Goal: Task Accomplishment & Management: Manage account settings

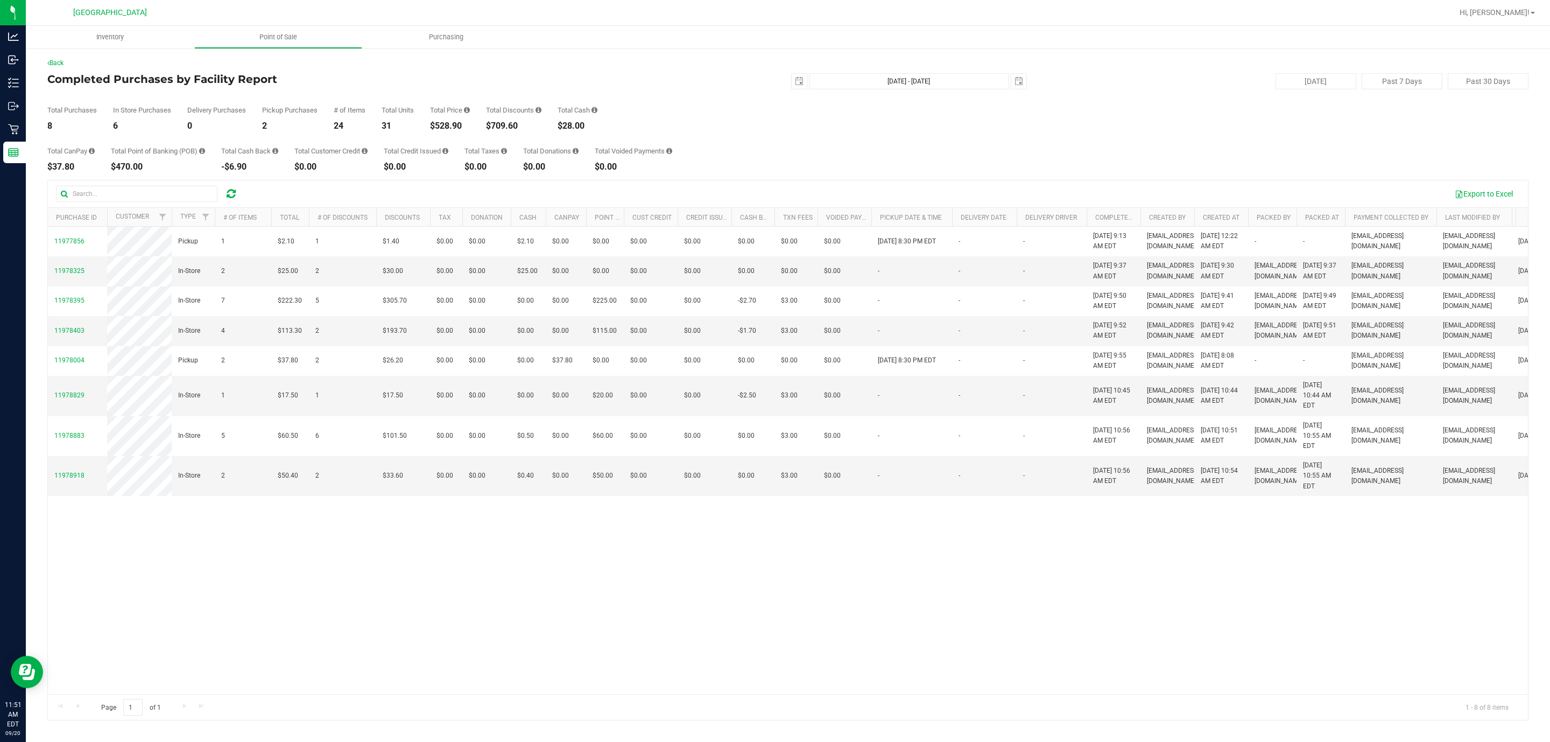
click at [231, 205] on div "Export to Excel" at bounding box center [788, 193] width 1480 height 27
click at [230, 199] on icon at bounding box center [231, 193] width 9 height 11
click at [227, 193] on icon at bounding box center [231, 193] width 9 height 11
click at [234, 199] on icon at bounding box center [231, 193] width 9 height 11
click at [238, 194] on div at bounding box center [231, 193] width 17 height 13
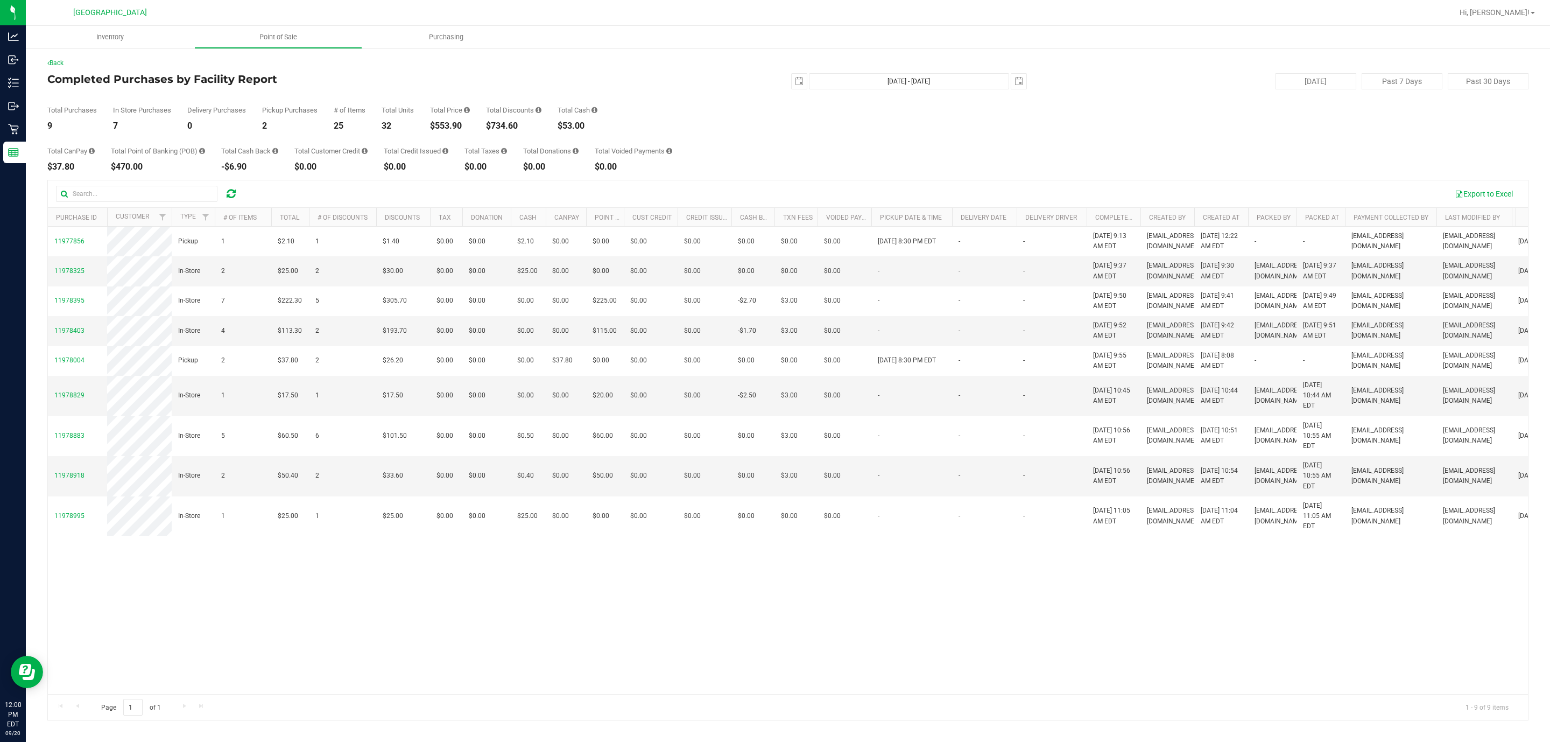
click at [236, 194] on div at bounding box center [231, 193] width 17 height 13
click at [233, 193] on icon at bounding box center [231, 193] width 9 height 11
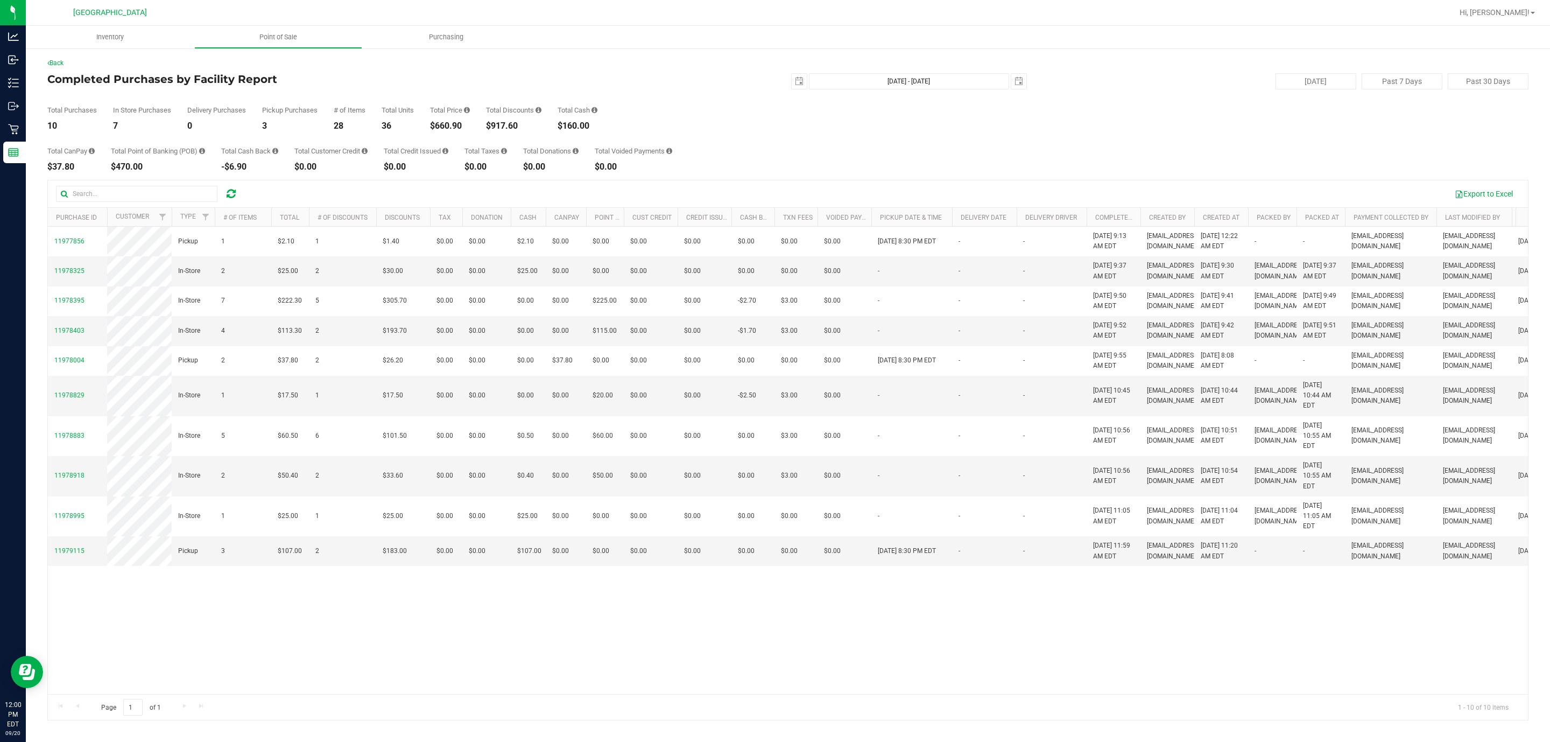
click at [446, 122] on div "$660.90" at bounding box center [450, 126] width 40 height 9
copy div "660.90"
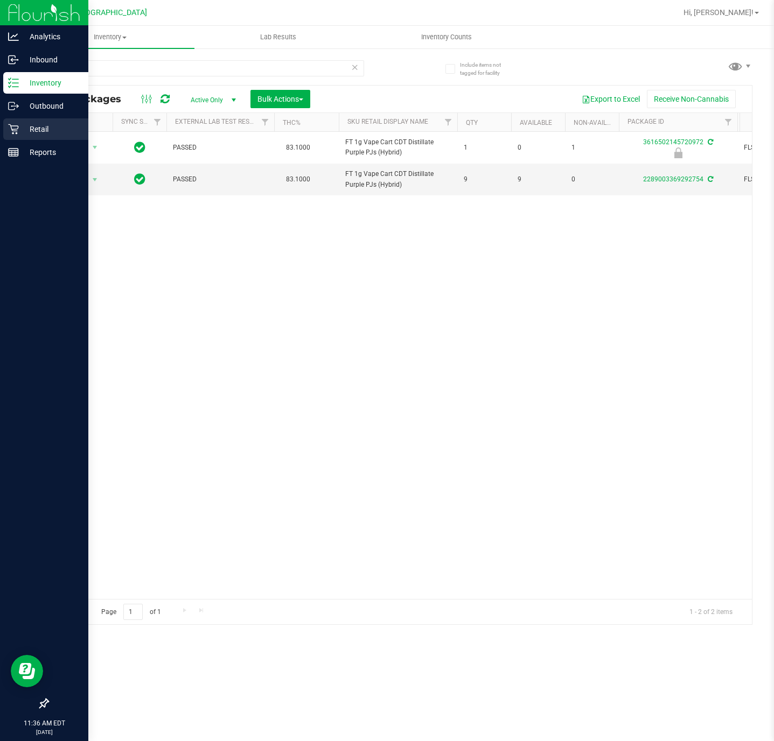
click at [21, 123] on p "Retail" at bounding box center [51, 129] width 65 height 13
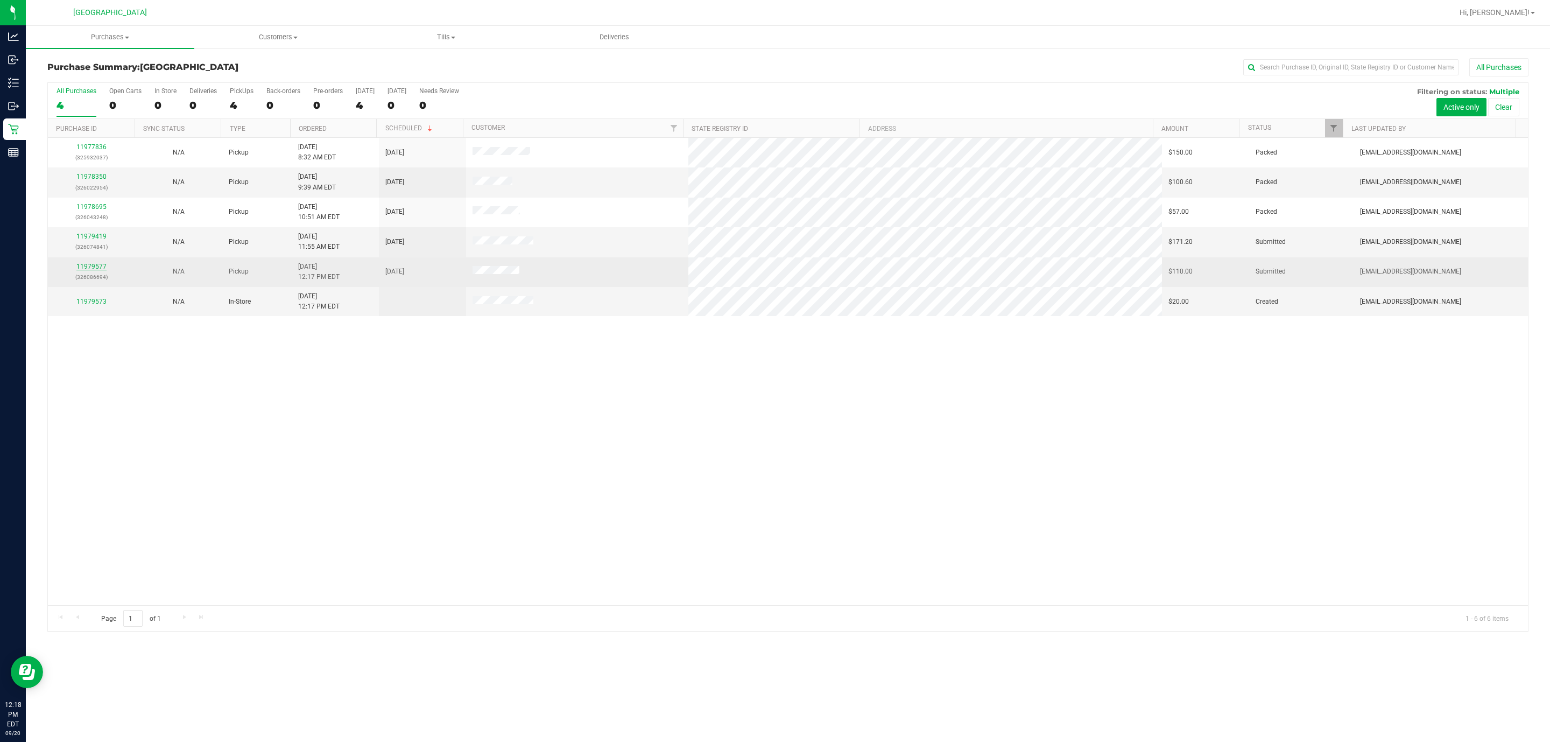
click at [96, 270] on link "11979577" at bounding box center [91, 267] width 30 height 8
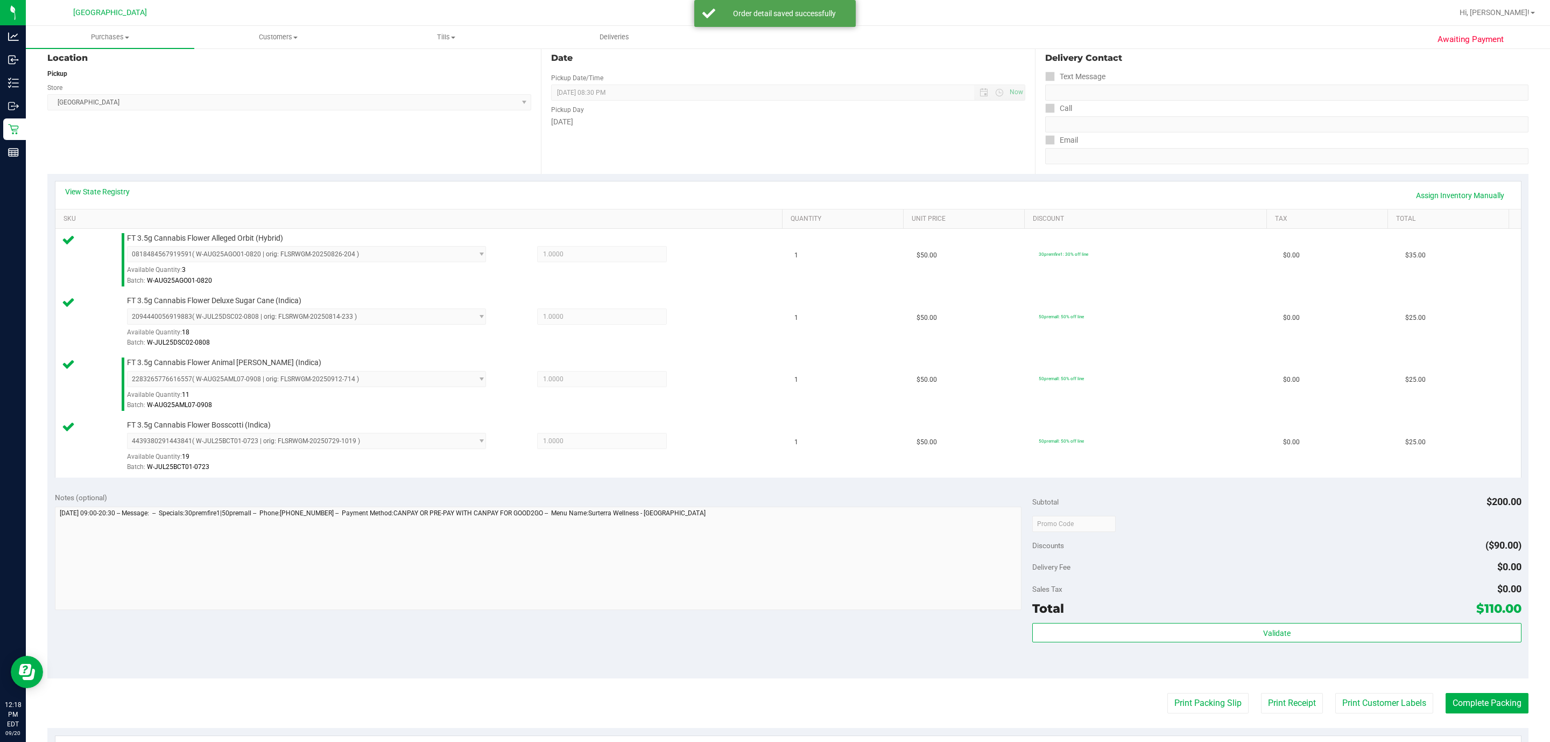
scroll to position [242, 0]
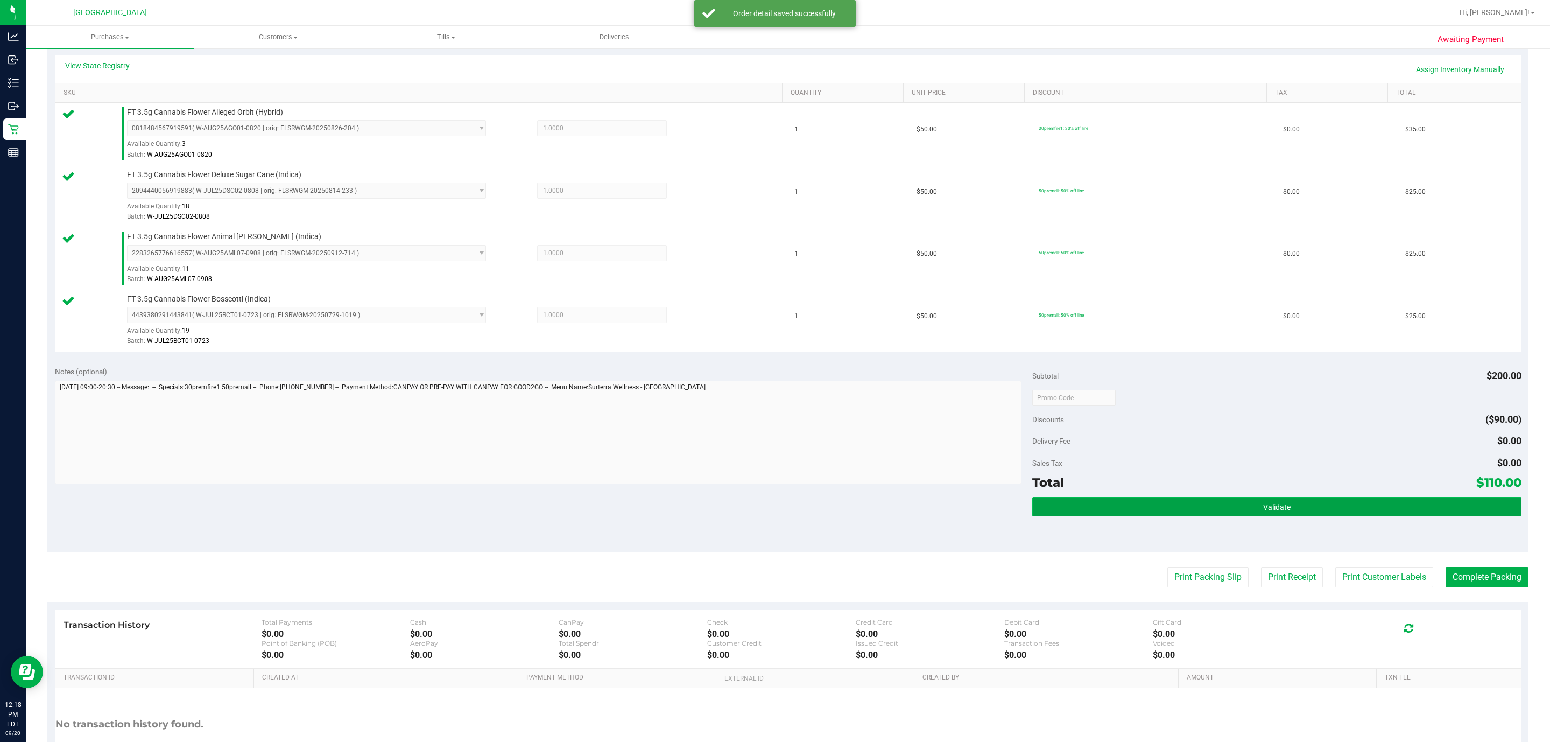
click at [1204, 511] on button "Validate" at bounding box center [1277, 506] width 489 height 19
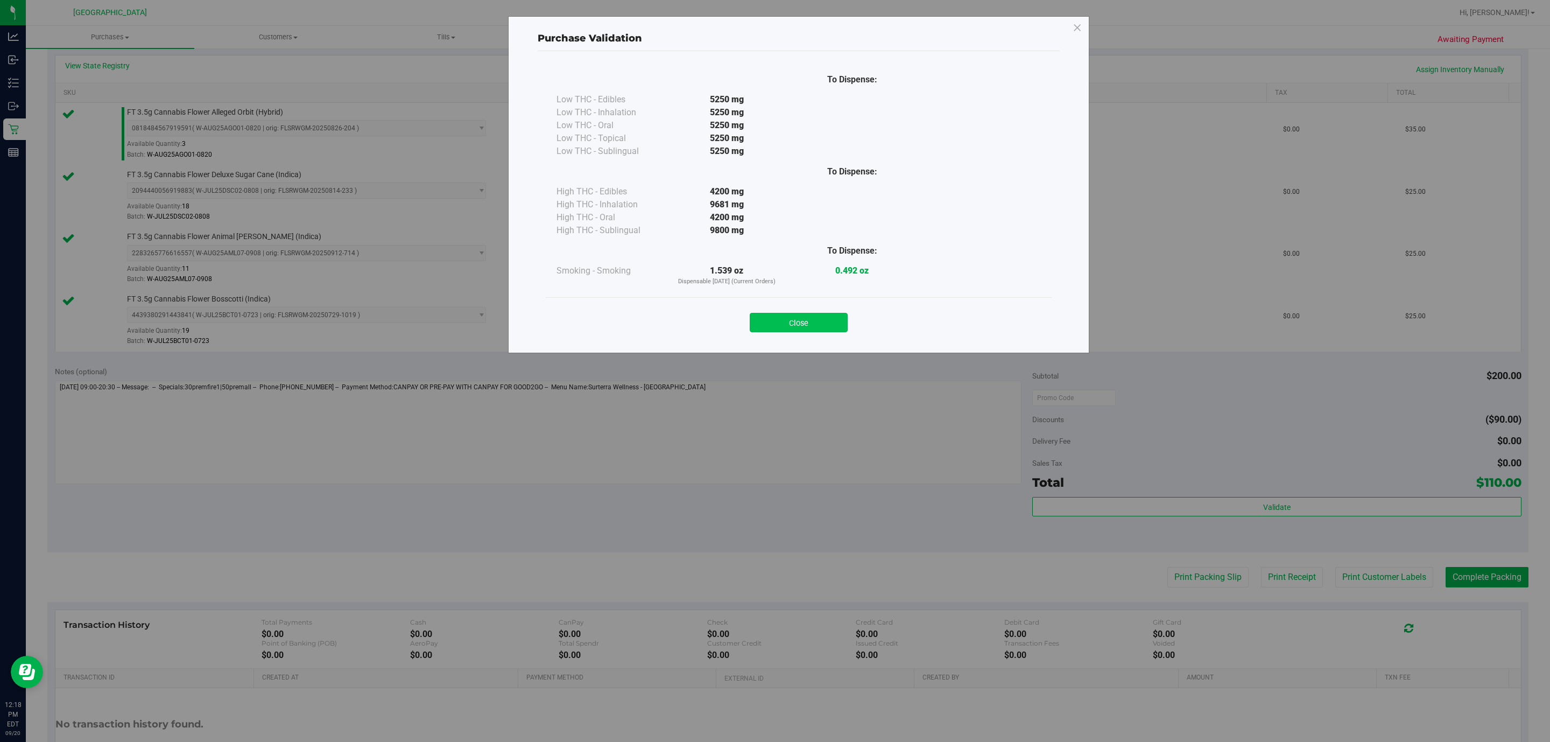
click at [831, 319] on button "Close" at bounding box center [799, 322] width 98 height 19
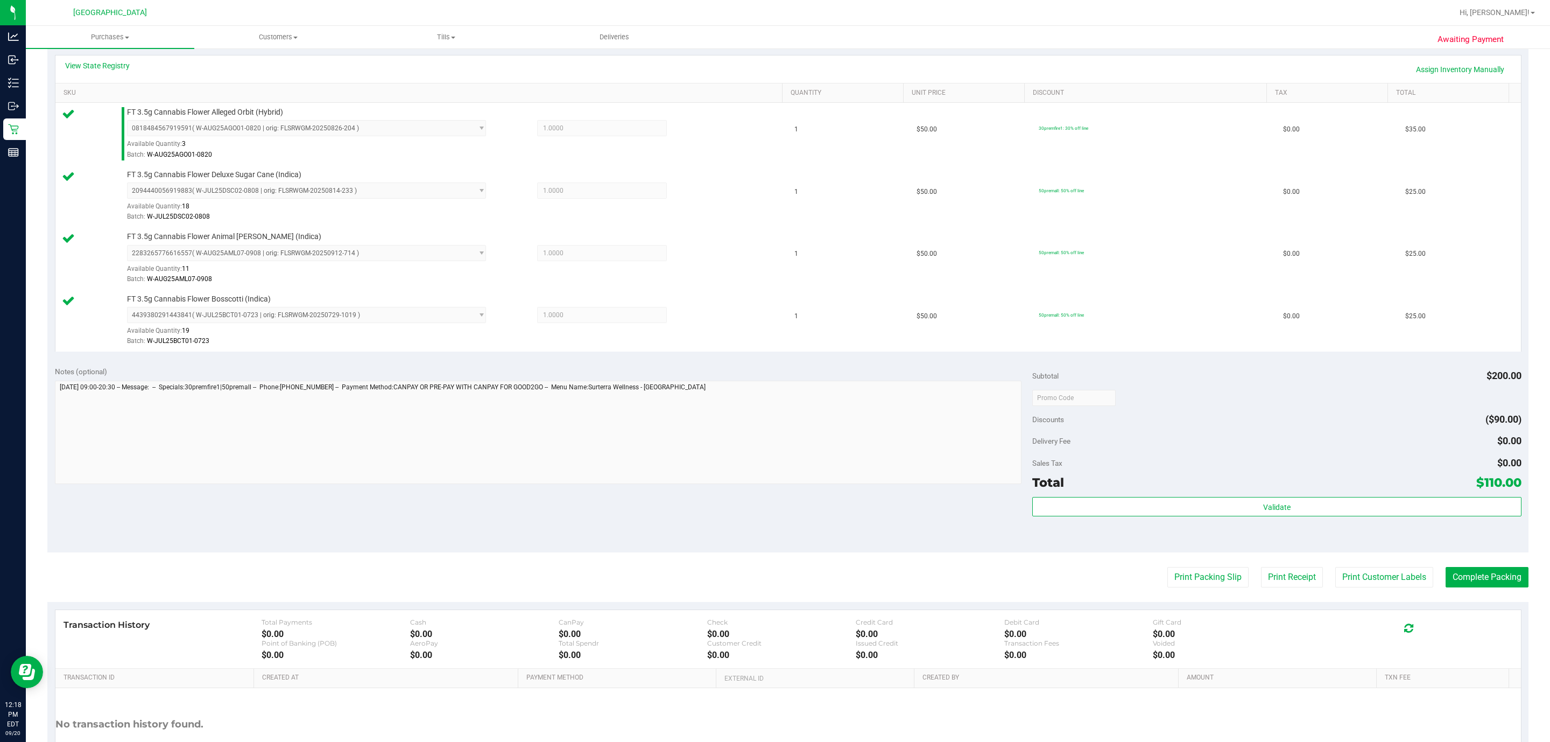
click at [1197, 570] on purchase-details "Back Edit Purchase Cancel Purchase View Profile # 11979577 BioTrack ID: - Submi…" at bounding box center [787, 309] width 1481 height 987
click at [1205, 582] on button "Print Packing Slip" at bounding box center [1208, 577] width 81 height 20
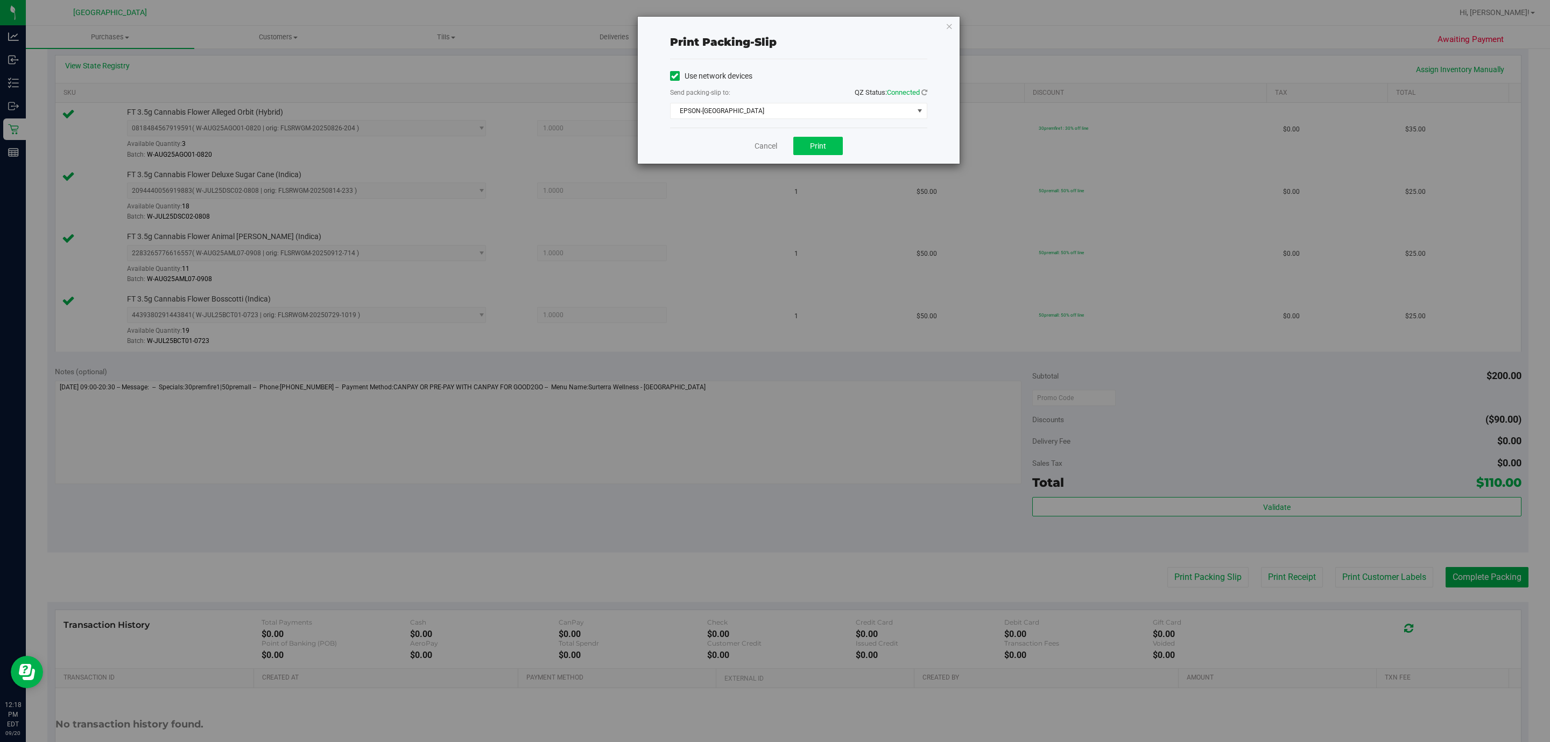
drag, startPoint x: 817, startPoint y: 159, endPoint x: 814, endPoint y: 153, distance: 6.0
click at [814, 159] on div "Cancel Print" at bounding box center [798, 146] width 257 height 36
click at [817, 153] on button "Print" at bounding box center [819, 146] width 50 height 18
click at [773, 144] on link "Cancel" at bounding box center [766, 146] width 23 height 11
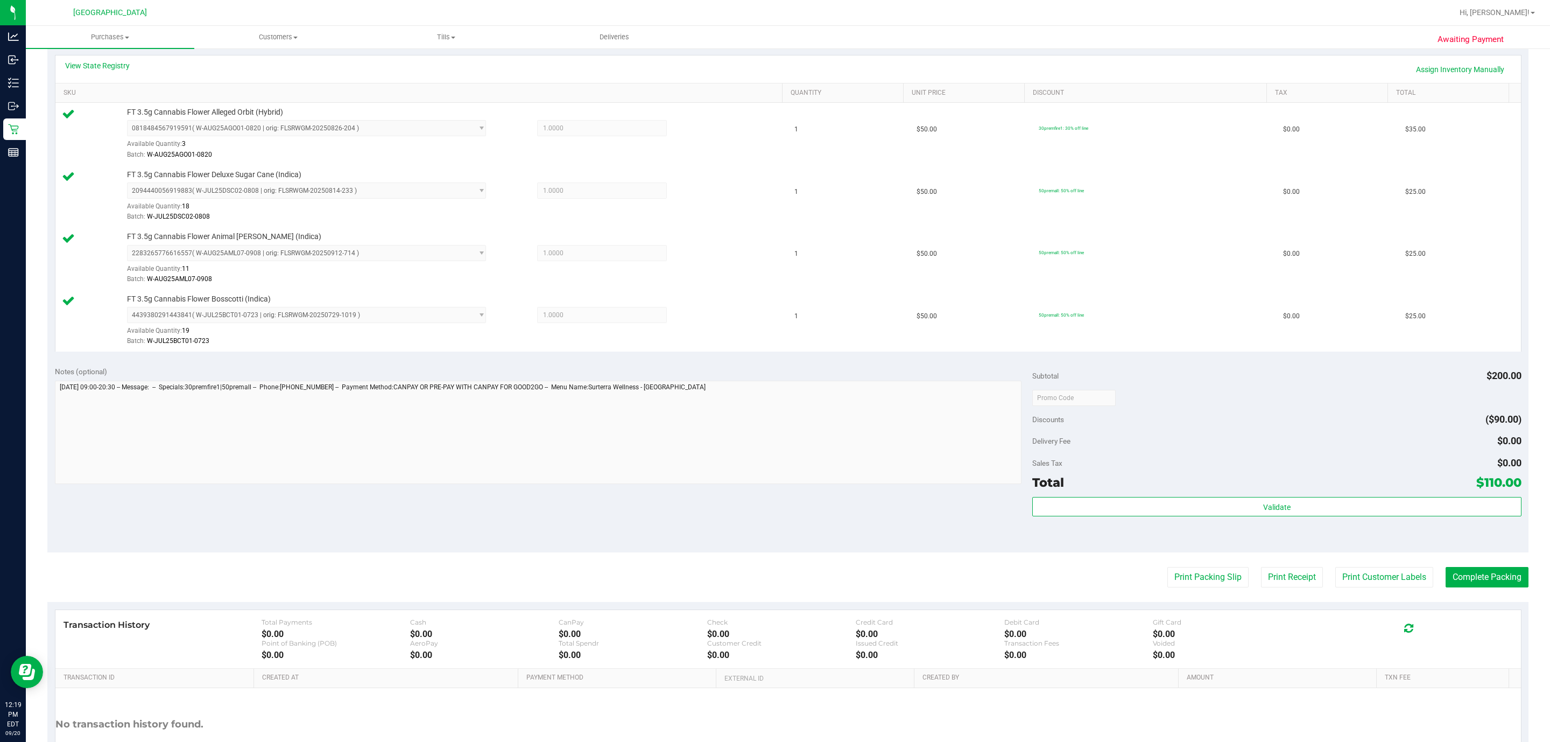
click at [1161, 499] on div "Subtotal $200.00 Discounts ($90.00) Delivery Fee $0.00 Sales Tax $0.00 Total $1…" at bounding box center [1277, 455] width 489 height 179
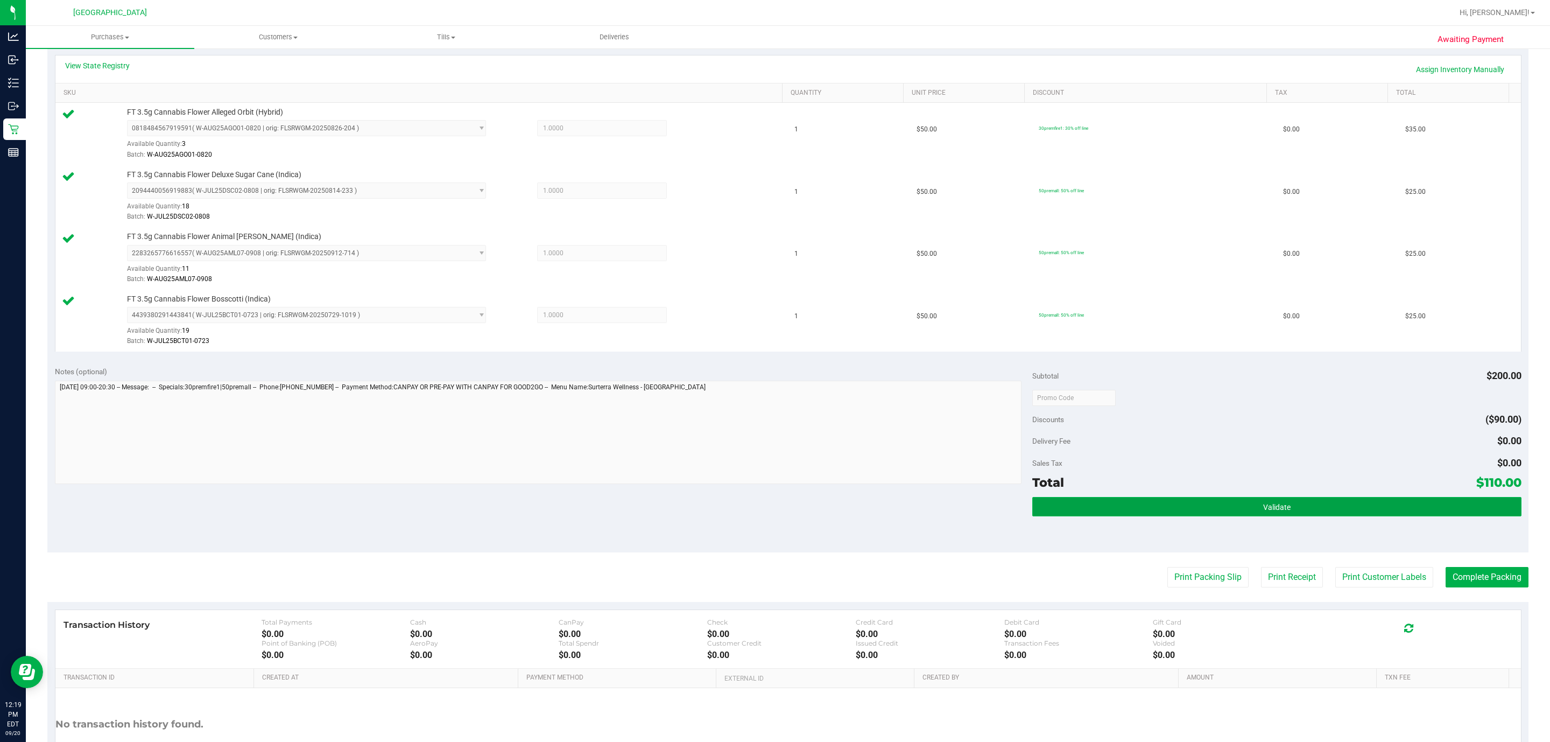
click at [1168, 509] on button "Validate" at bounding box center [1277, 506] width 489 height 19
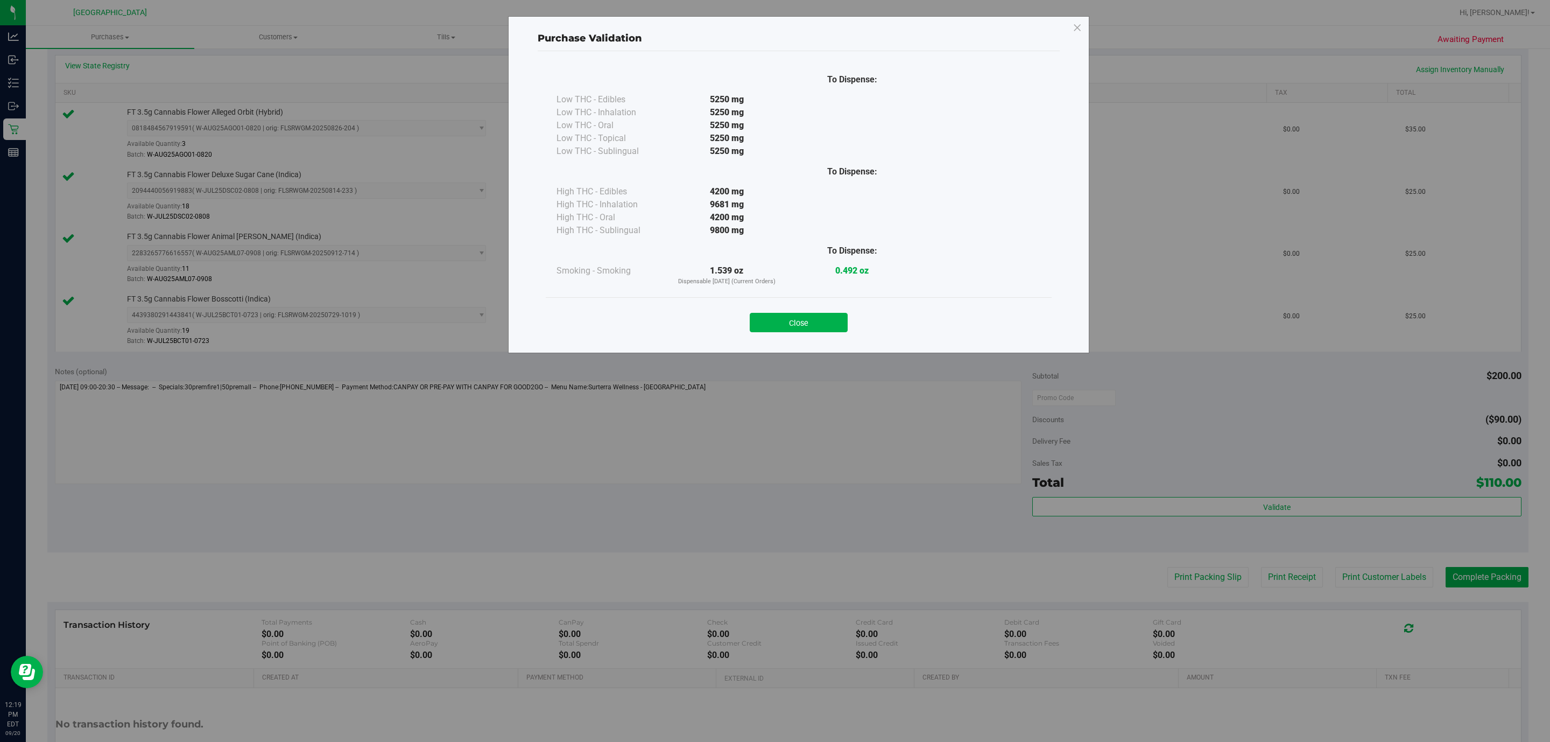
drag, startPoint x: 821, startPoint y: 324, endPoint x: 924, endPoint y: 357, distance: 108.8
click at [821, 325] on button "Close" at bounding box center [799, 322] width 98 height 19
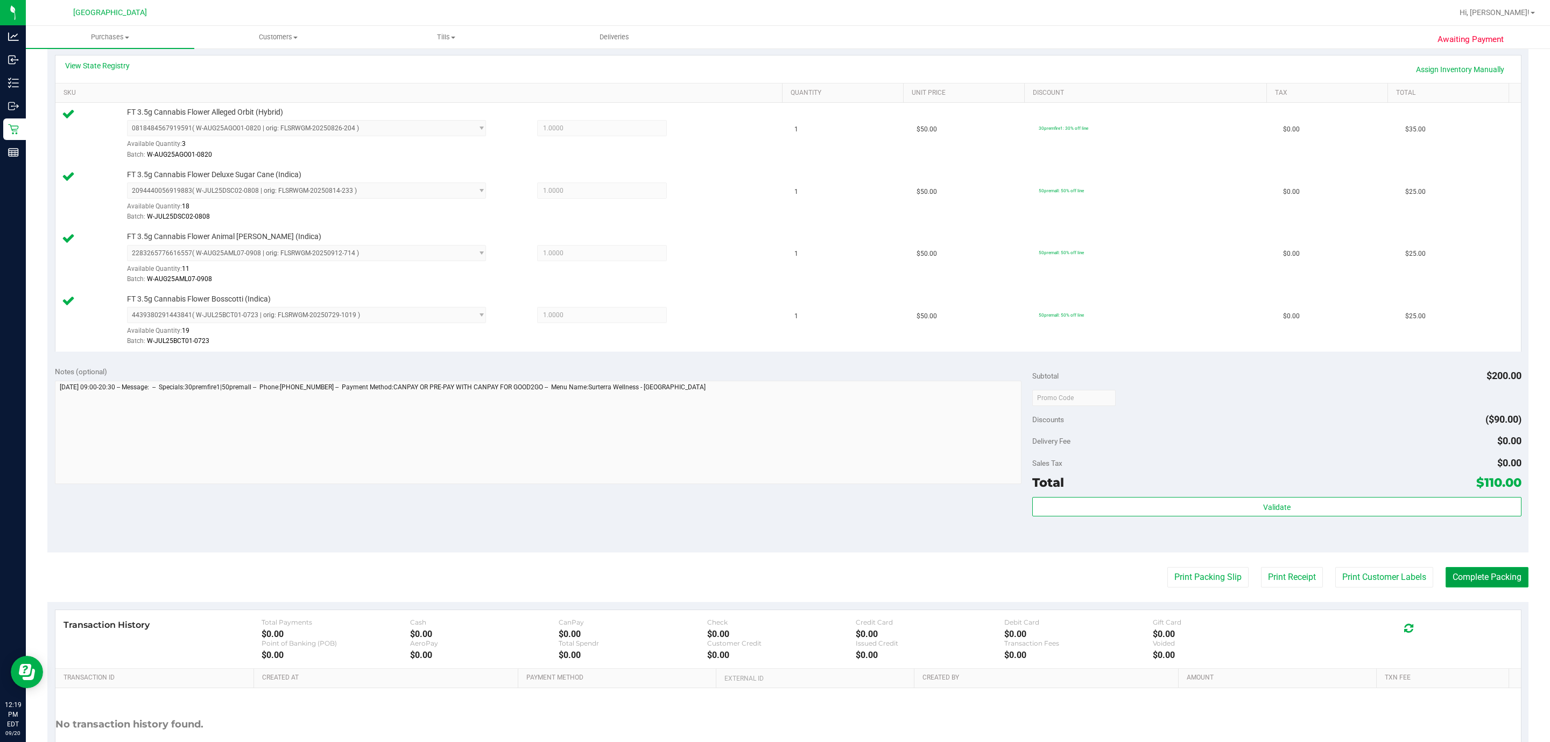
click at [1465, 577] on button "Complete Packing" at bounding box center [1487, 577] width 83 height 20
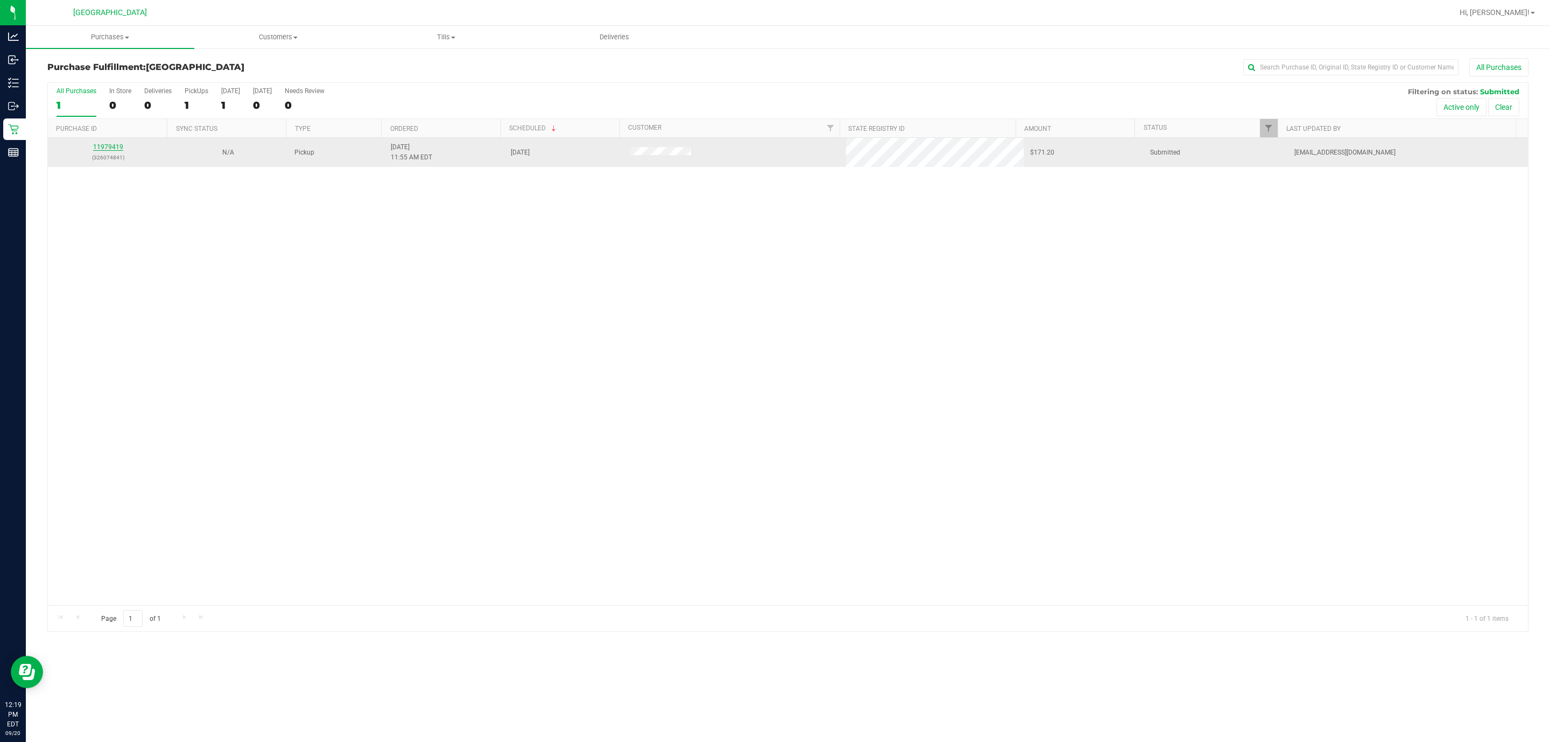
click at [99, 151] on link "11979419" at bounding box center [108, 147] width 30 height 8
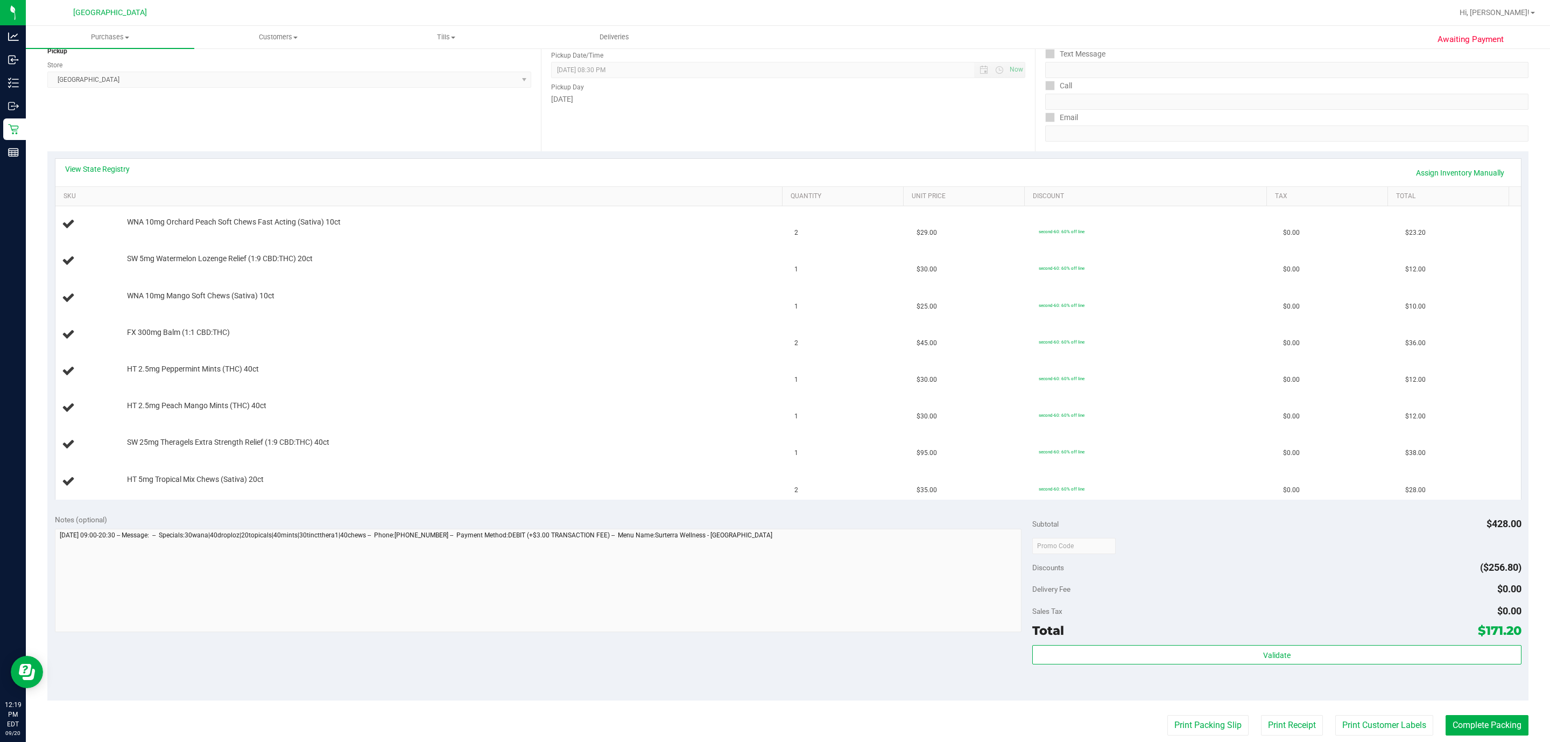
scroll to position [161, 0]
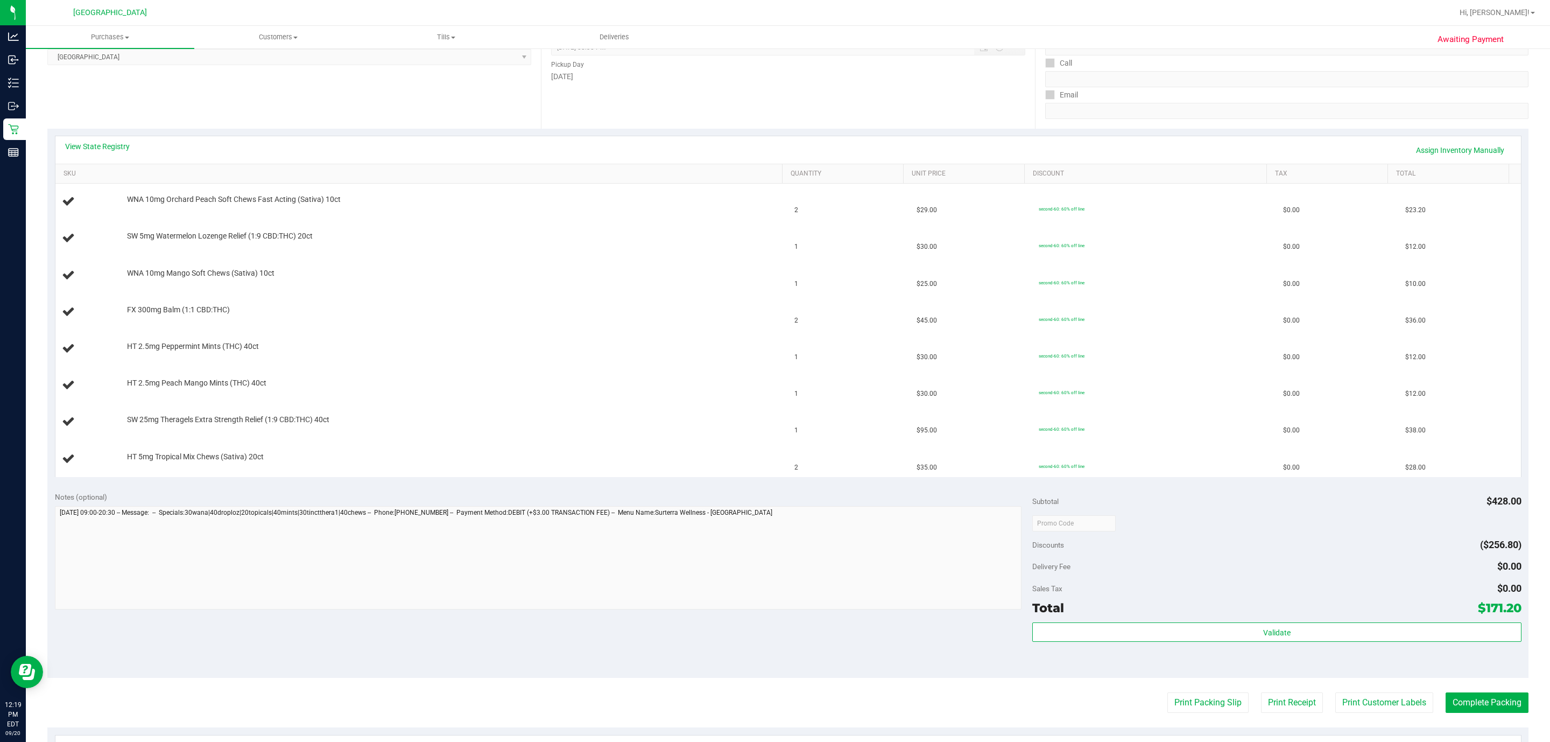
click at [1175, 727] on purchase-details "Back Edit Purchase Cancel Purchase View Profile # 11979419 BioTrack ID: - Submi…" at bounding box center [787, 413] width 1481 height 1032
click at [1192, 700] on button "Print Packing Slip" at bounding box center [1208, 702] width 81 height 20
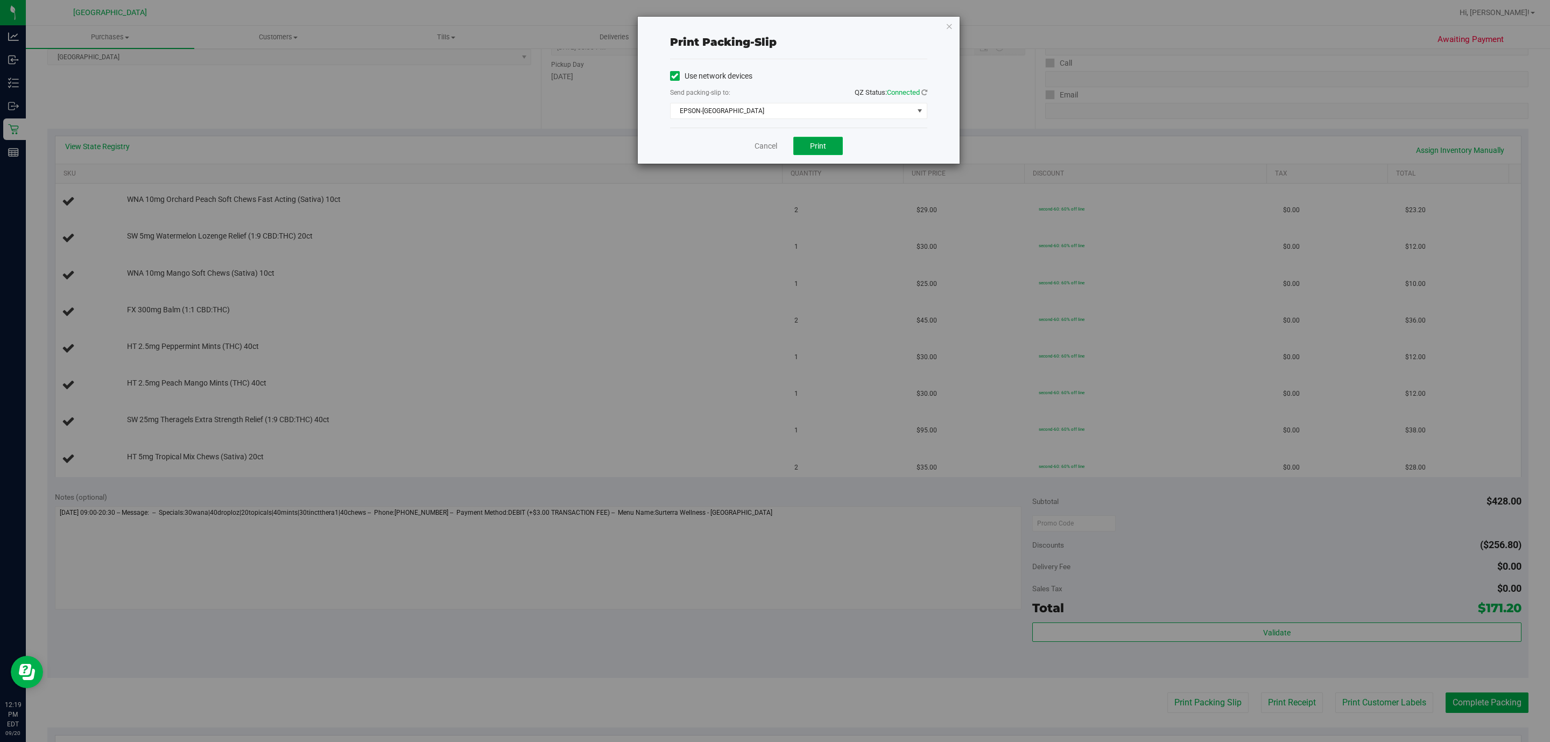
click at [806, 145] on button "Print" at bounding box center [819, 146] width 50 height 18
click at [766, 150] on link "Cancel" at bounding box center [766, 146] width 23 height 11
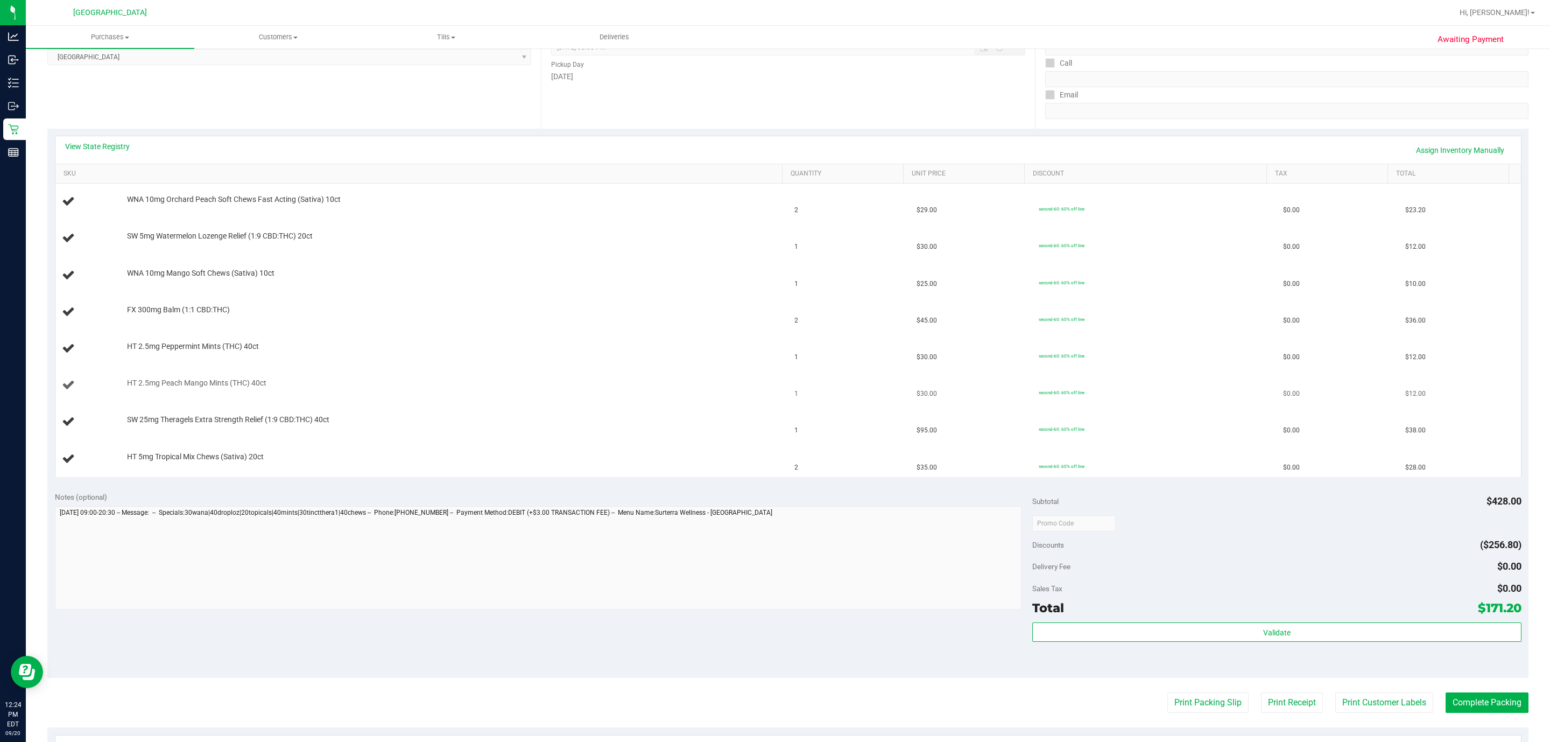
click at [1168, 692] on button "Print Packing Slip" at bounding box center [1208, 702] width 81 height 20
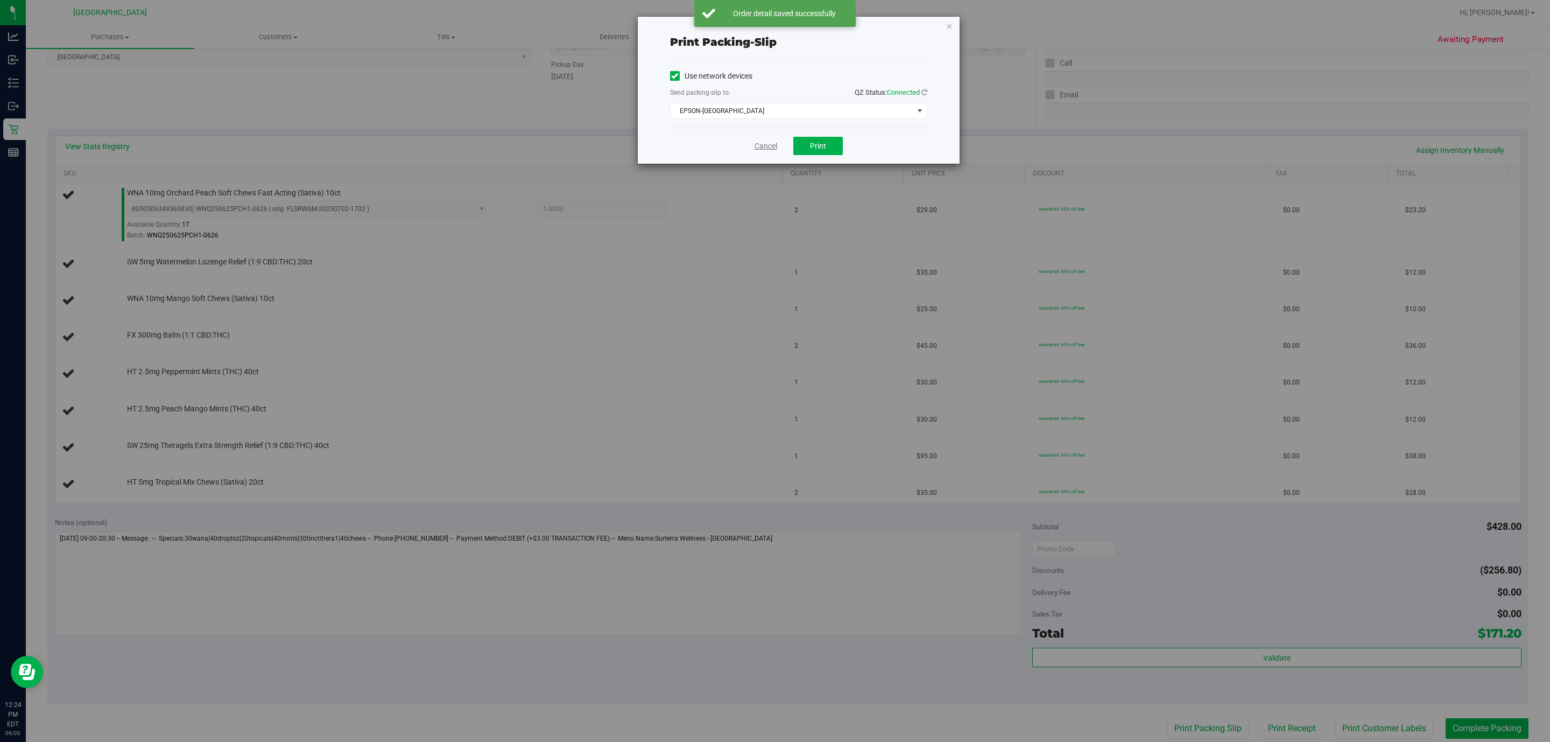
click at [770, 145] on link "Cancel" at bounding box center [766, 146] width 23 height 11
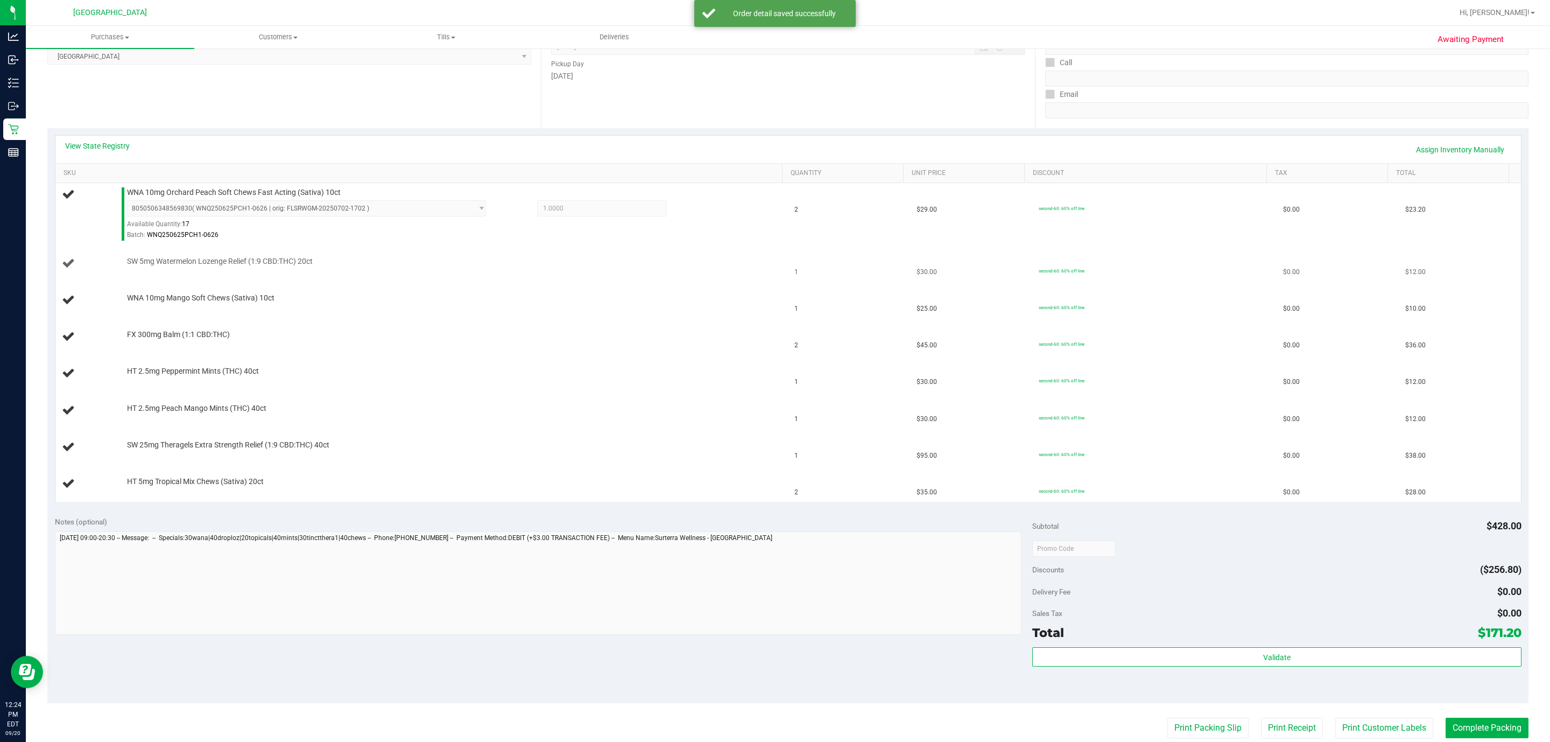
click at [724, 255] on td "SW 5mg Watermelon Lozenge Relief (1:9 CBD:THC) 20ct" at bounding box center [421, 263] width 733 height 37
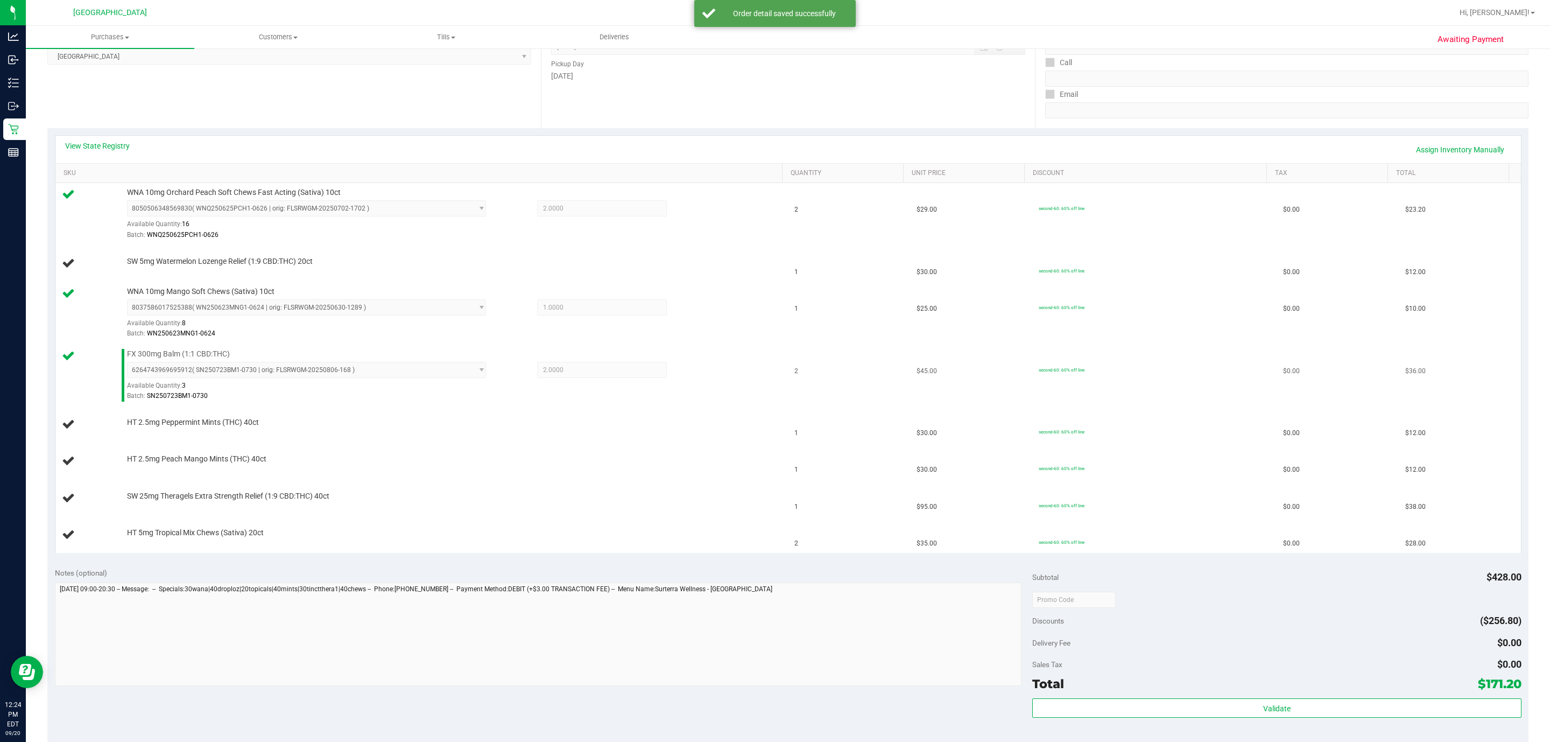
click at [229, 391] on div "Available Quantity: 3" at bounding box center [316, 388] width 378 height 21
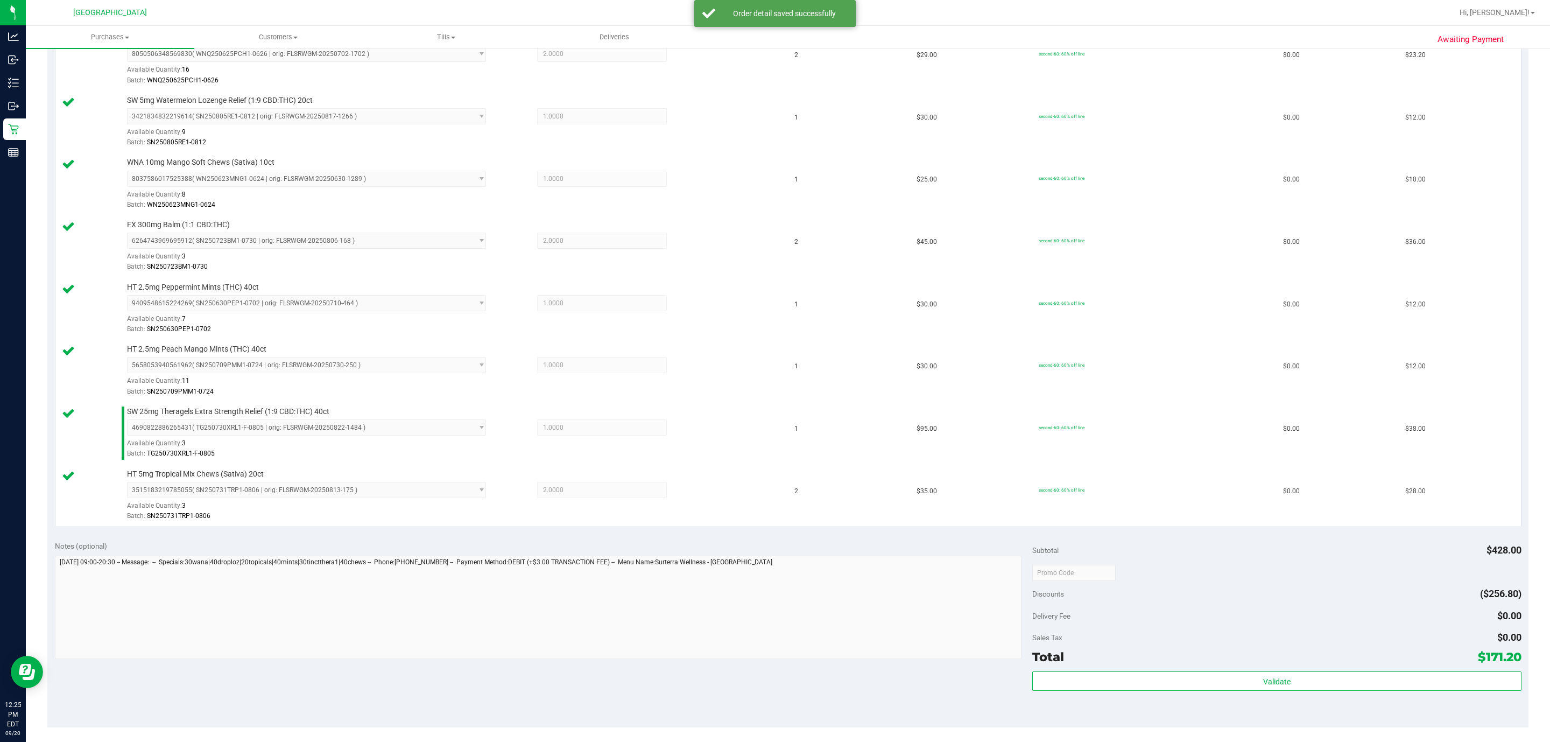
scroll to position [324, 0]
click at [1265, 668] on div "Subtotal $428.00 Discounts ($256.80) Delivery Fee $0.00 Sales Tax $0.00 Total $…" at bounding box center [1277, 622] width 489 height 179
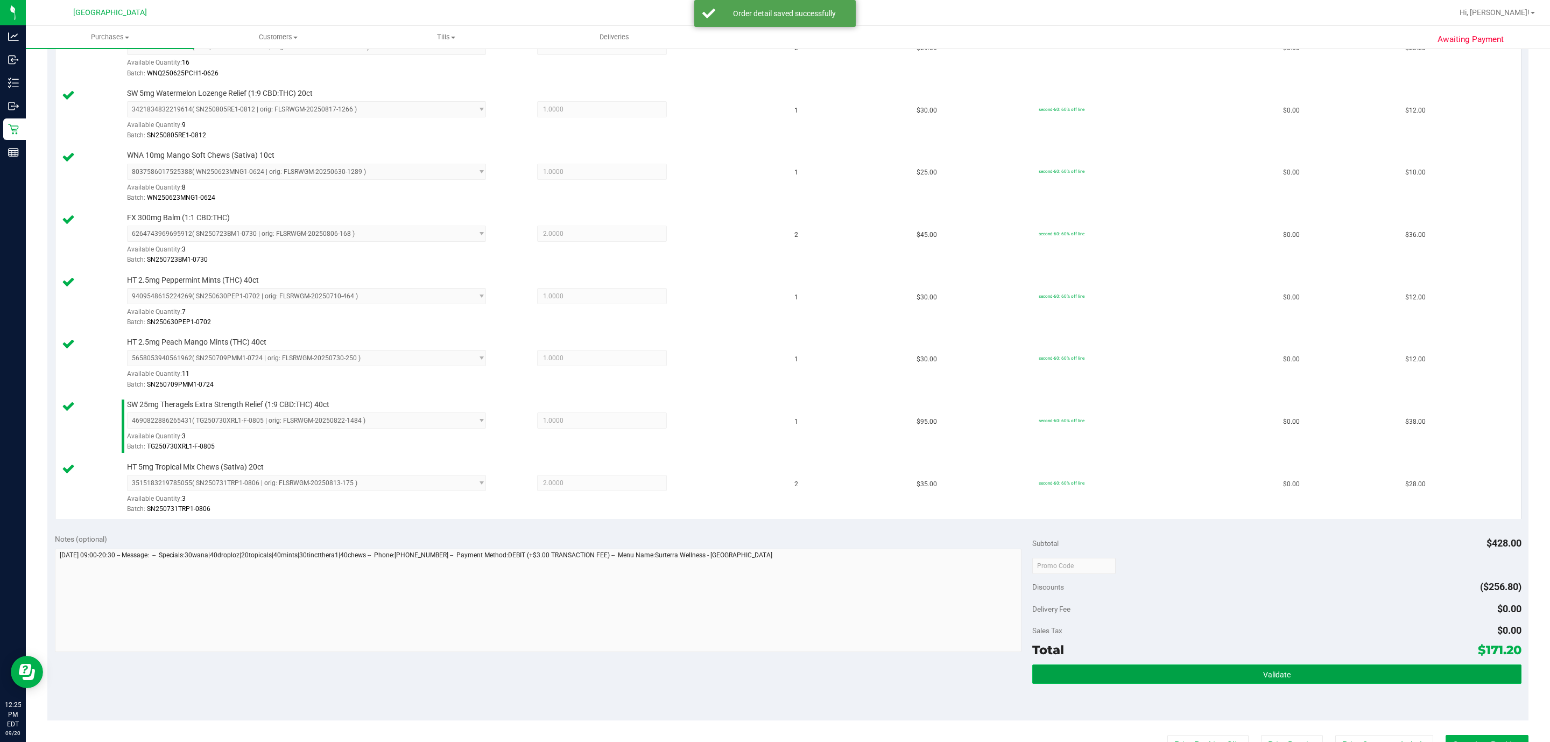
click at [1265, 672] on button "Validate" at bounding box center [1277, 673] width 489 height 19
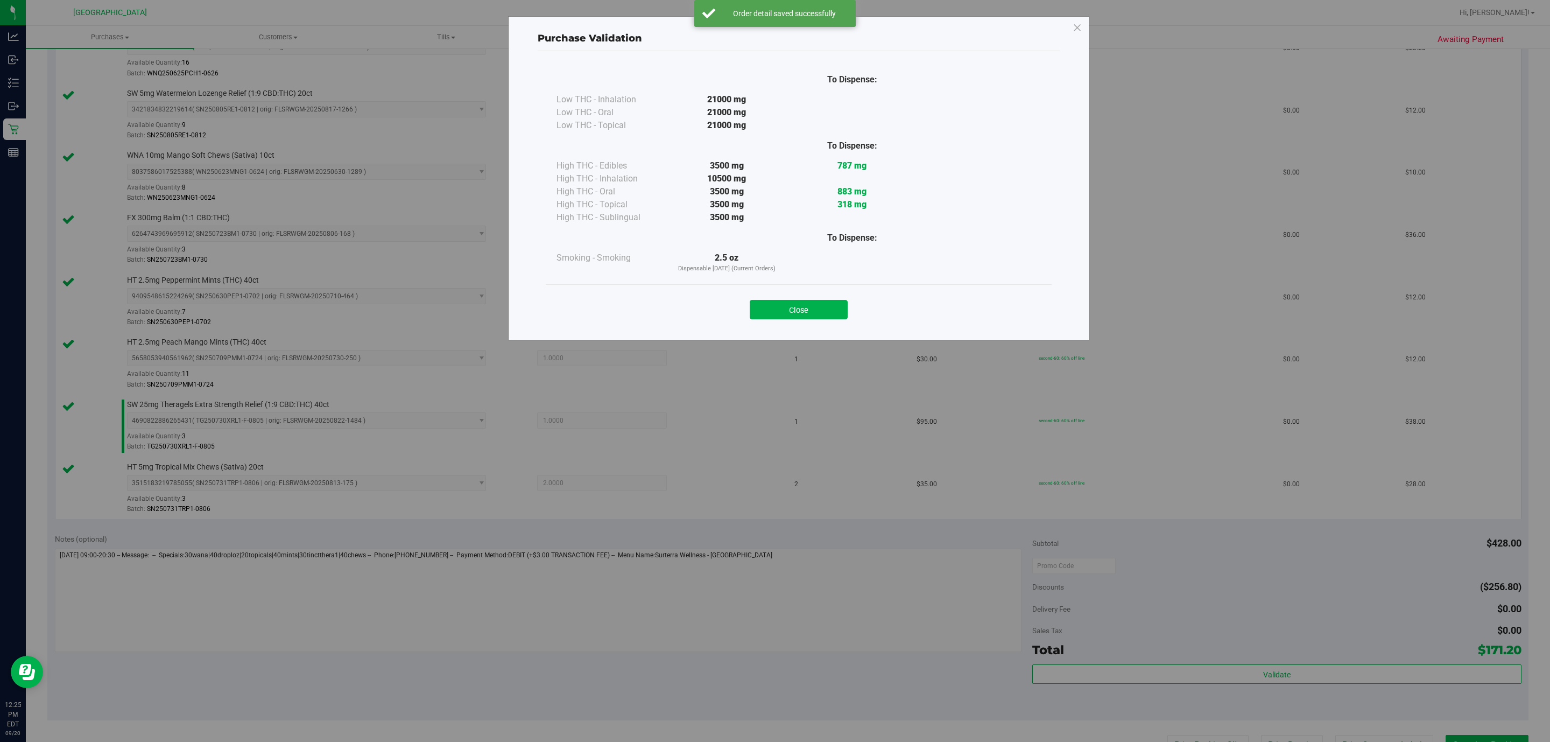
click at [776, 293] on div "Close" at bounding box center [799, 306] width 490 height 27
drag, startPoint x: 790, startPoint y: 302, endPoint x: 812, endPoint y: 310, distance: 24.0
click at [805, 305] on button "Close" at bounding box center [799, 309] width 98 height 19
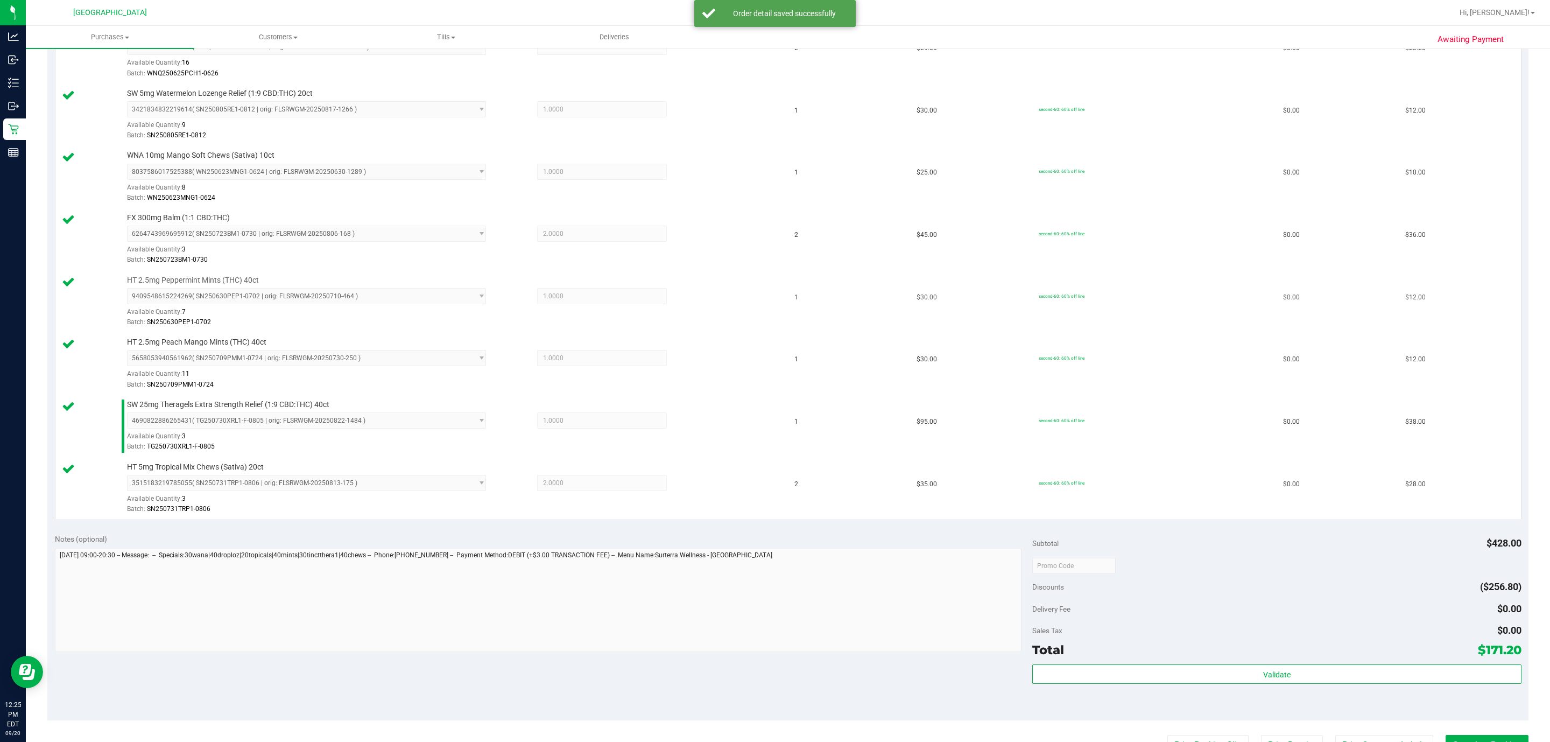
click at [813, 311] on td "1" at bounding box center [849, 302] width 122 height 62
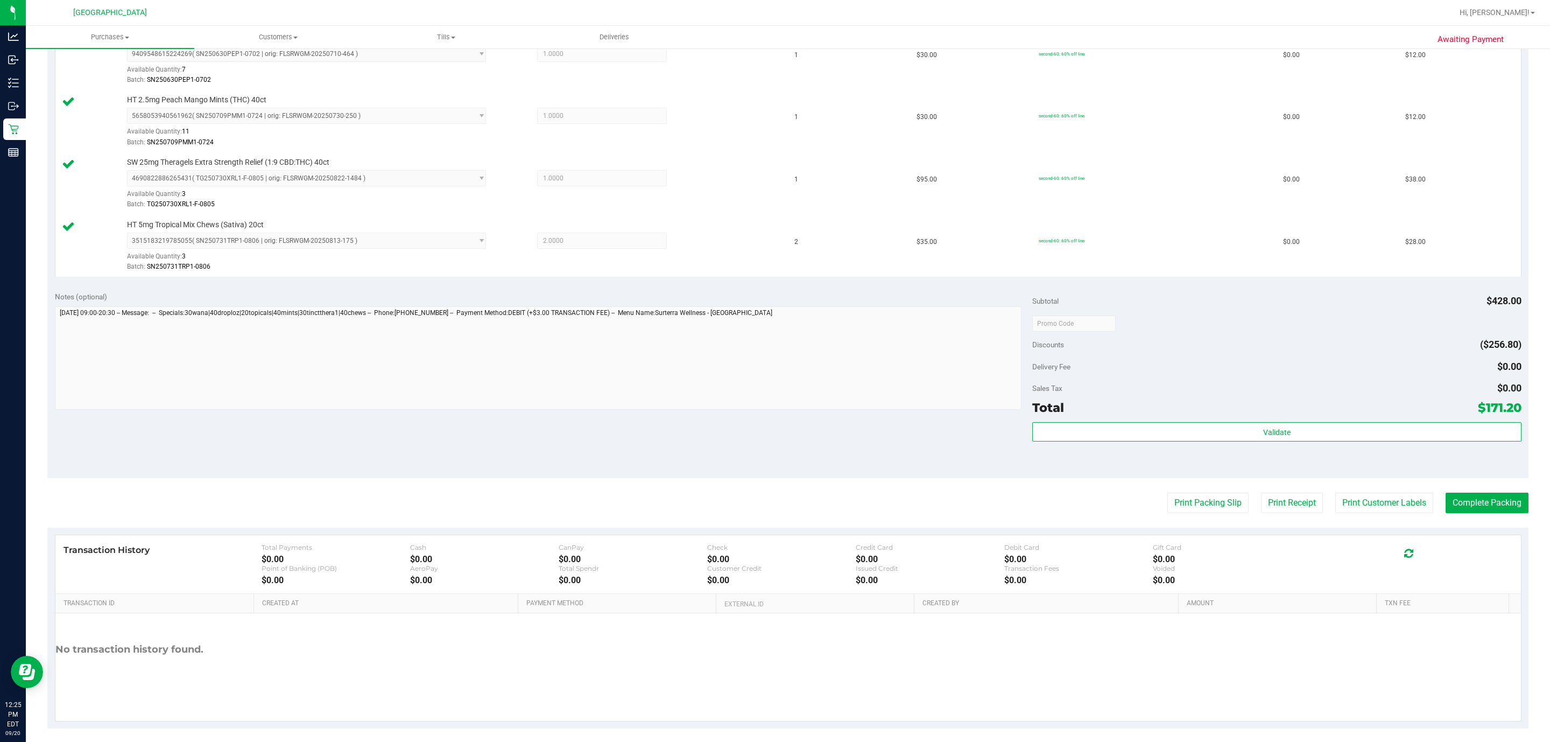
click at [1212, 490] on purchase-details "Back Edit Purchase Cancel Purchase View Profile # 11979419 BioTrack ID: - Submi…" at bounding box center [787, 110] width 1481 height 1236
drag, startPoint x: 1209, startPoint y: 493, endPoint x: 1199, endPoint y: 501, distance: 12.6
click at [1199, 499] on purchase-details "Back Edit Purchase Cancel Purchase View Profile # 11979419 BioTrack ID: - Submi…" at bounding box center [787, 110] width 1481 height 1236
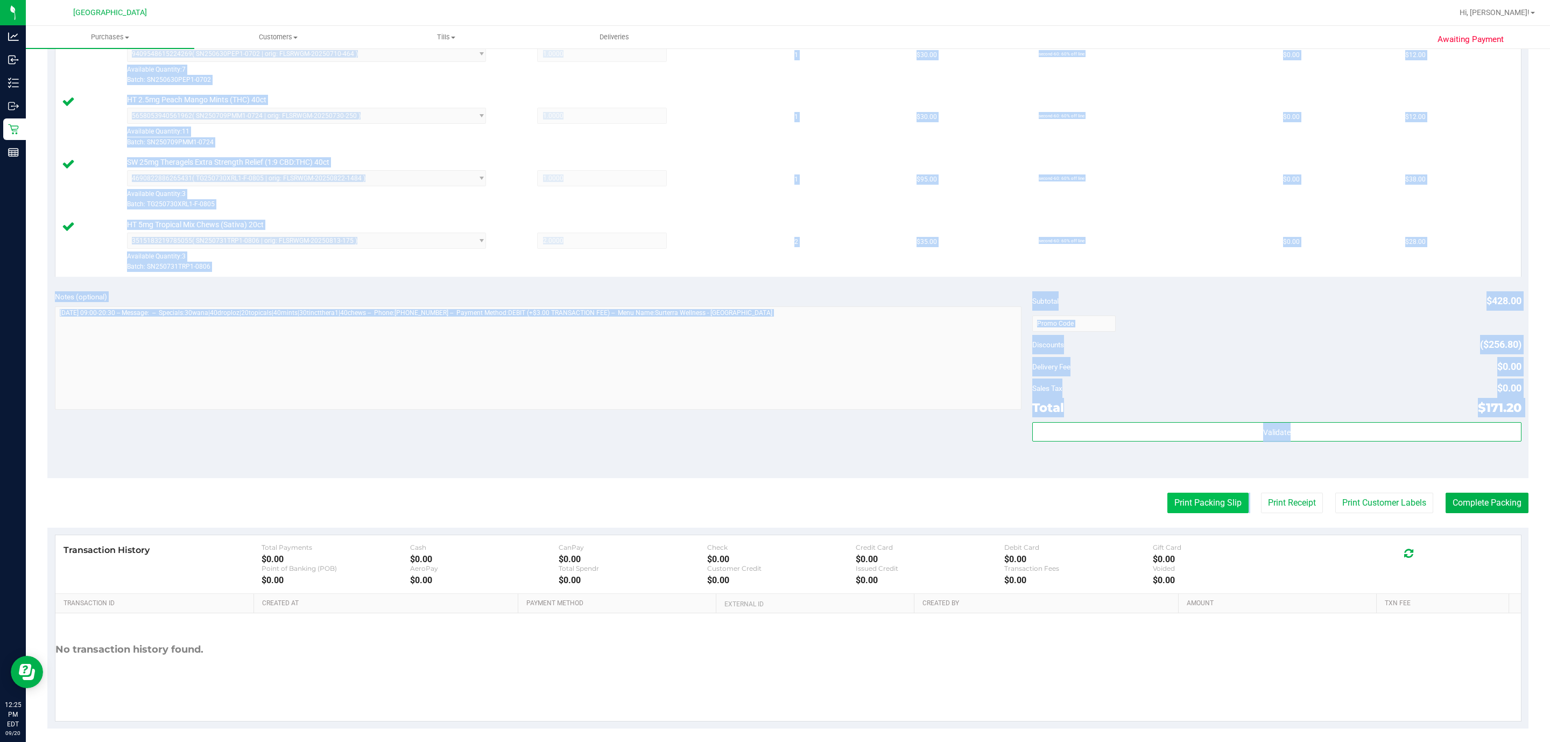
click at [1198, 504] on button "Print Packing Slip" at bounding box center [1208, 503] width 81 height 20
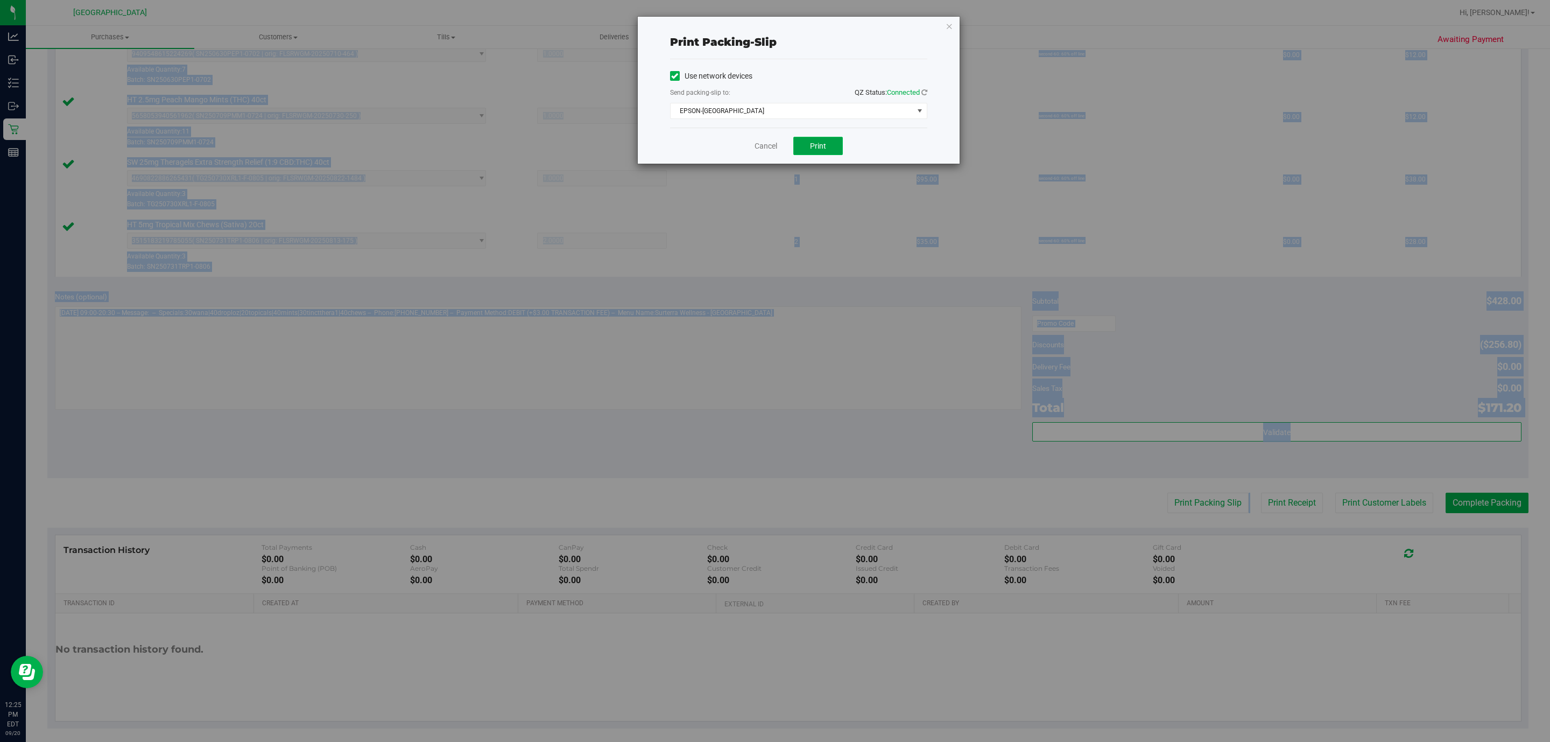
click at [827, 141] on button "Print" at bounding box center [819, 146] width 50 height 18
drag, startPoint x: 774, startPoint y: 147, endPoint x: 766, endPoint y: 144, distance: 8.7
click at [771, 147] on link "Cancel" at bounding box center [766, 146] width 23 height 11
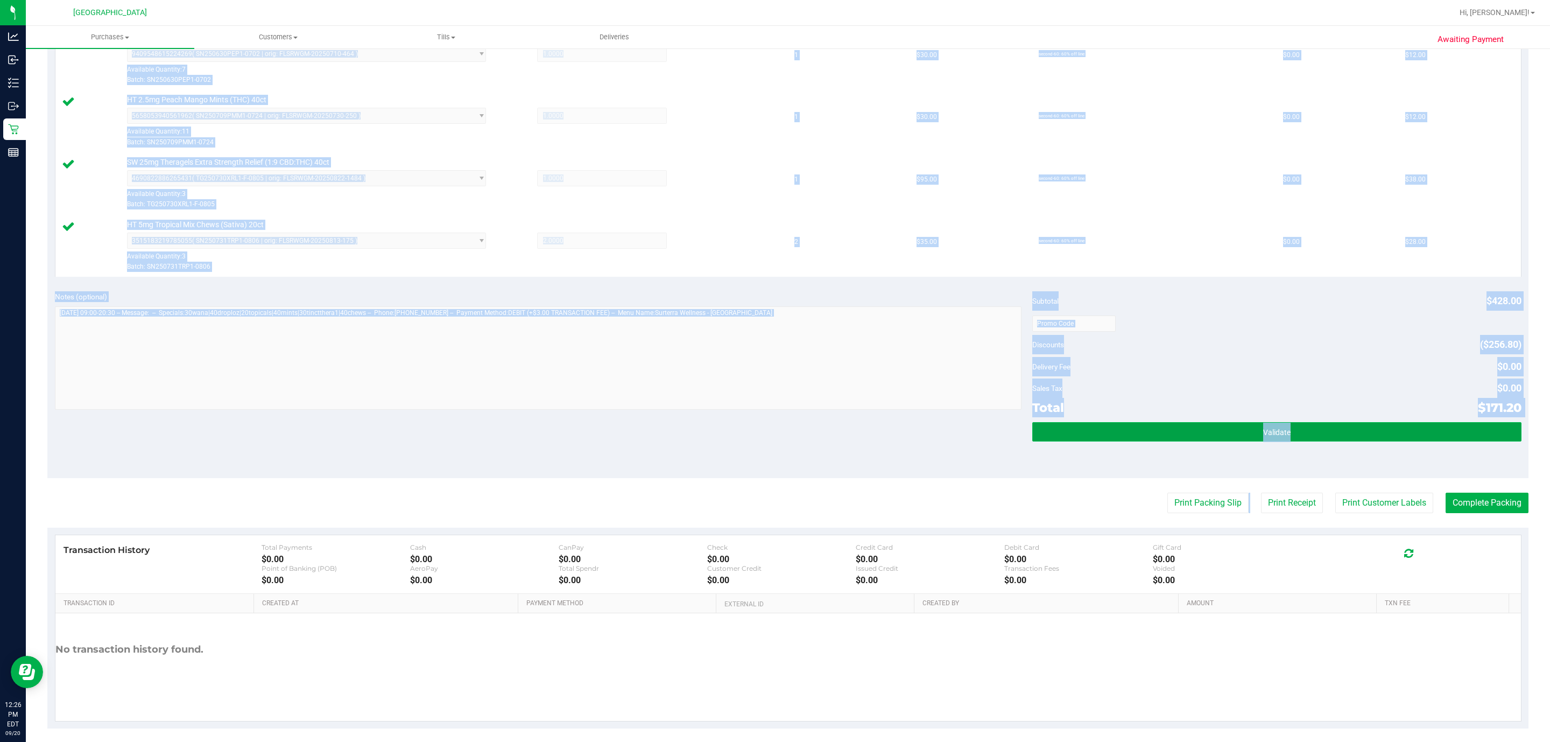
click at [1207, 439] on button "Validate" at bounding box center [1277, 431] width 489 height 19
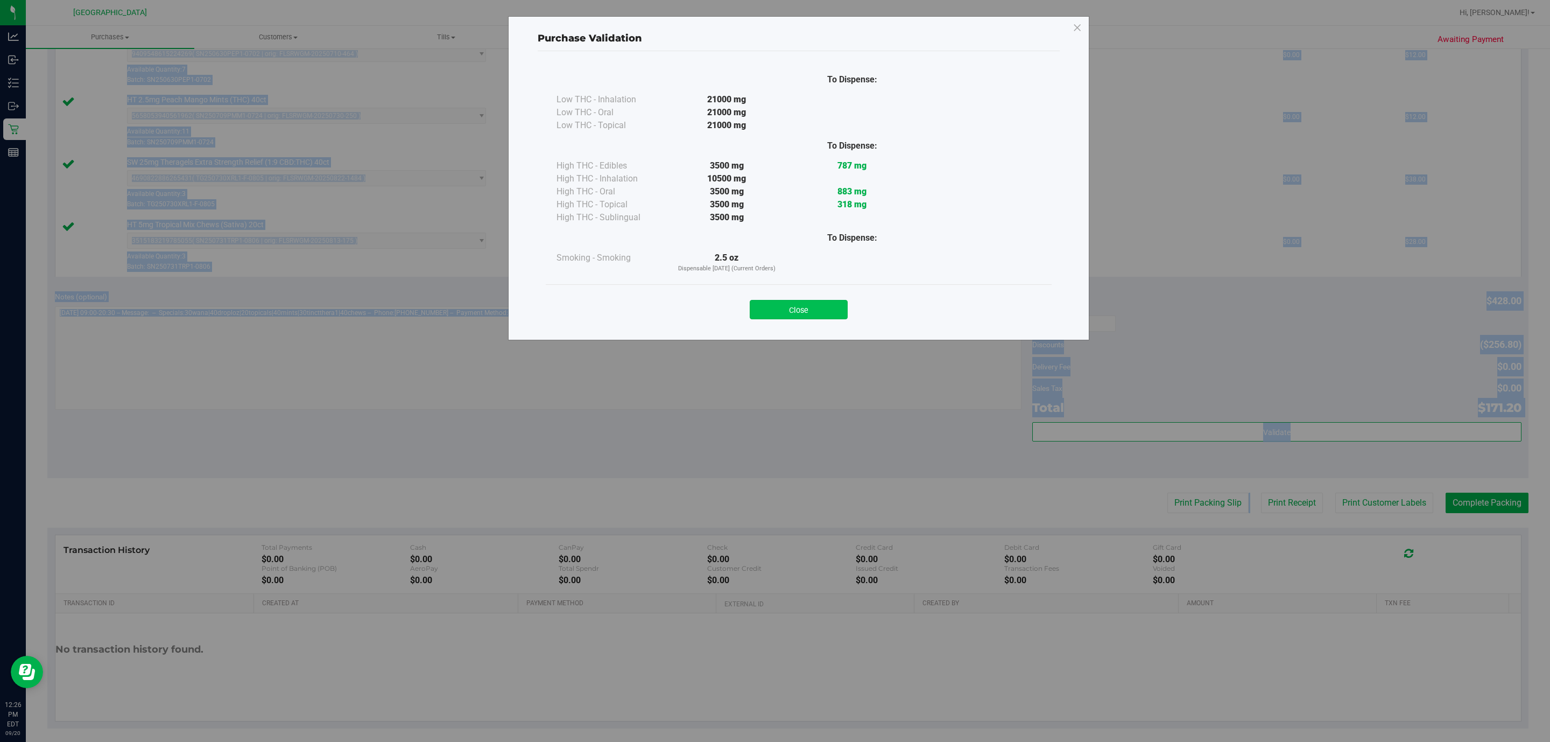
click at [830, 314] on button "Close" at bounding box center [799, 309] width 98 height 19
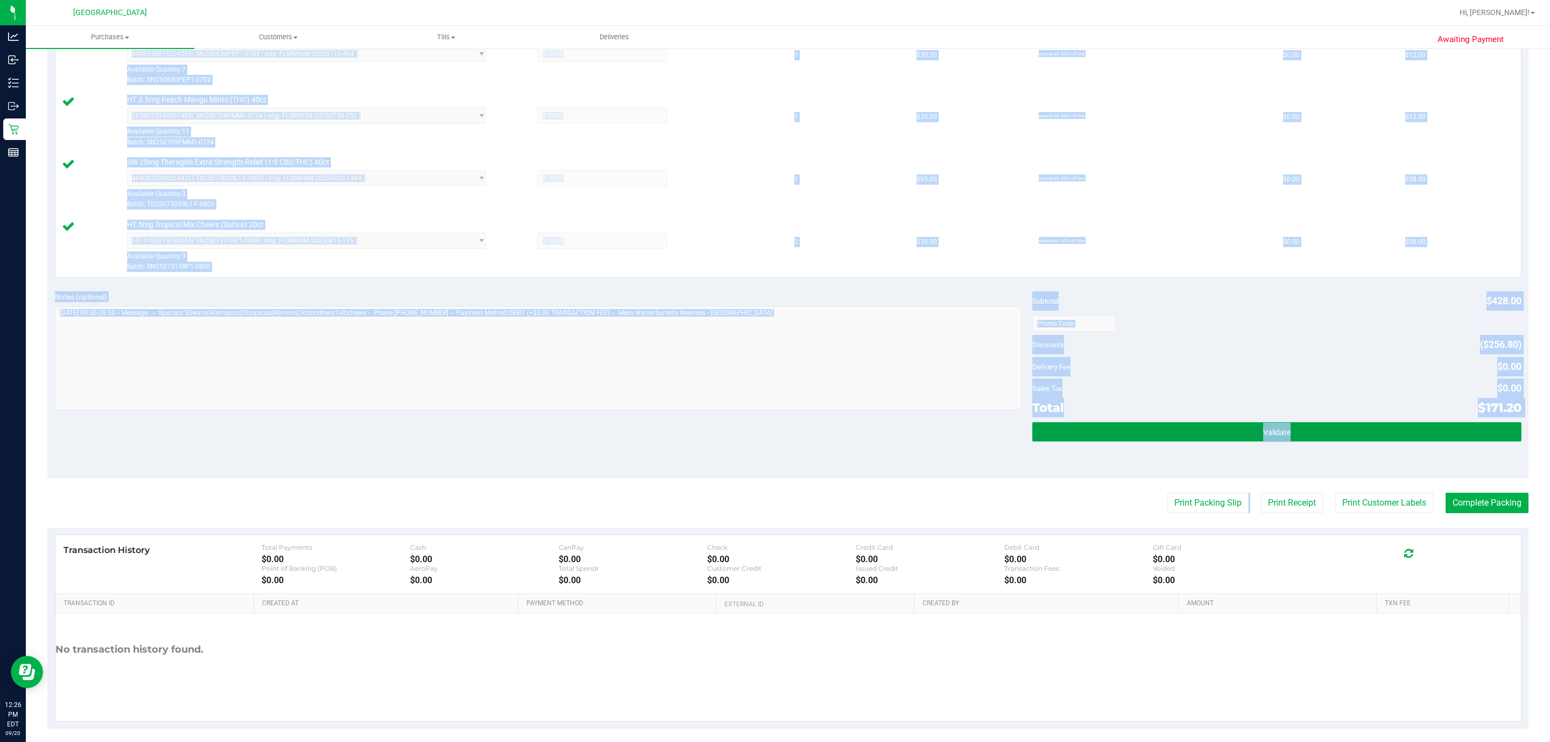
click at [1326, 441] on button "Validate" at bounding box center [1277, 431] width 489 height 19
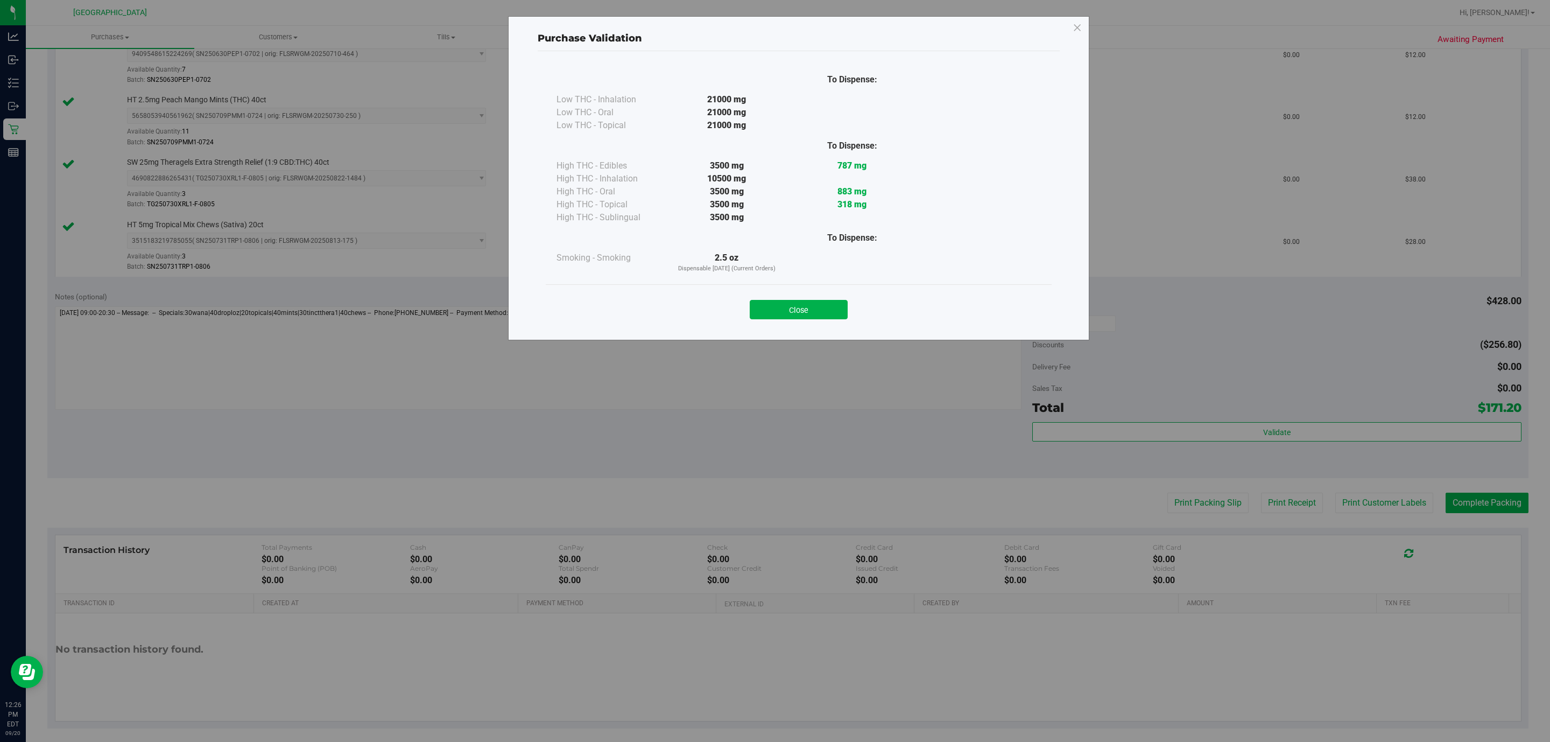
click at [826, 299] on div "Close" at bounding box center [799, 306] width 490 height 27
click at [832, 313] on button "Close" at bounding box center [799, 309] width 98 height 19
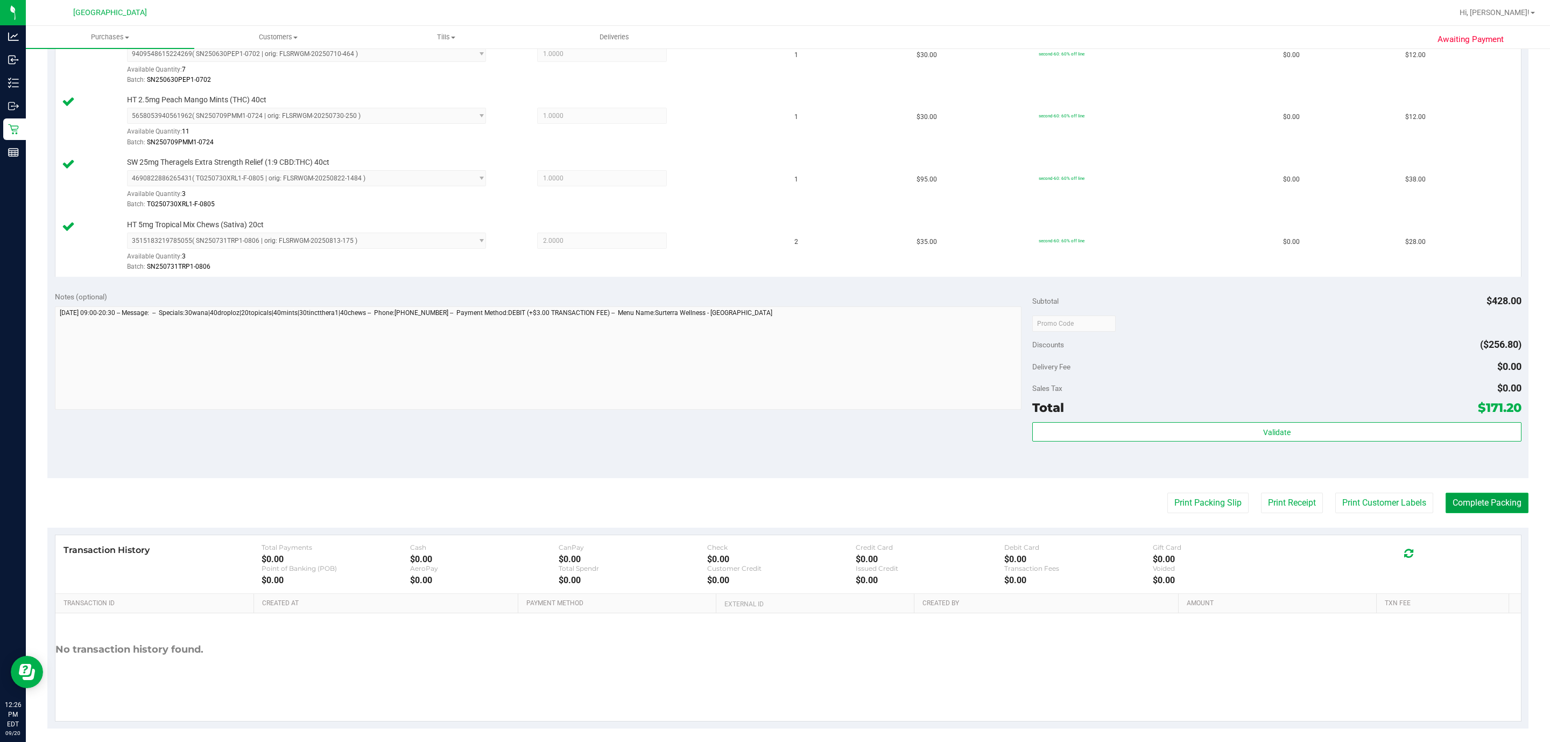
click at [1505, 511] on button "Complete Packing" at bounding box center [1487, 503] width 83 height 20
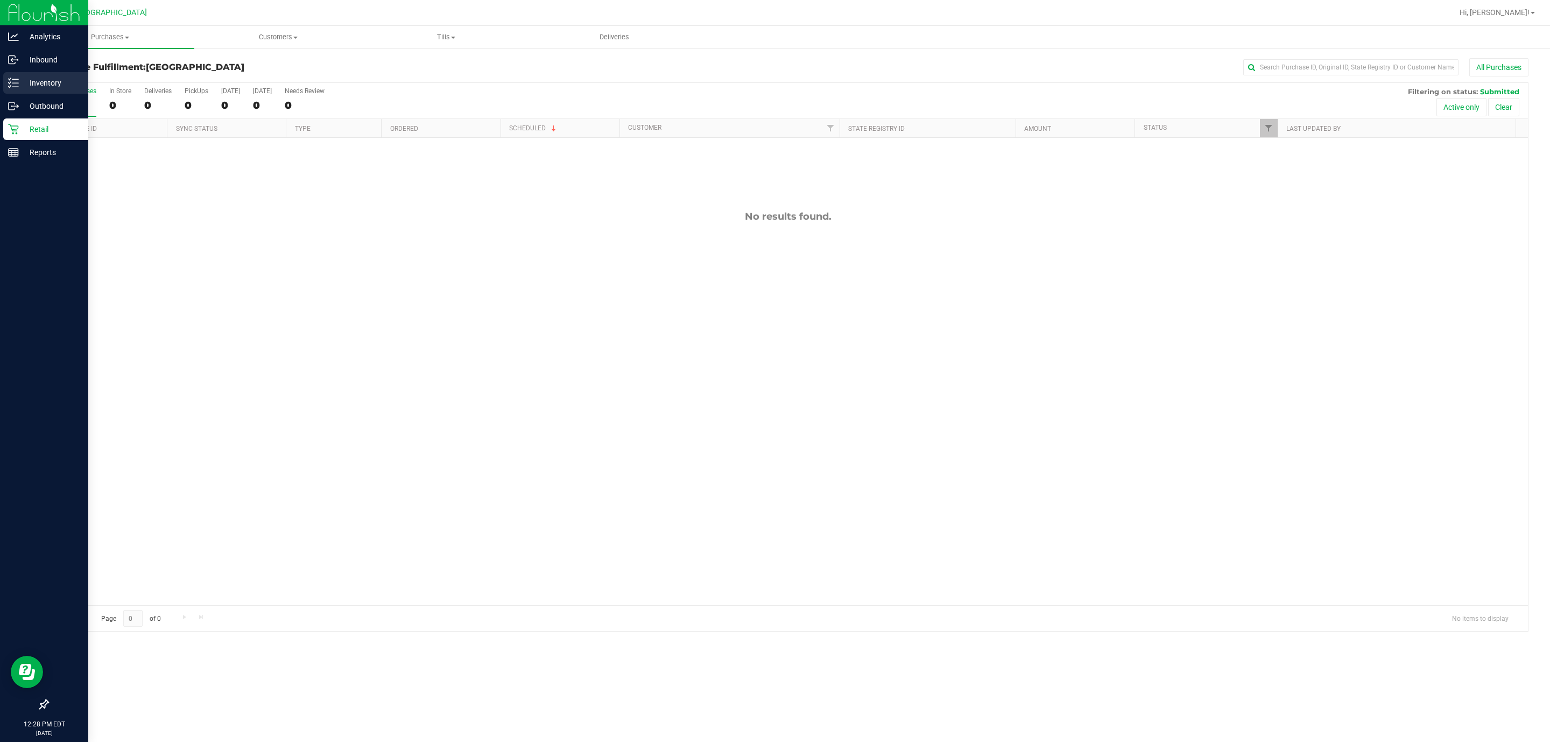
click at [40, 79] on p "Inventory" at bounding box center [51, 82] width 65 height 13
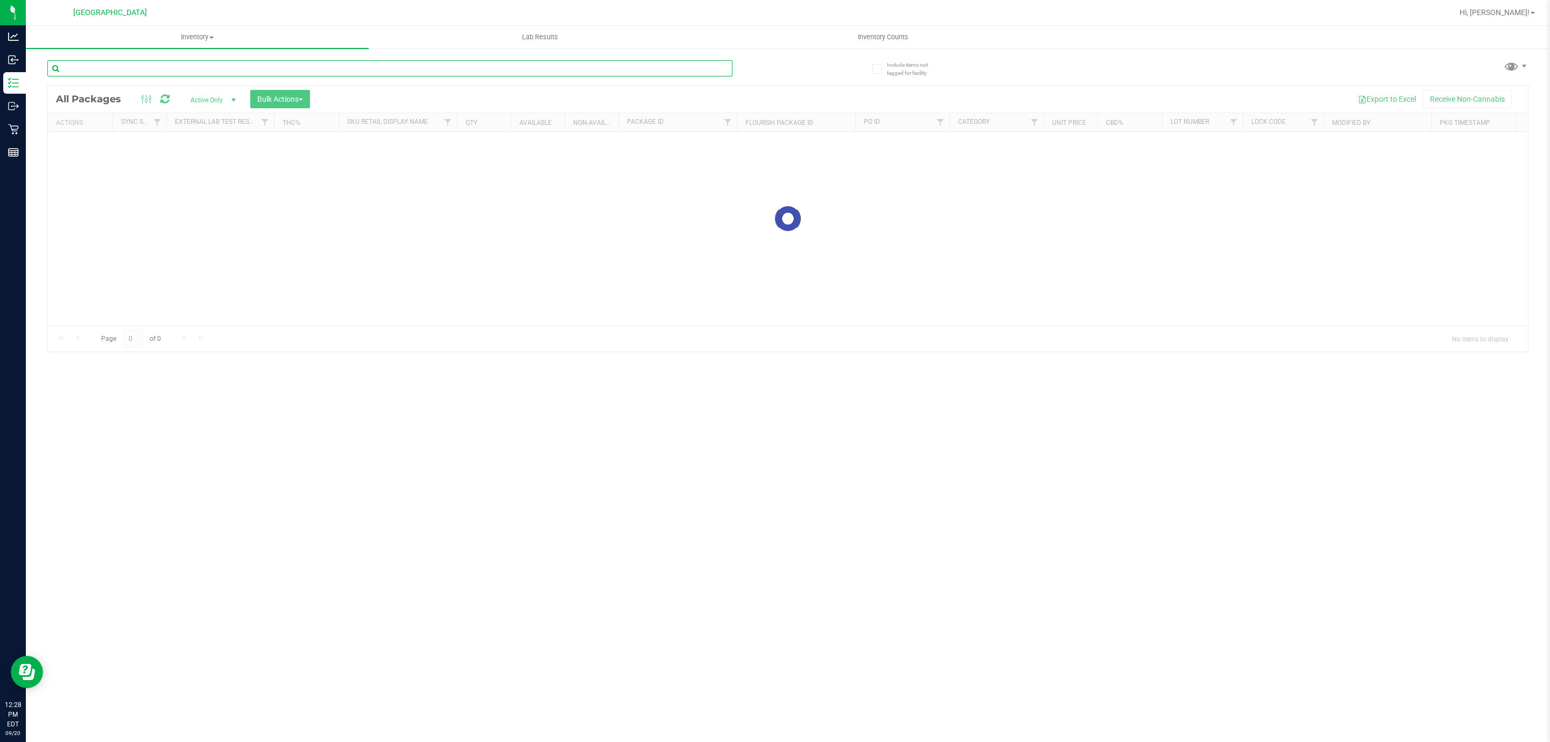
click at [202, 62] on input "text" at bounding box center [389, 68] width 685 height 16
paste input "FD 3.5g Flower Greenhouse Hot Mess (Hybrid)"
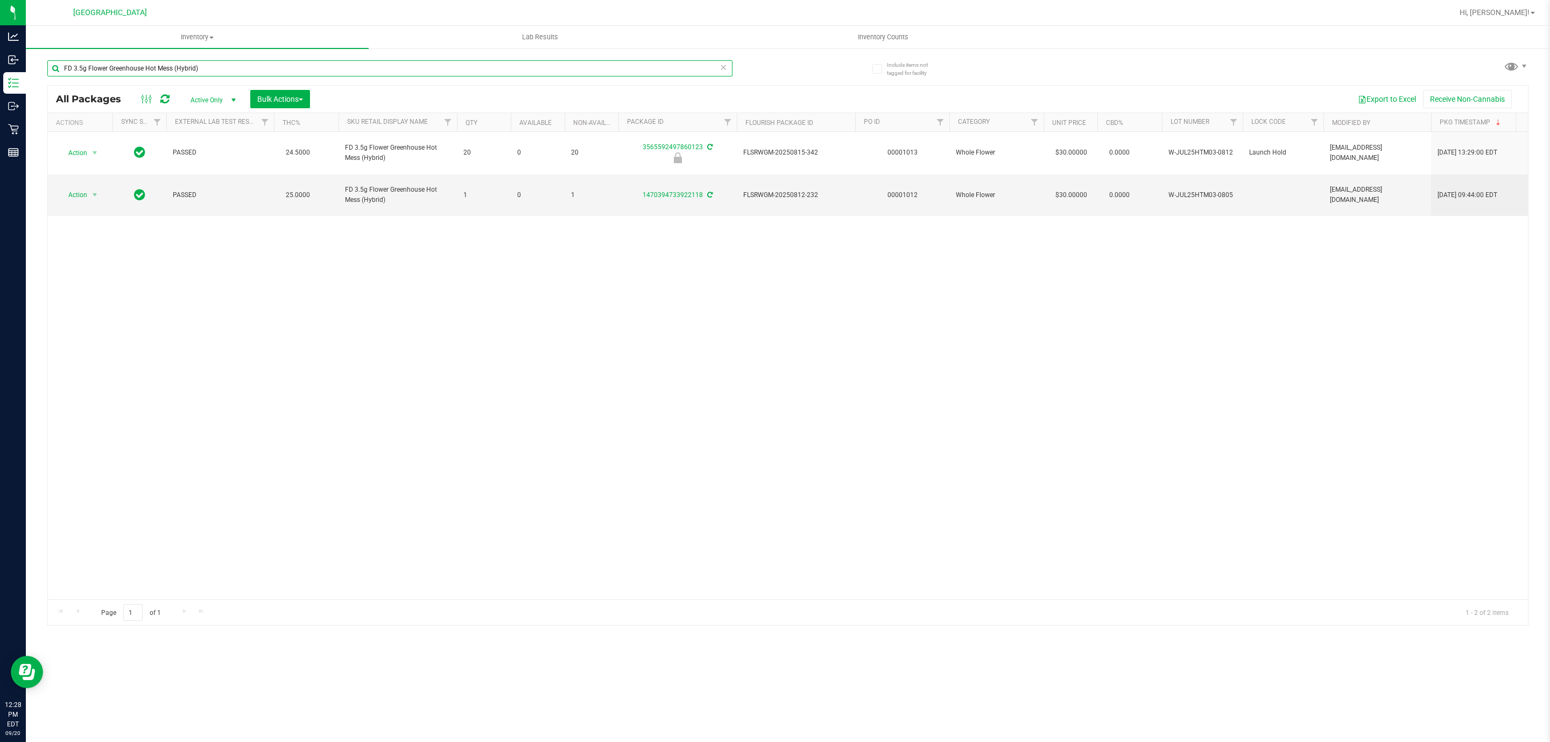
type input "FD 3.5g Flower Greenhouse Hot Mess (Hybrid)"
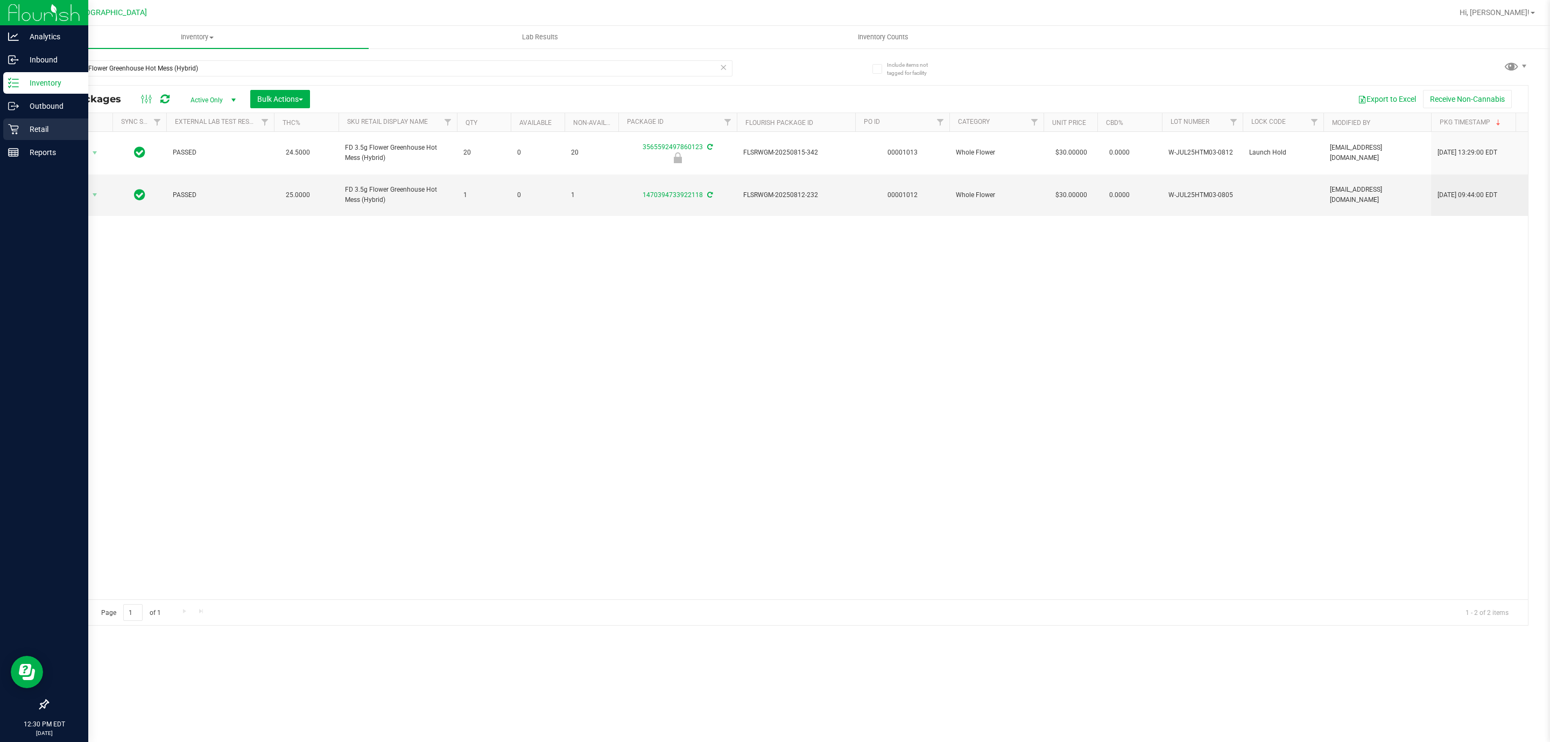
click at [13, 123] on div "Retail" at bounding box center [45, 129] width 85 height 22
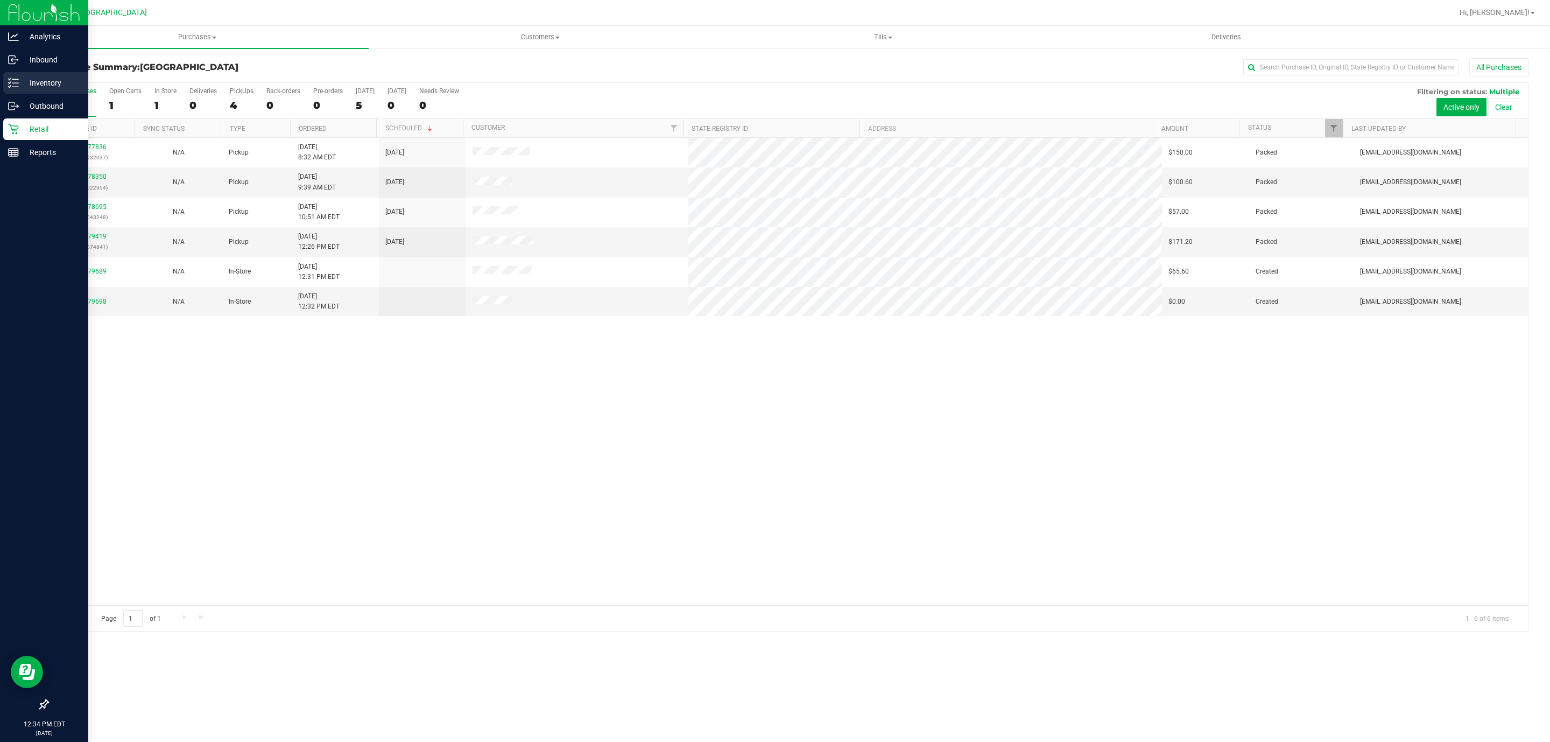
click at [18, 89] on div "Inventory" at bounding box center [45, 83] width 85 height 22
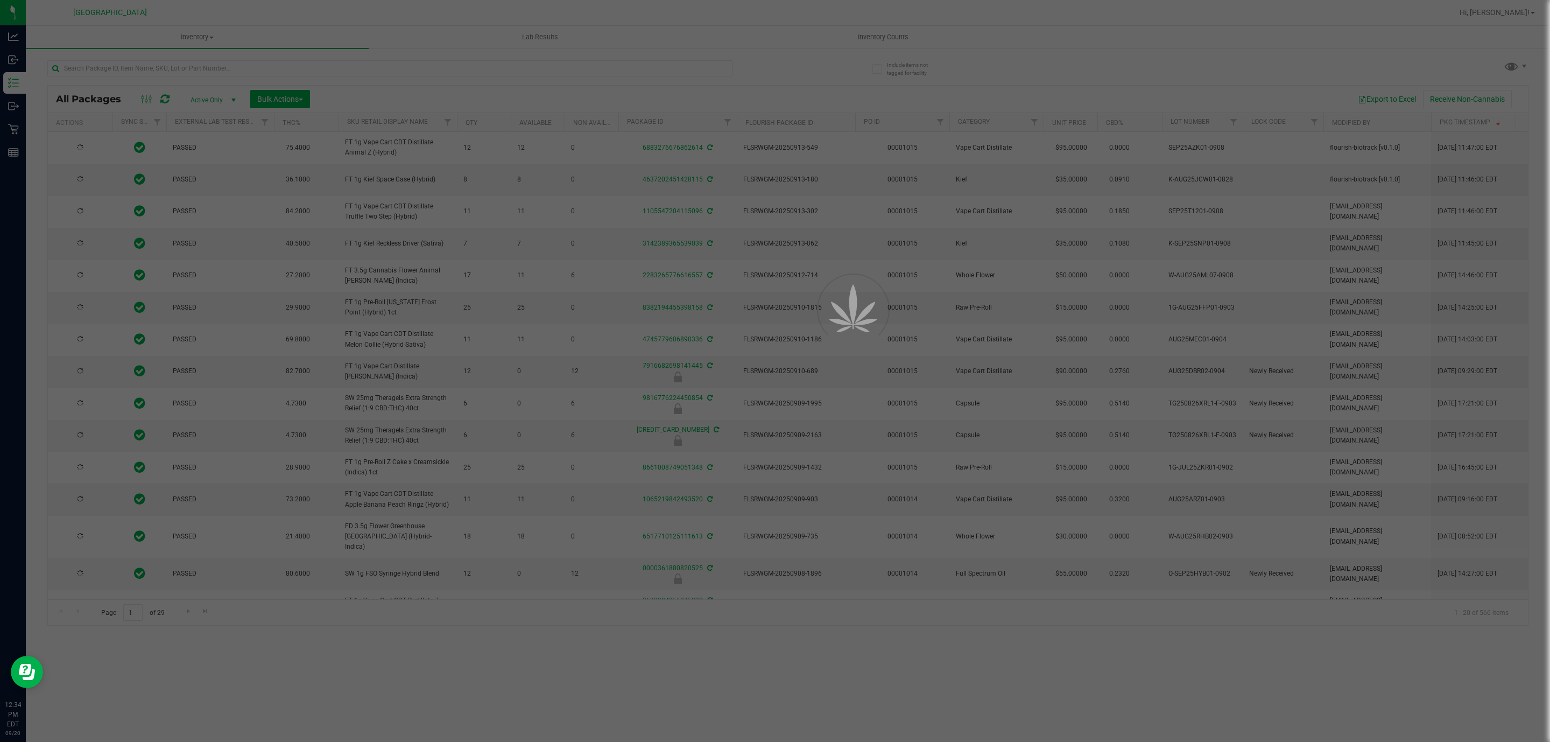
click at [305, 71] on div at bounding box center [775, 371] width 1550 height 742
drag, startPoint x: 296, startPoint y: 99, endPoint x: 315, endPoint y: 68, distance: 35.6
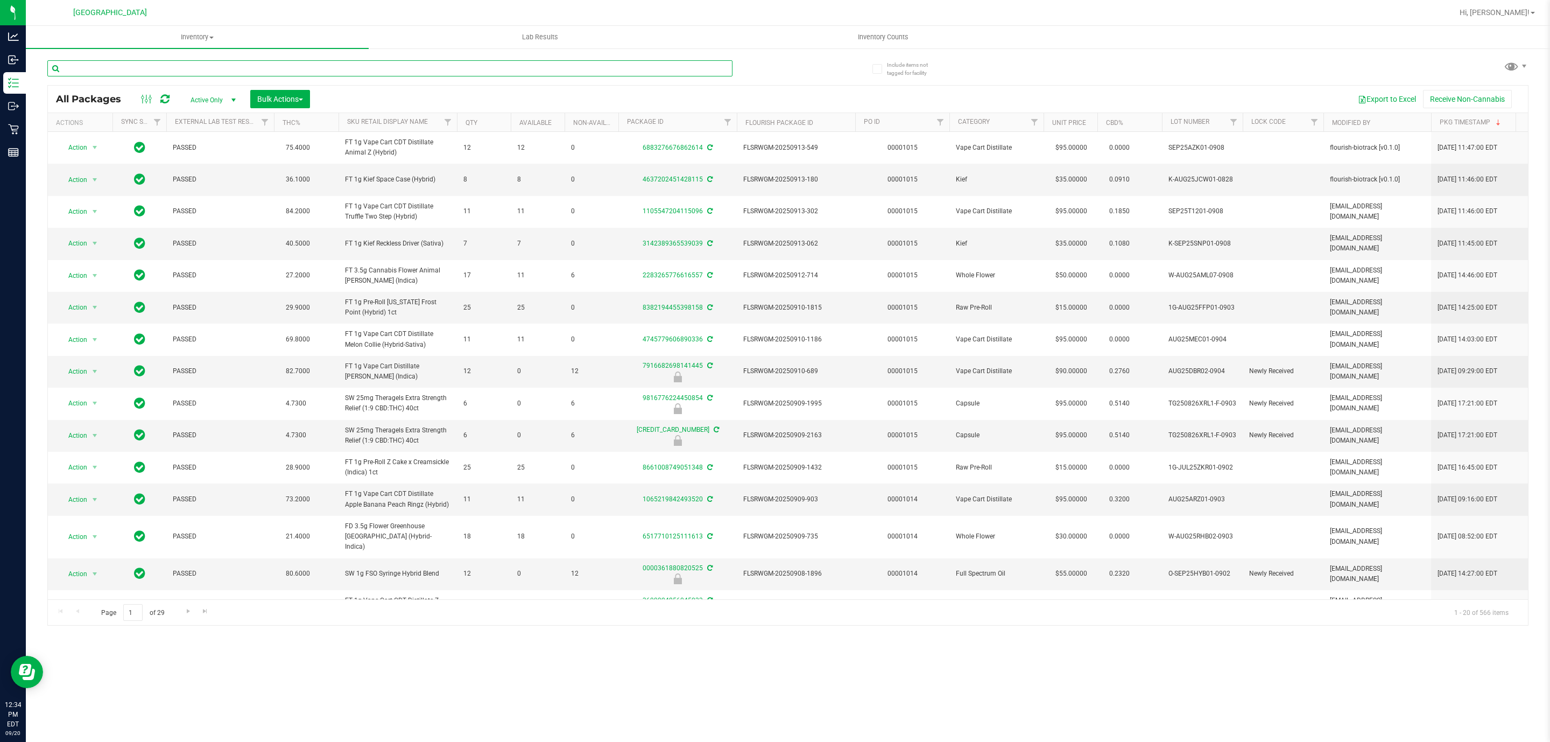
click at [318, 63] on input "text" at bounding box center [389, 68] width 685 height 16
click at [323, 60] on input "text" at bounding box center [389, 68] width 685 height 16
click at [323, 67] on input "text" at bounding box center [389, 68] width 685 height 16
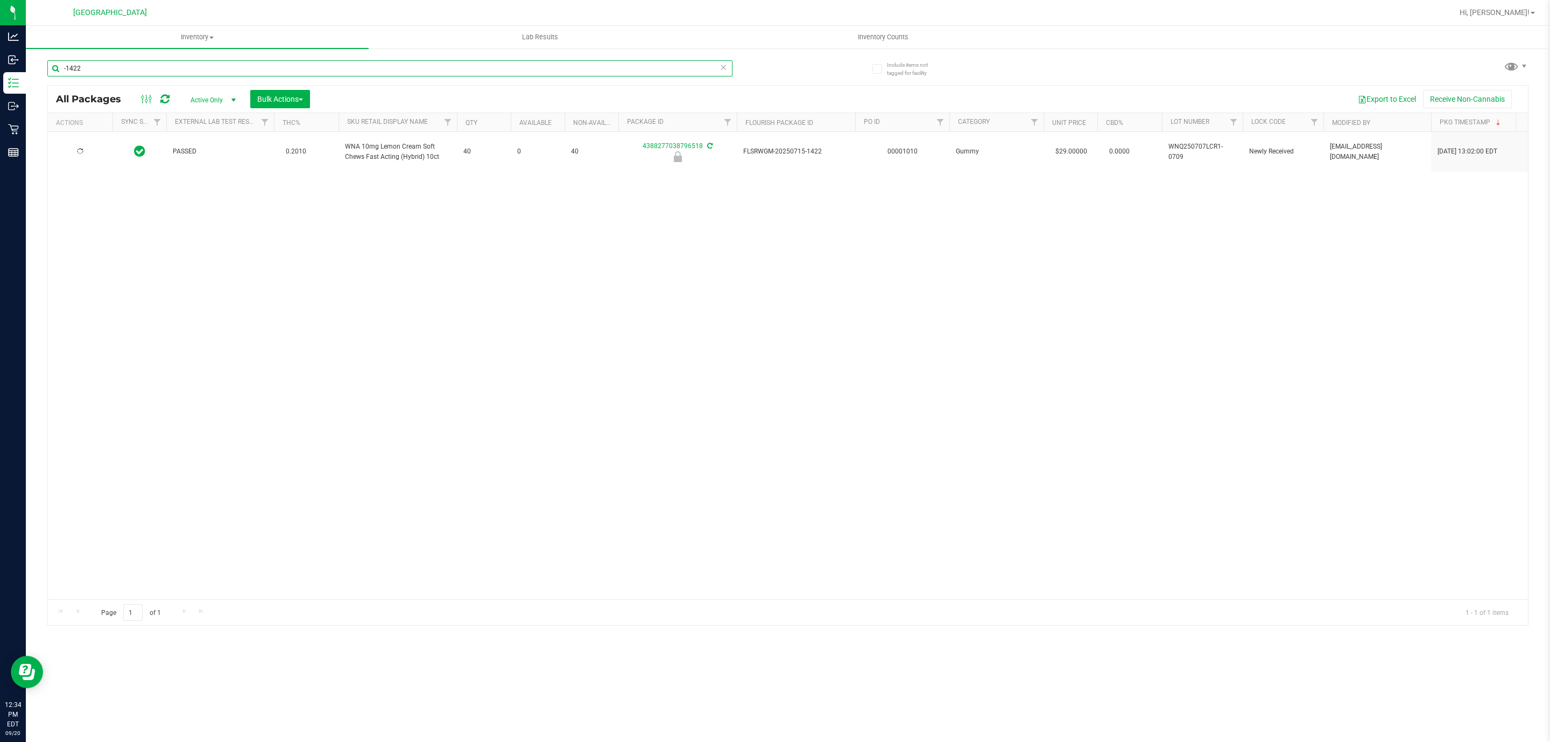
type input "-1422"
click at [83, 147] on span "Action" at bounding box center [73, 151] width 29 height 15
click at [93, 266] on li "Unlock package" at bounding box center [94, 266] width 70 height 16
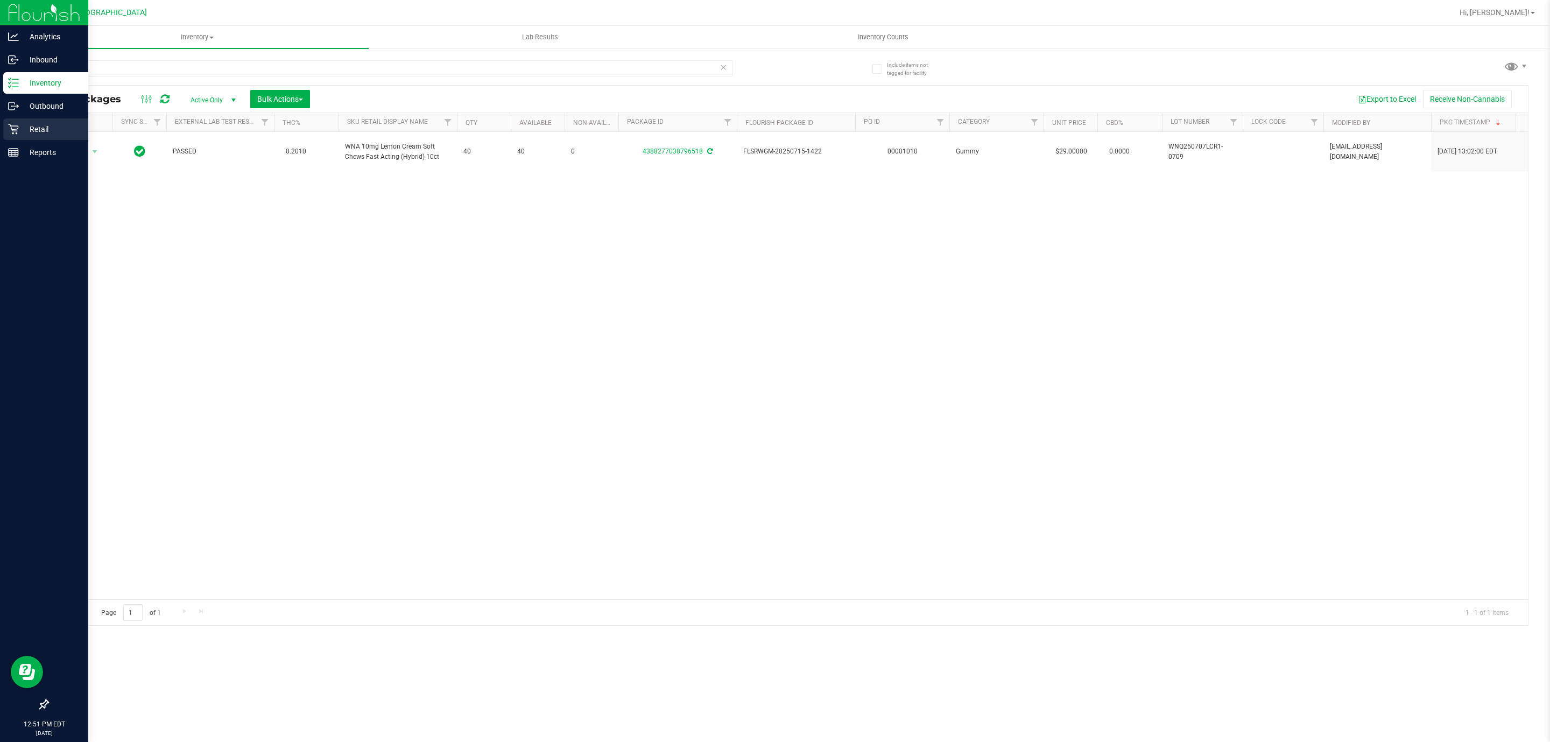
click at [3, 131] on div "Retail" at bounding box center [45, 129] width 85 height 22
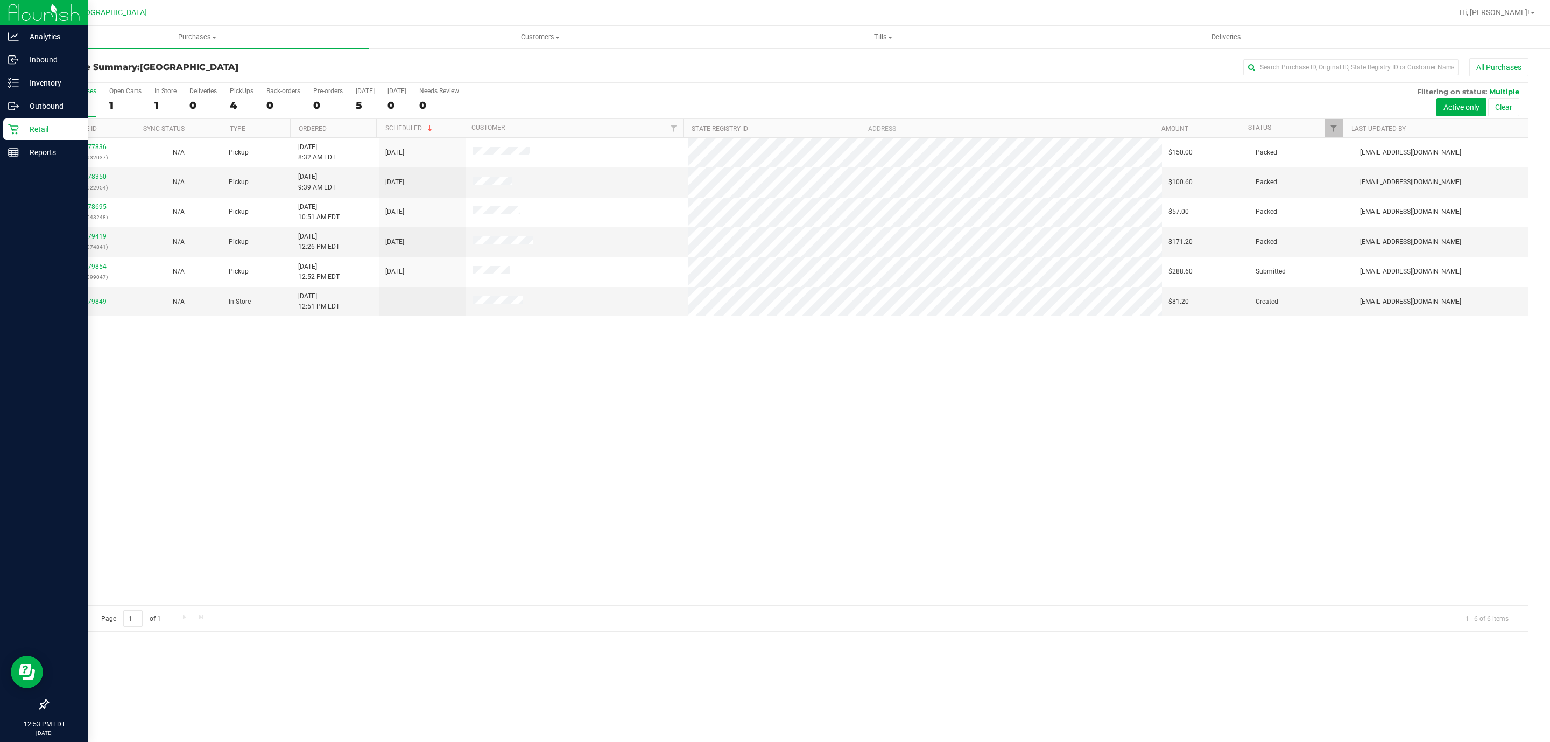
click at [496, 527] on div "11977836 (325932037) N/A Pickup 9/20/2025 8:32 AM EDT 9/20/2025 $150.00 Packed …" at bounding box center [788, 371] width 1480 height 467
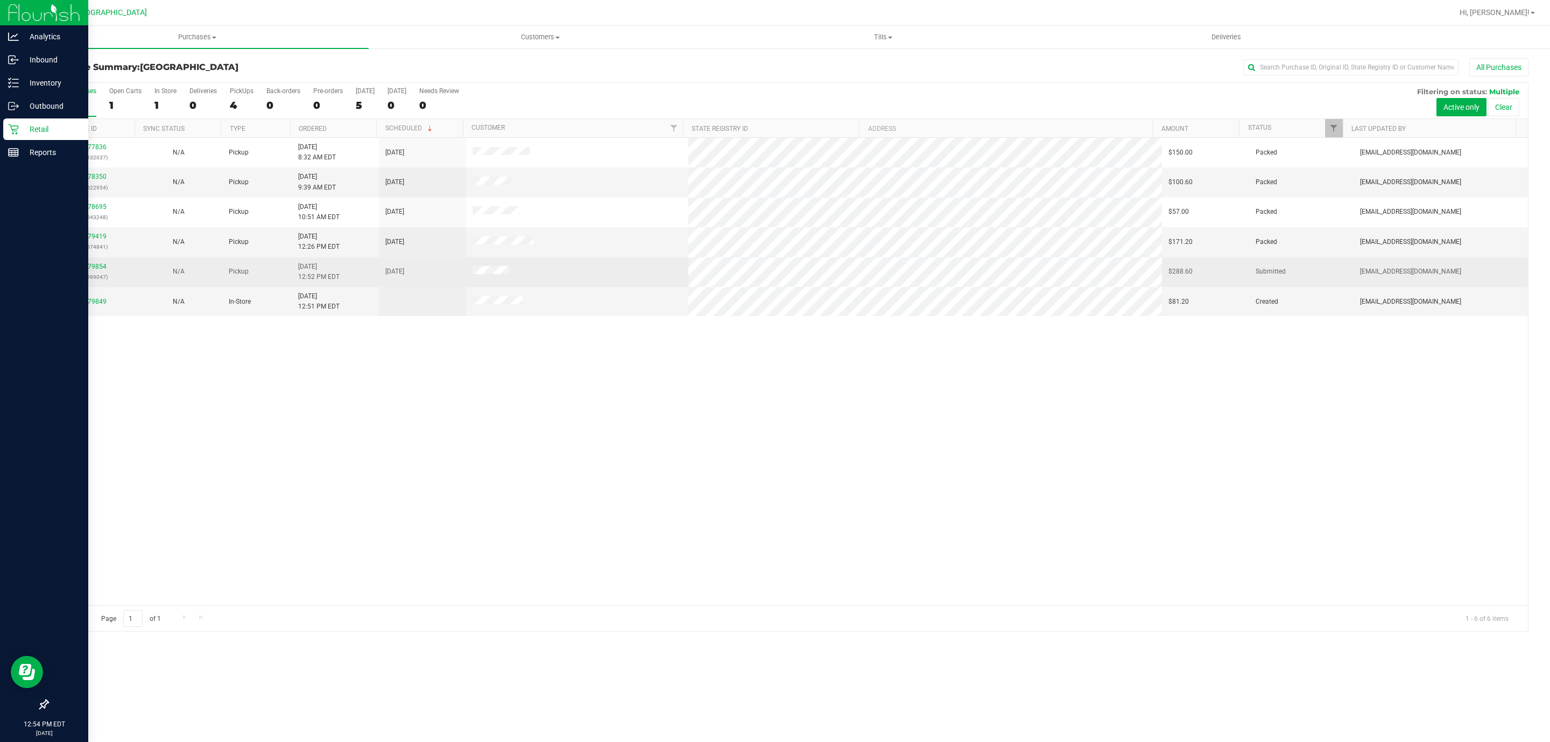
click at [86, 262] on td "11979854 (326099047)" at bounding box center [91, 272] width 87 height 30
click at [88, 265] on link "11979854" at bounding box center [91, 267] width 30 height 8
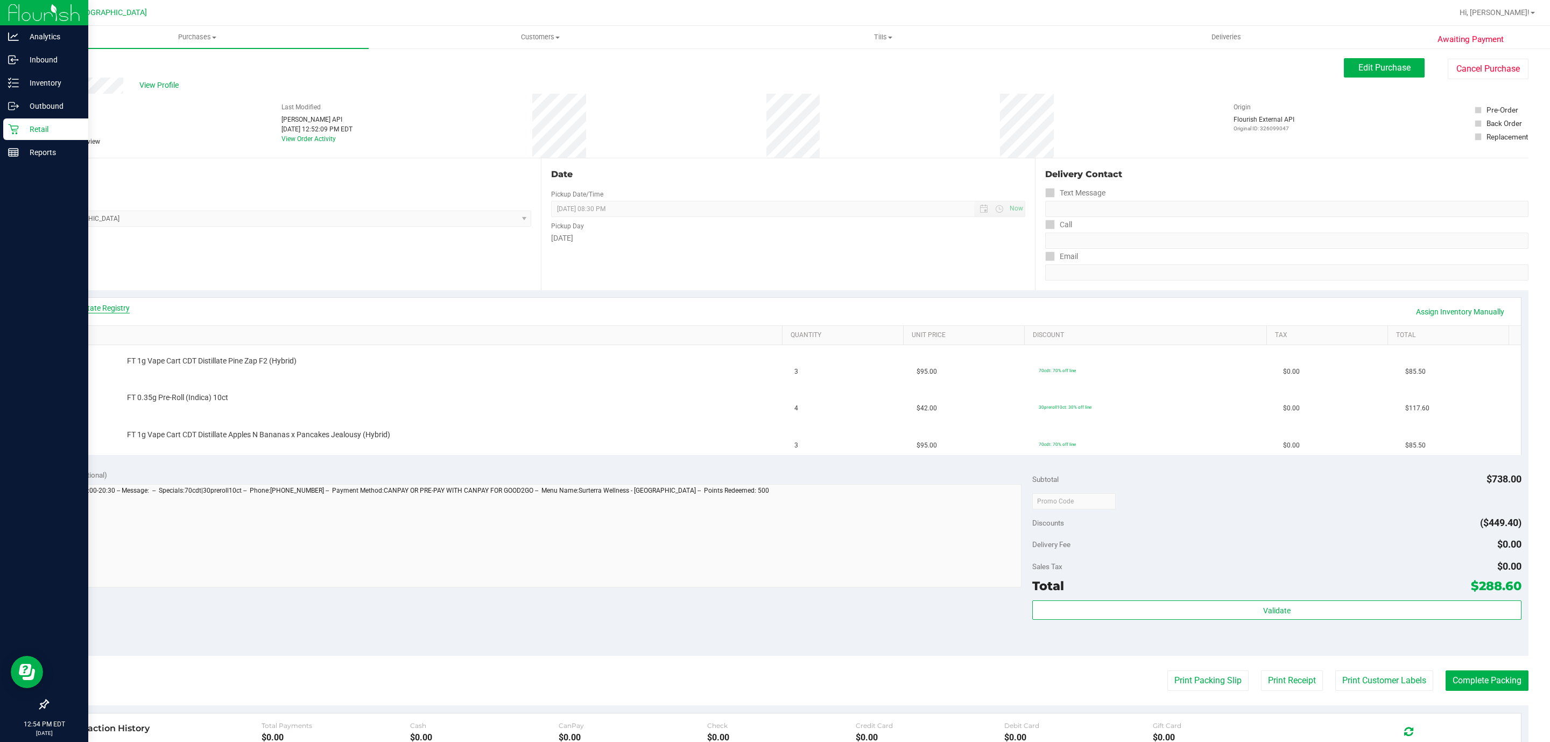
click at [114, 303] on link "View State Registry" at bounding box center [97, 308] width 65 height 11
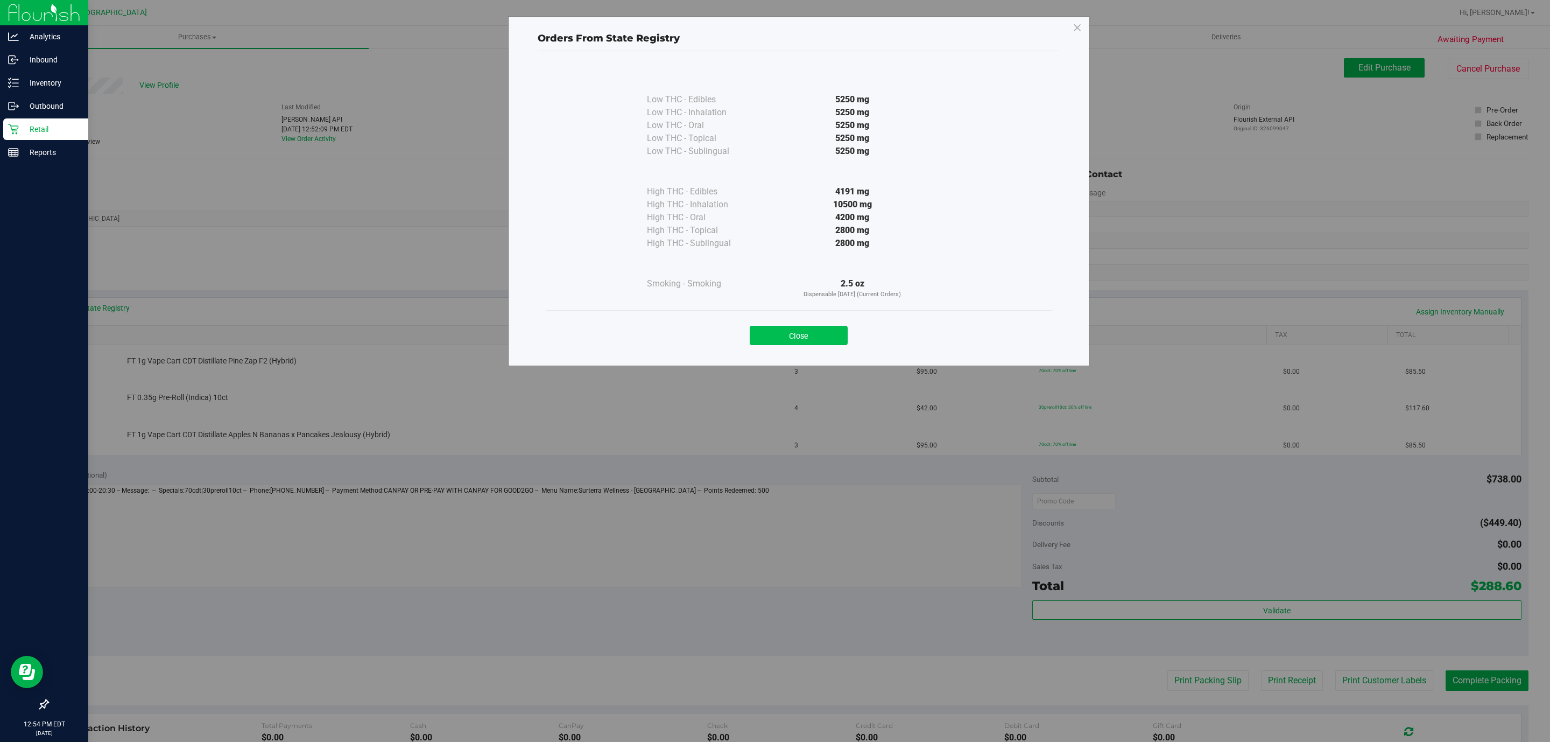
click at [829, 328] on button "Close" at bounding box center [799, 335] width 98 height 19
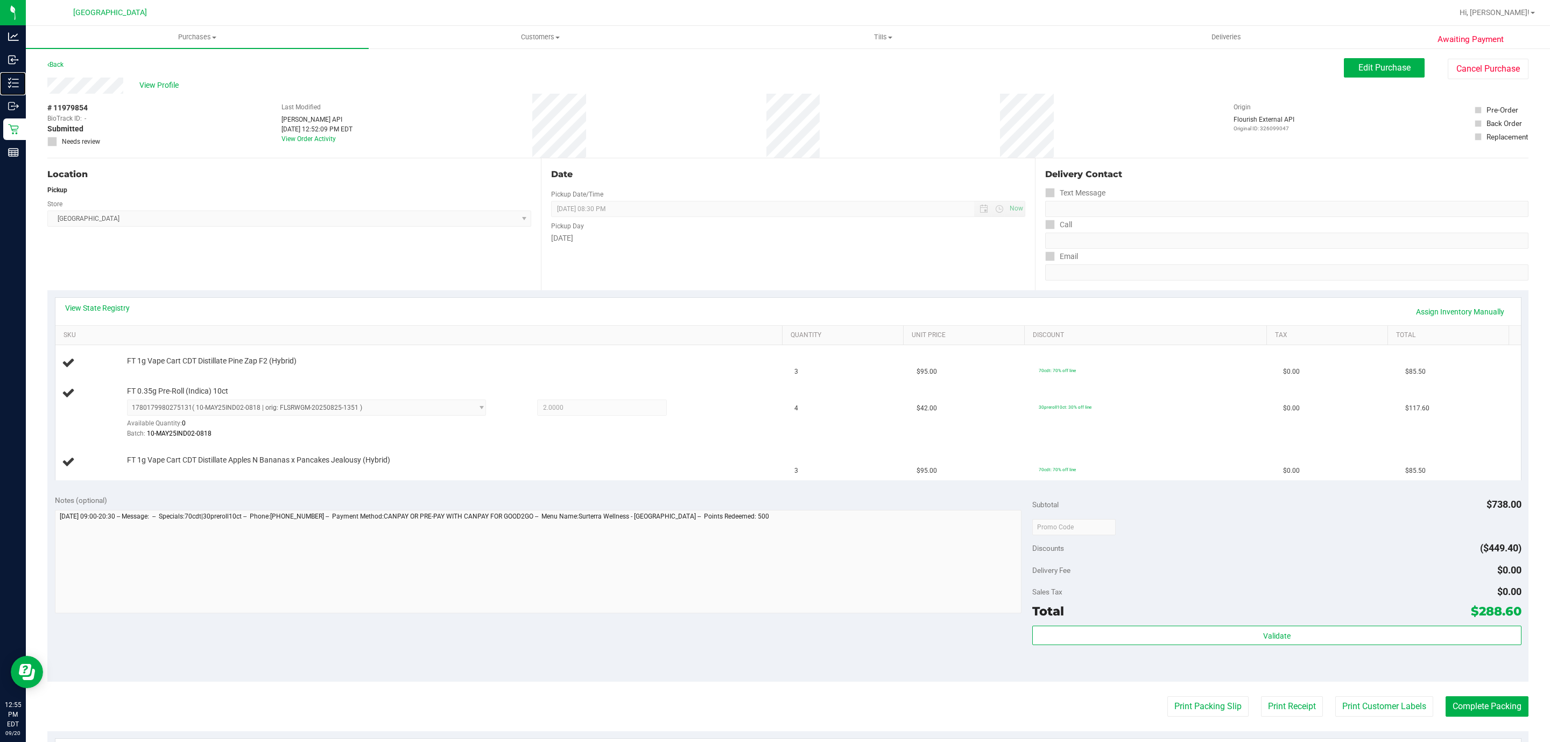
click at [0, 72] on link "Inventory" at bounding box center [13, 83] width 26 height 23
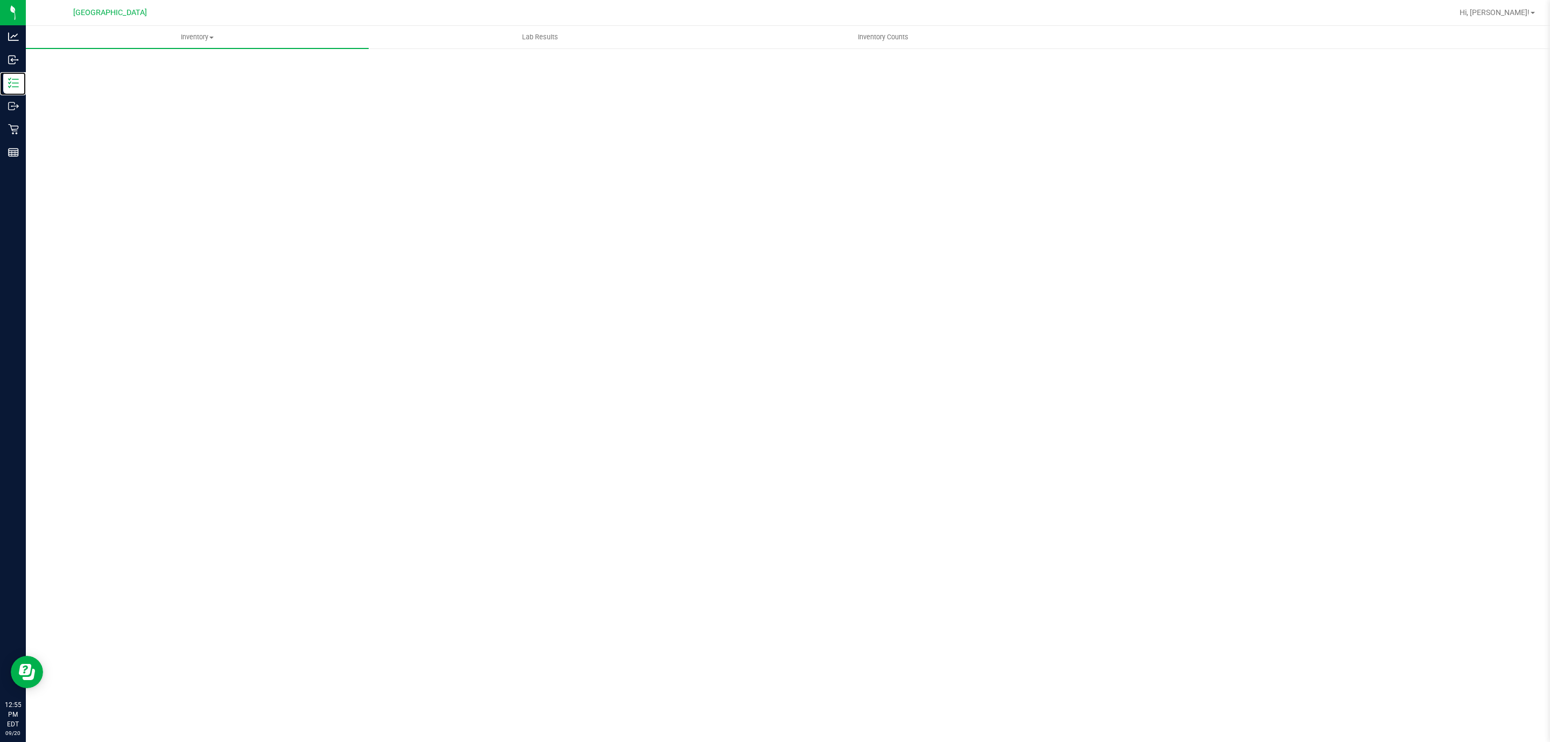
click at [0, 72] on link "Inventory" at bounding box center [13, 83] width 26 height 23
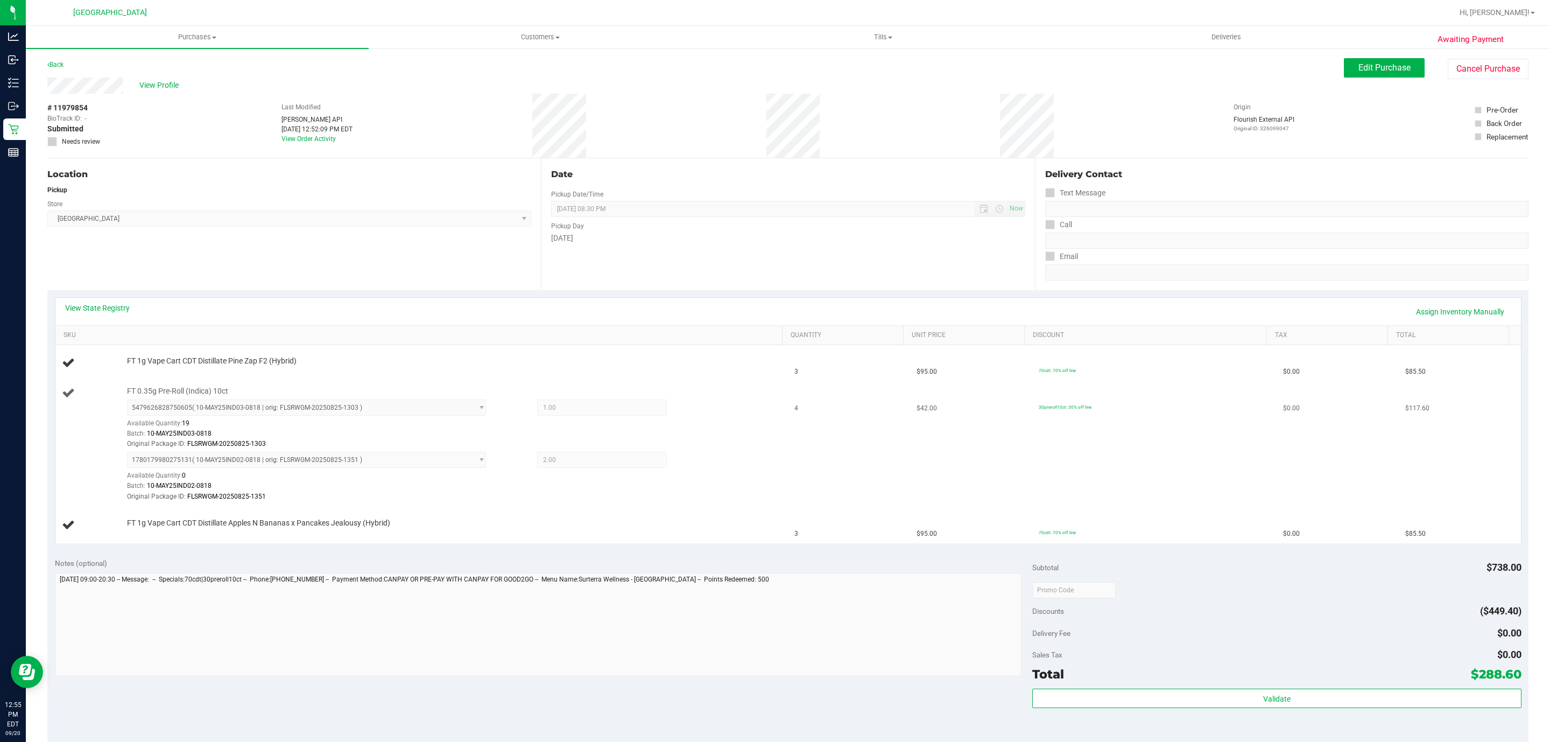
click at [509, 437] on div "Batch: 10-MAY25IND03-0818" at bounding box center [451, 434] width 648 height 10
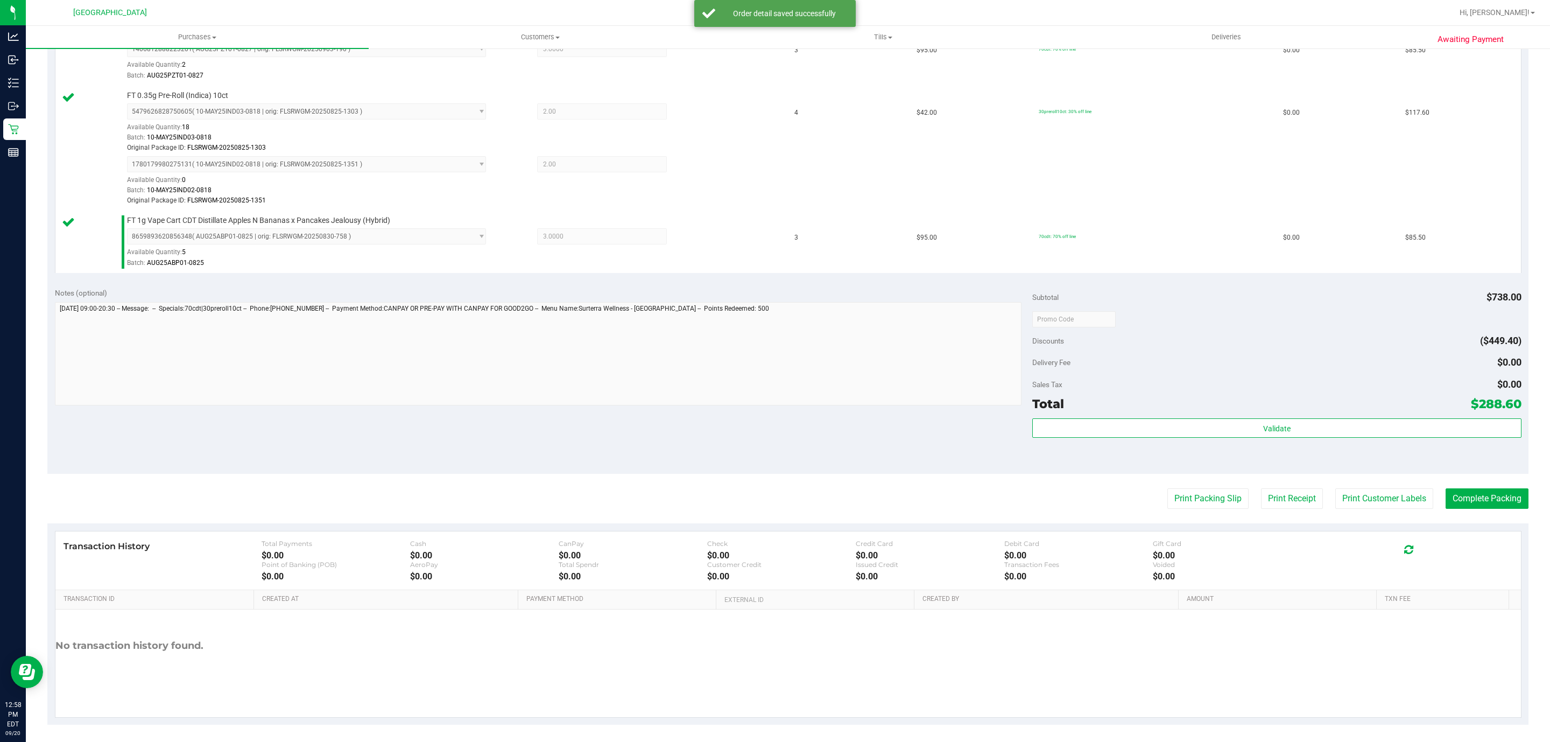
scroll to position [323, 0]
click at [1202, 444] on div "Validate" at bounding box center [1277, 441] width 489 height 48
click at [1199, 437] on div "Validate" at bounding box center [1277, 427] width 489 height 20
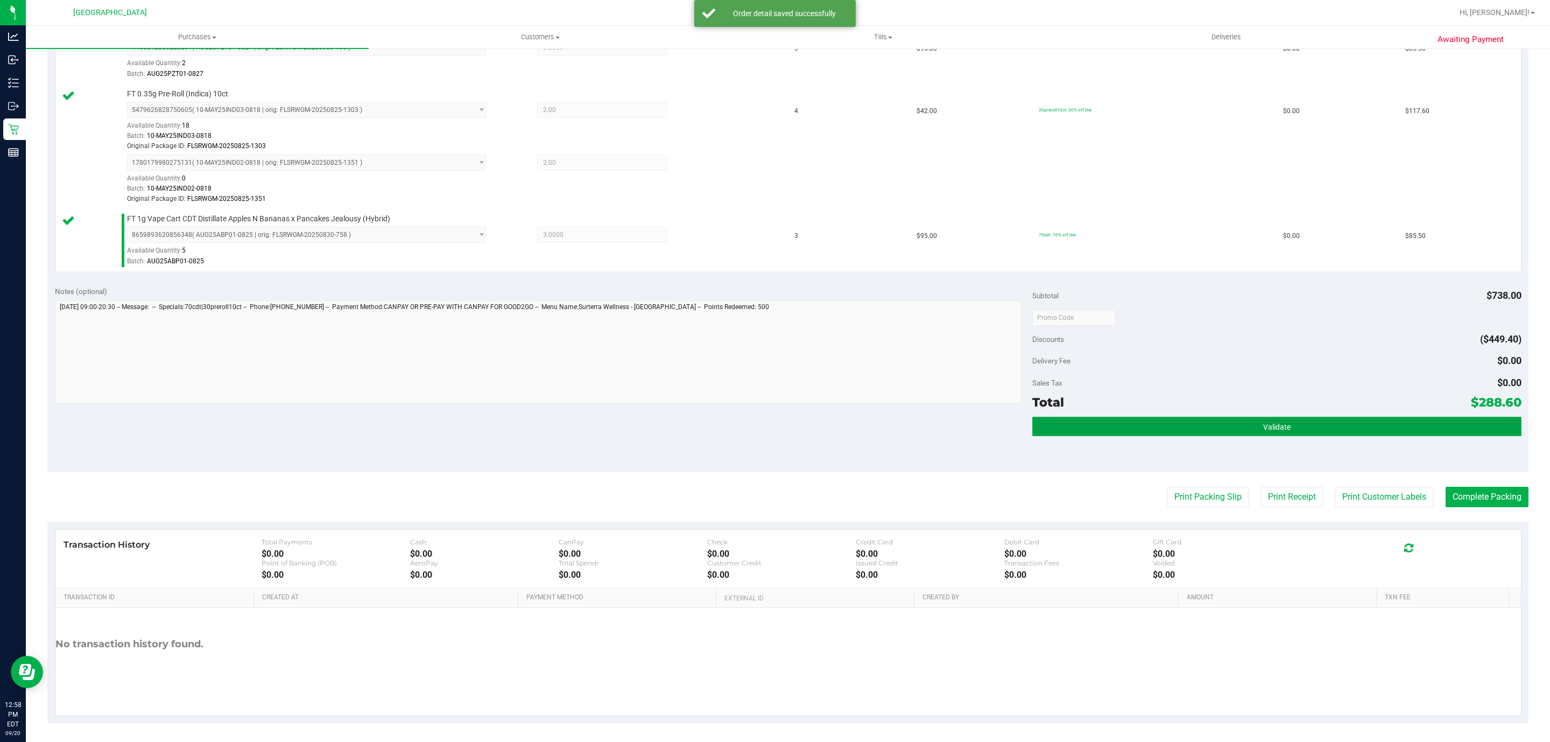
click at [1199, 436] on button "Validate" at bounding box center [1277, 426] width 489 height 19
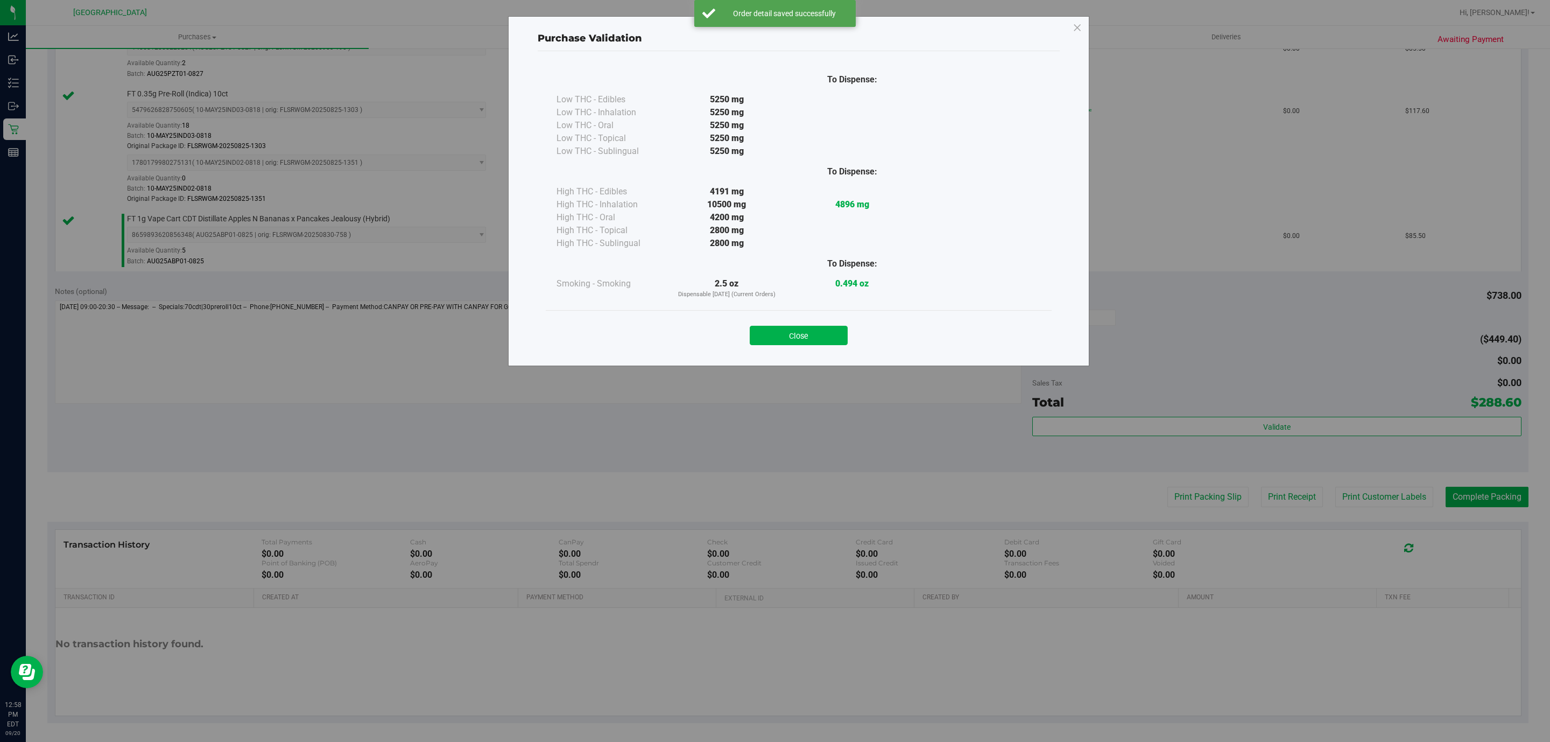
click at [828, 318] on div "Close" at bounding box center [799, 332] width 506 height 44
click at [830, 332] on button "Close" at bounding box center [799, 335] width 98 height 19
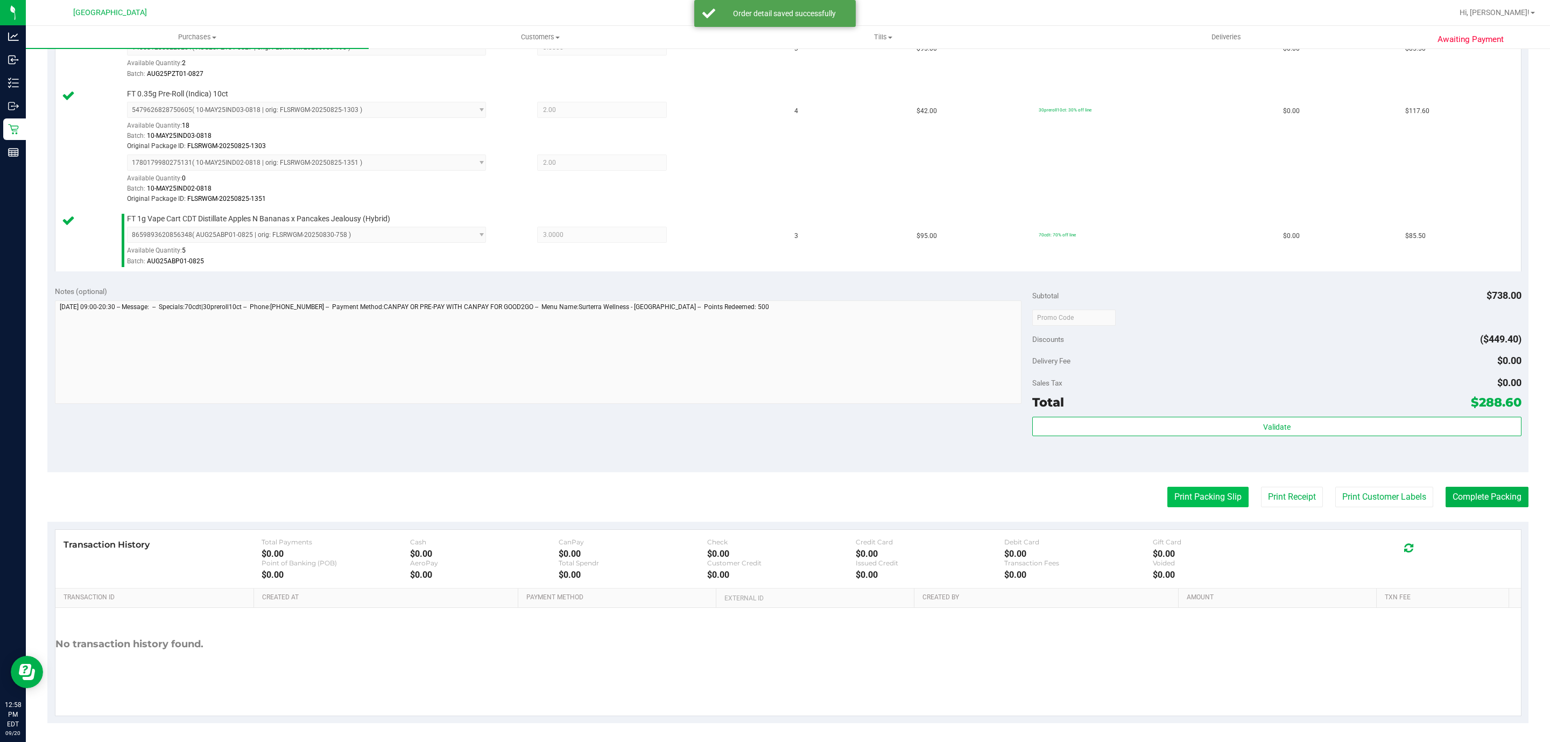
click at [1212, 491] on button "Print Packing Slip" at bounding box center [1208, 497] width 81 height 20
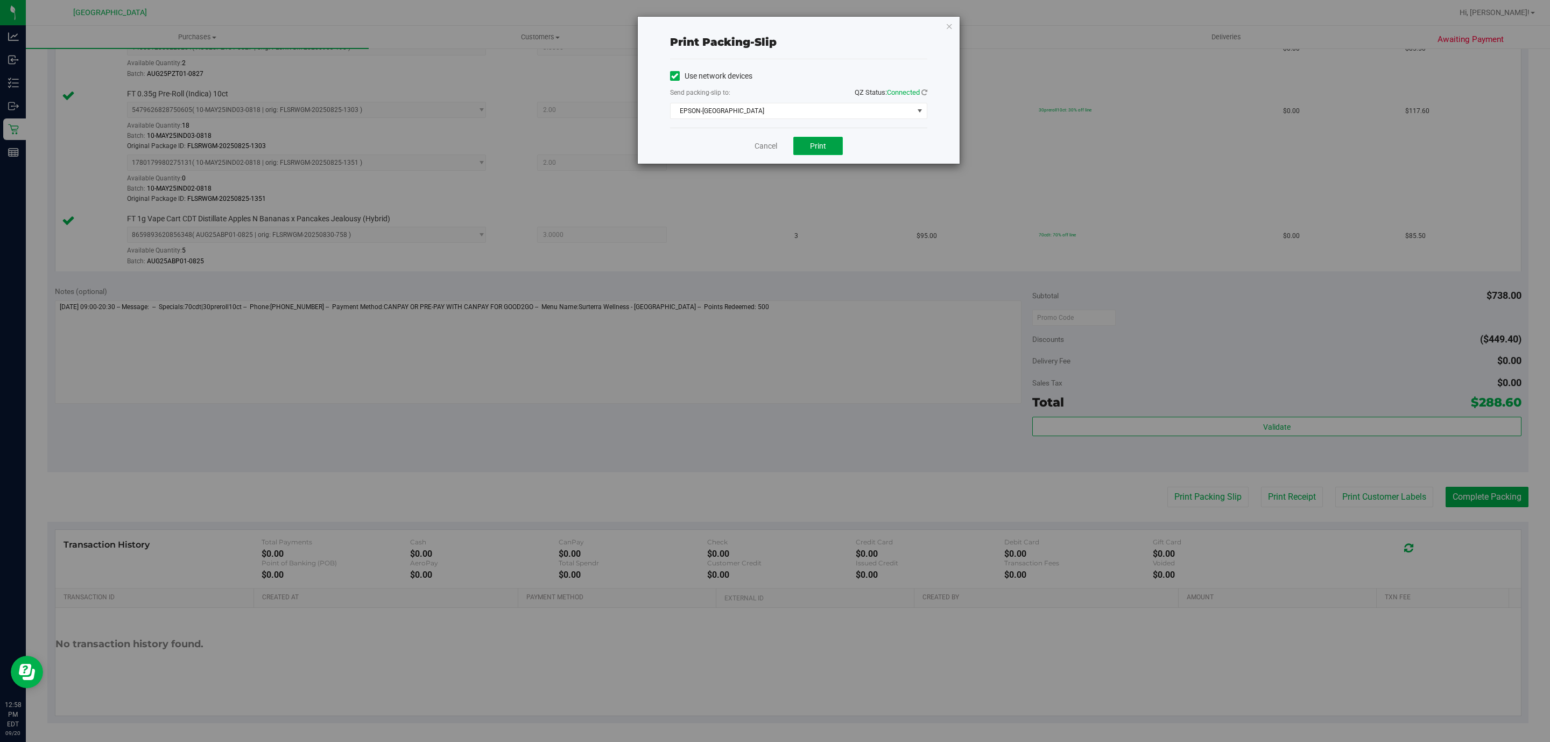
click at [800, 149] on button "Print" at bounding box center [819, 146] width 50 height 18
click at [755, 146] on link "Cancel" at bounding box center [766, 146] width 23 height 11
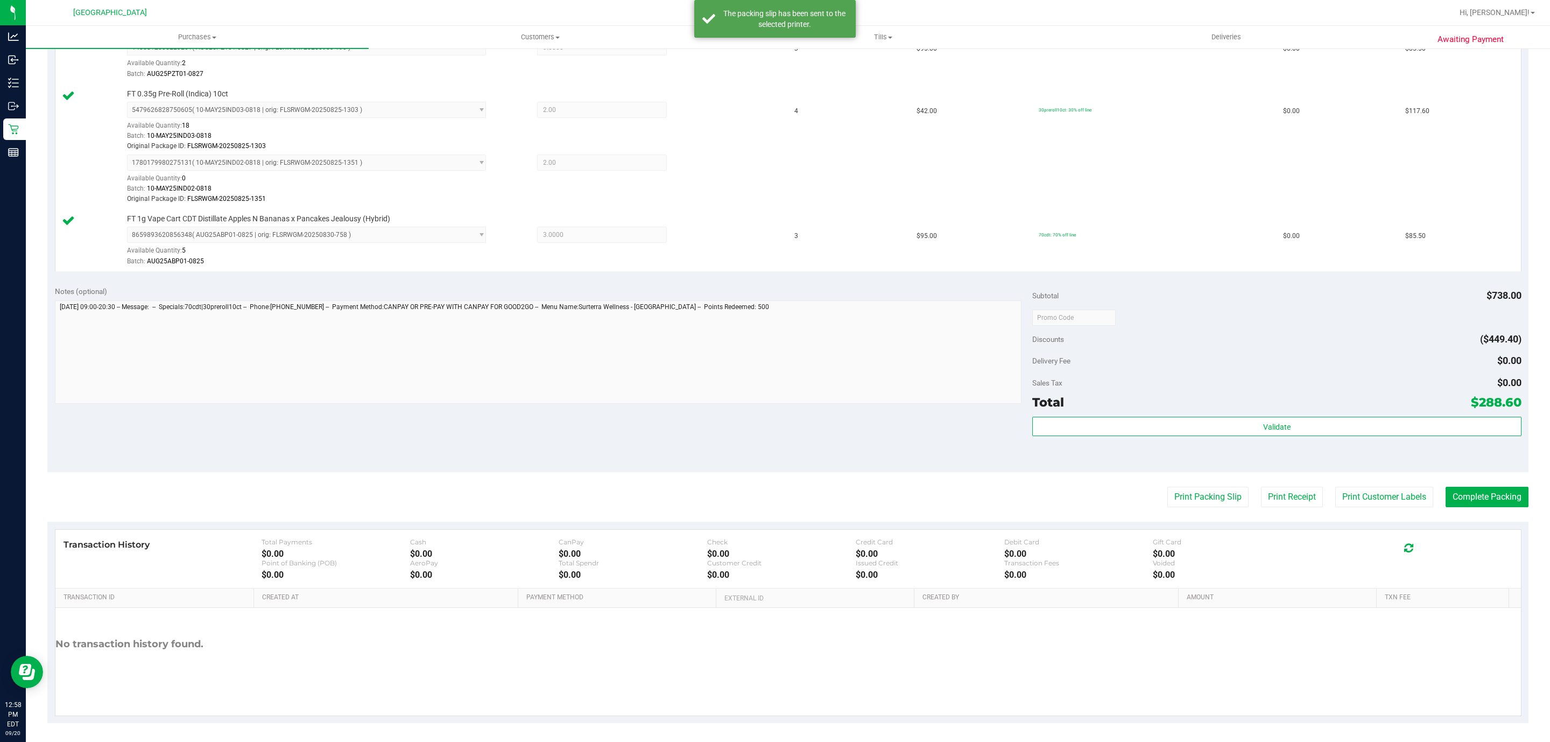
click at [1226, 445] on div "Validate" at bounding box center [1277, 441] width 489 height 48
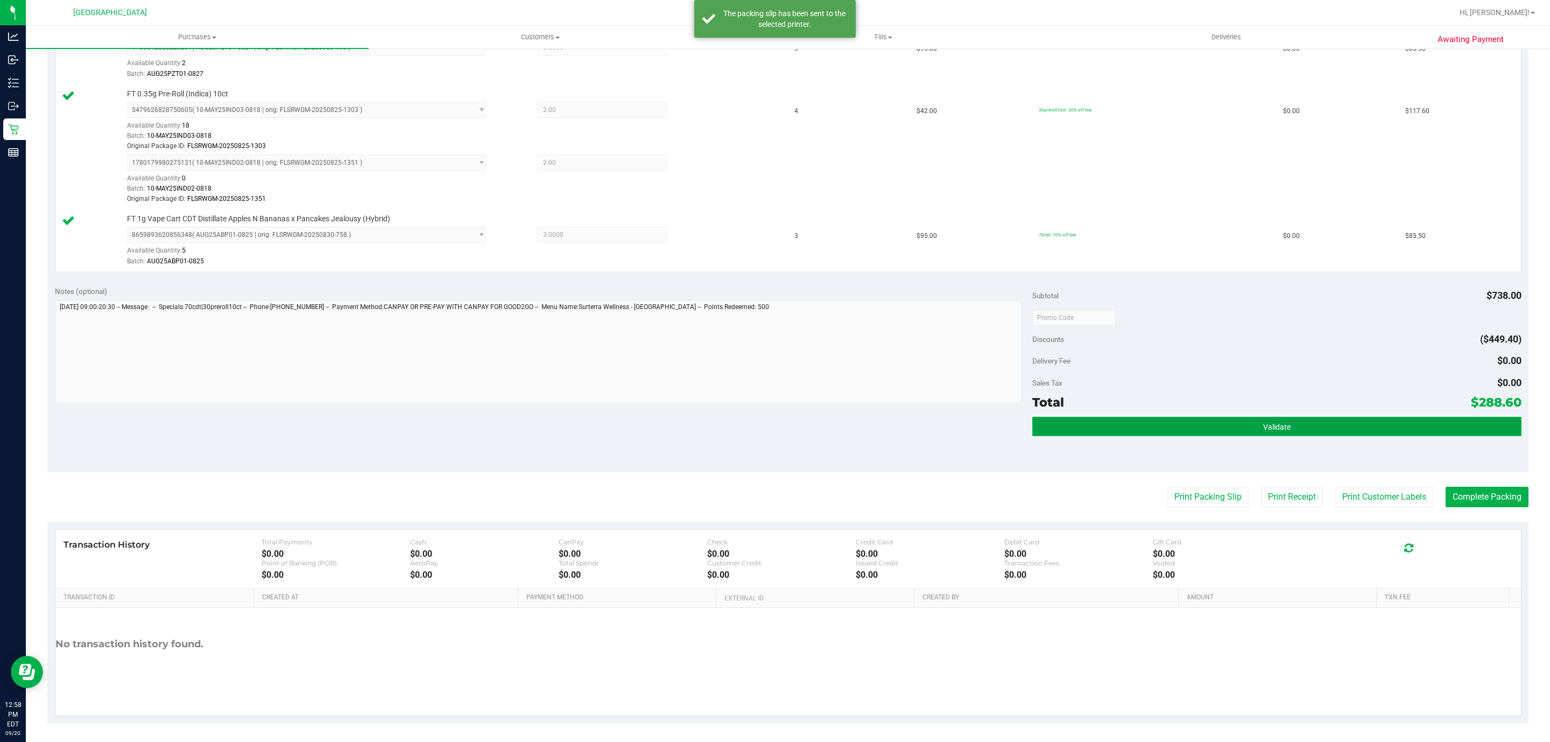
click at [1226, 431] on button "Validate" at bounding box center [1277, 426] width 489 height 19
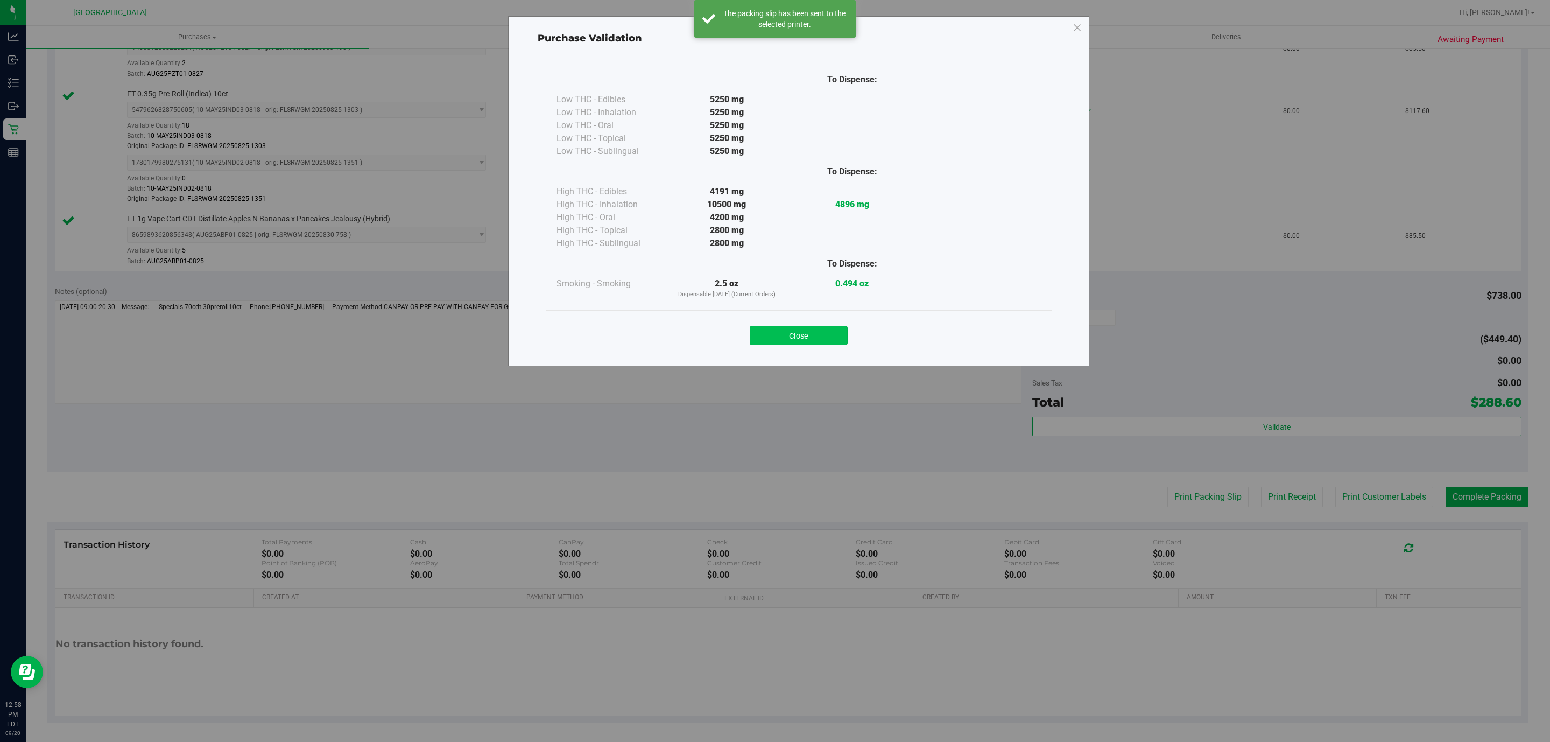
click at [814, 329] on button "Close" at bounding box center [799, 335] width 98 height 19
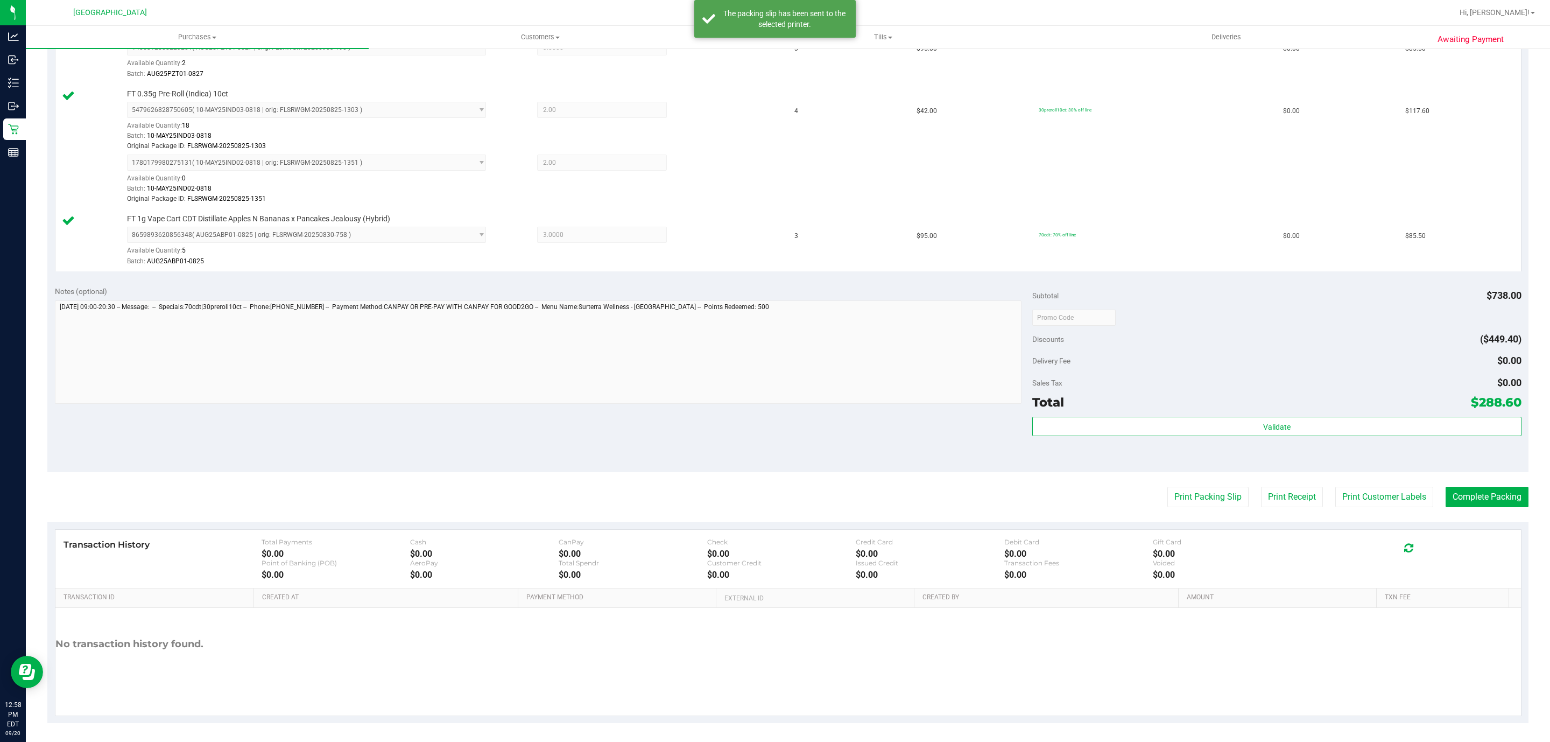
click at [1502, 520] on purchase-details "Back Edit Purchase Cancel Purchase View Profile # 11979854 BioTrack ID: - Submi…" at bounding box center [787, 229] width 1481 height 988
click at [1502, 515] on purchase-details "Back Edit Purchase Cancel Purchase View Profile # 11979854 BioTrack ID: - Submi…" at bounding box center [787, 229] width 1481 height 988
click at [1502, 487] on purchase-details "Back Edit Purchase Cancel Purchase View Profile # 11979854 BioTrack ID: - Submi…" at bounding box center [787, 229] width 1481 height 988
click at [1497, 493] on button "Complete Packing" at bounding box center [1487, 497] width 83 height 20
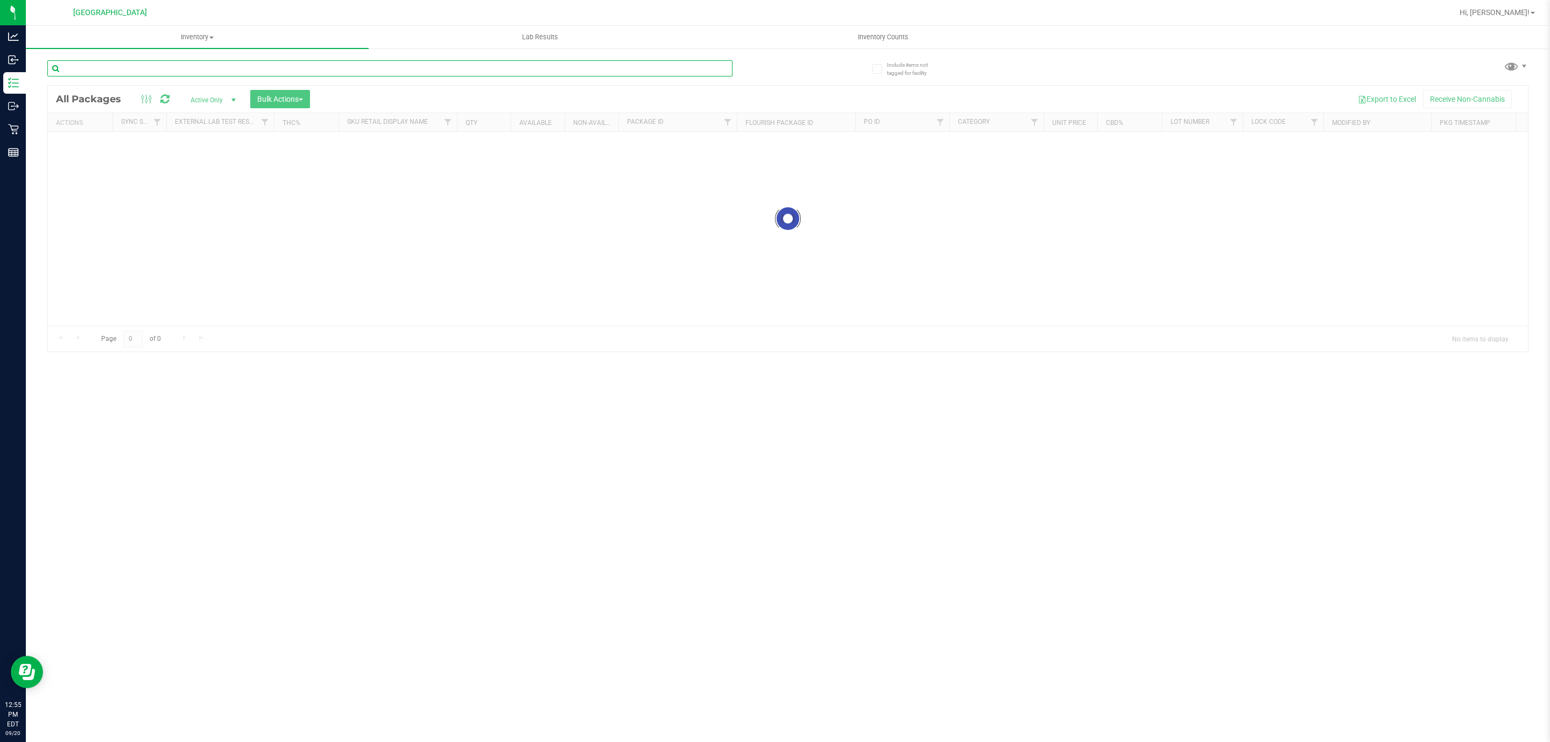
click at [215, 65] on input "text" at bounding box center [389, 68] width 685 height 16
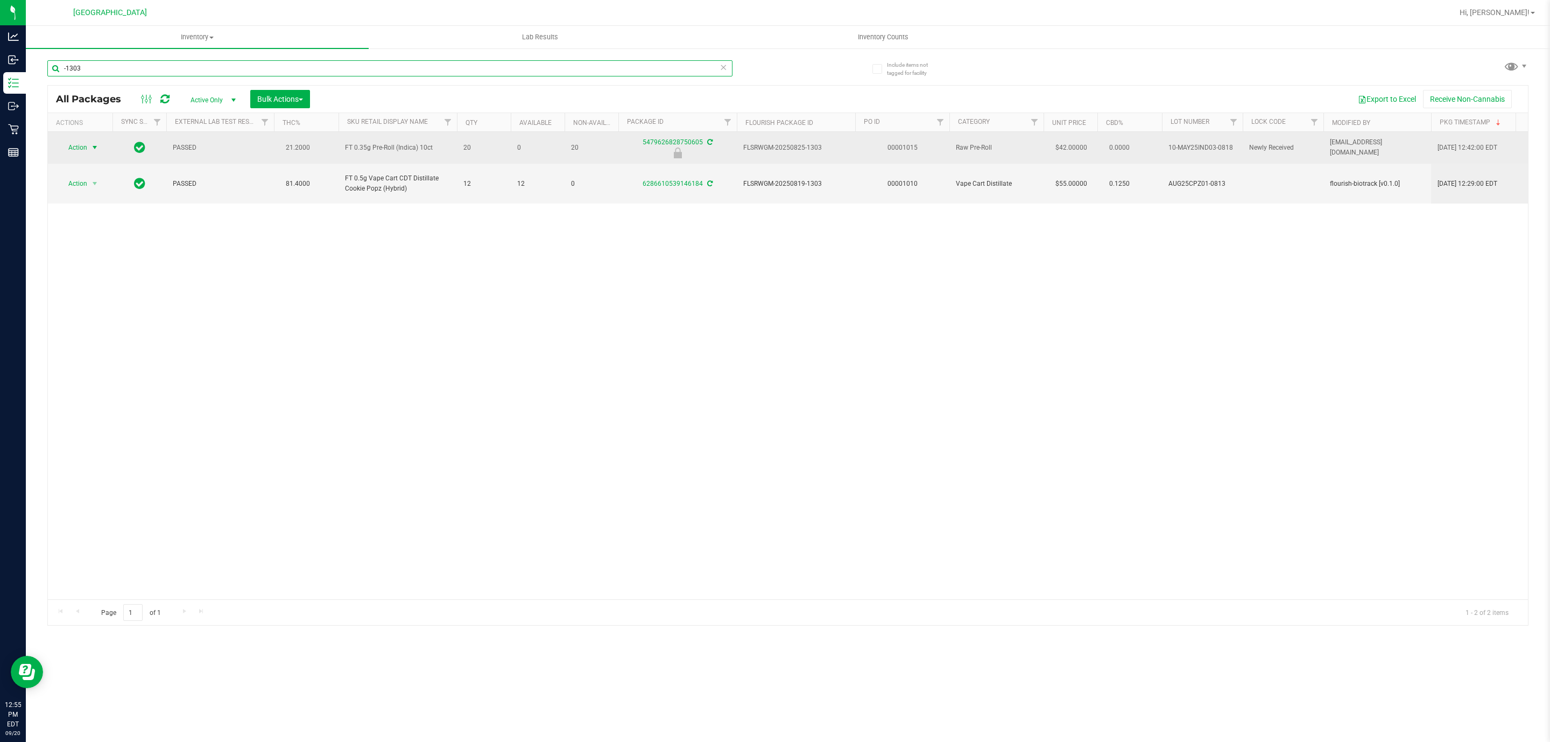
type input "-1303"
click at [79, 152] on span "Action" at bounding box center [73, 147] width 29 height 15
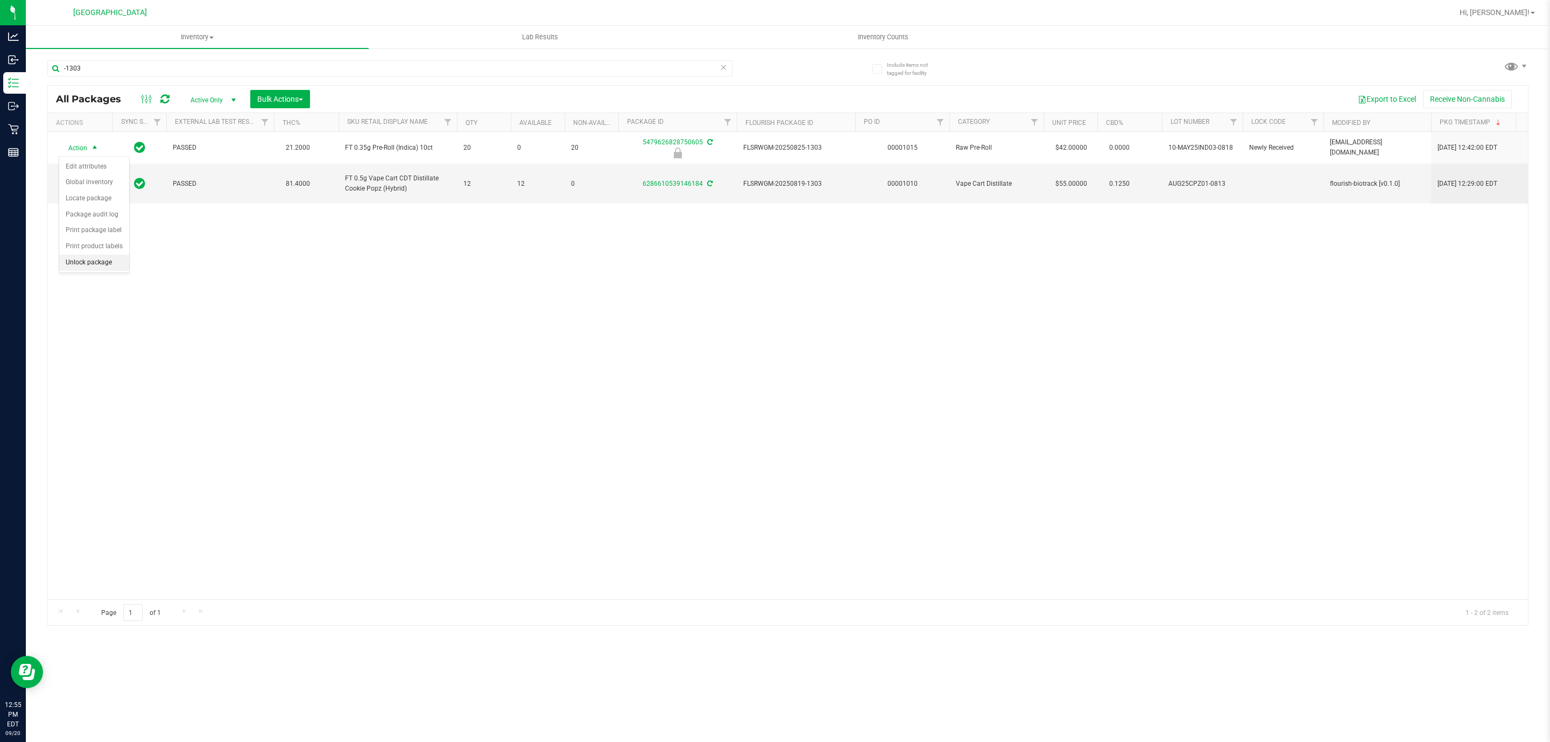
click at [81, 262] on li "Unlock package" at bounding box center [94, 263] width 70 height 16
click at [267, 76] on div "-1303" at bounding box center [389, 72] width 685 height 25
click at [258, 74] on input "-1303" at bounding box center [389, 68] width 685 height 16
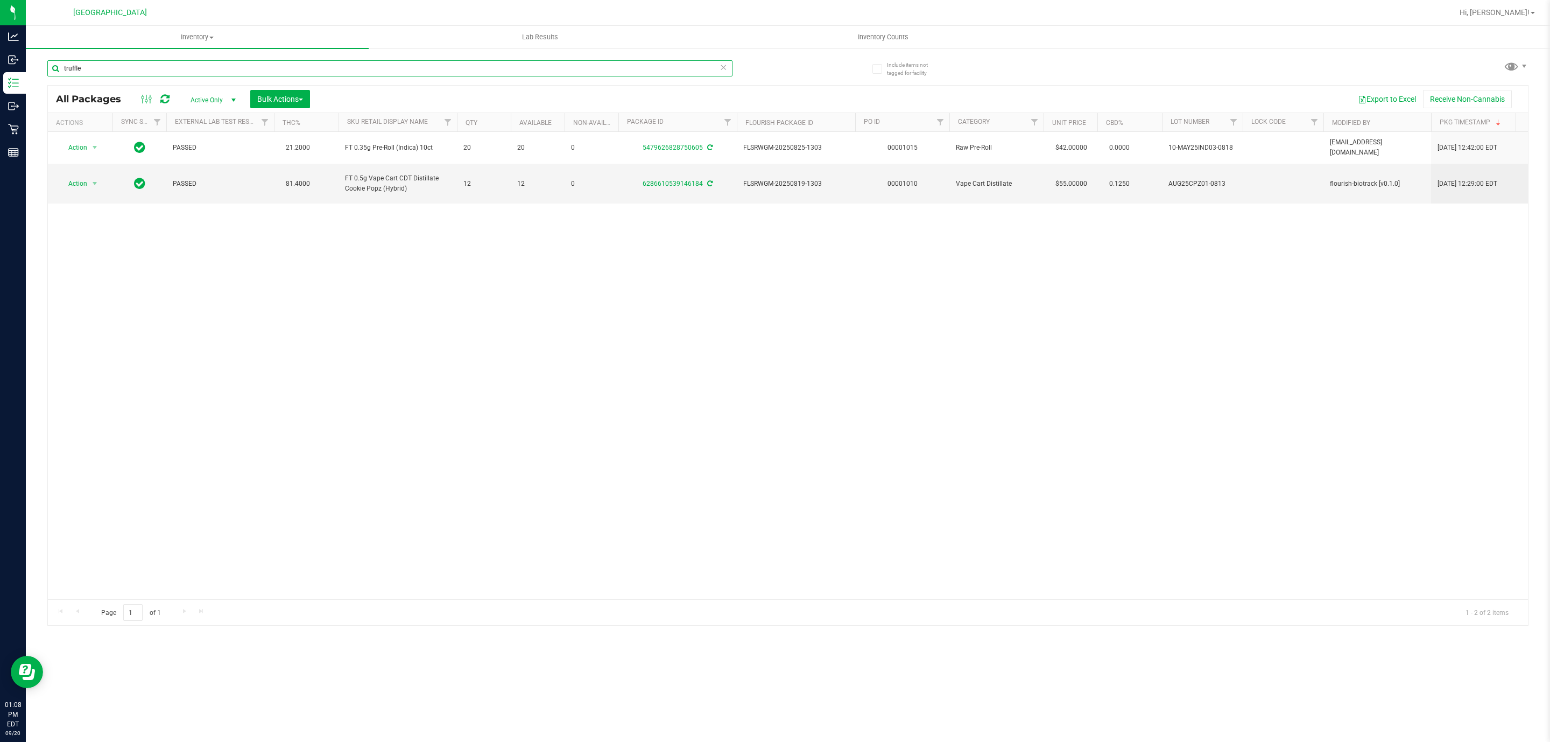
type input "truffle"
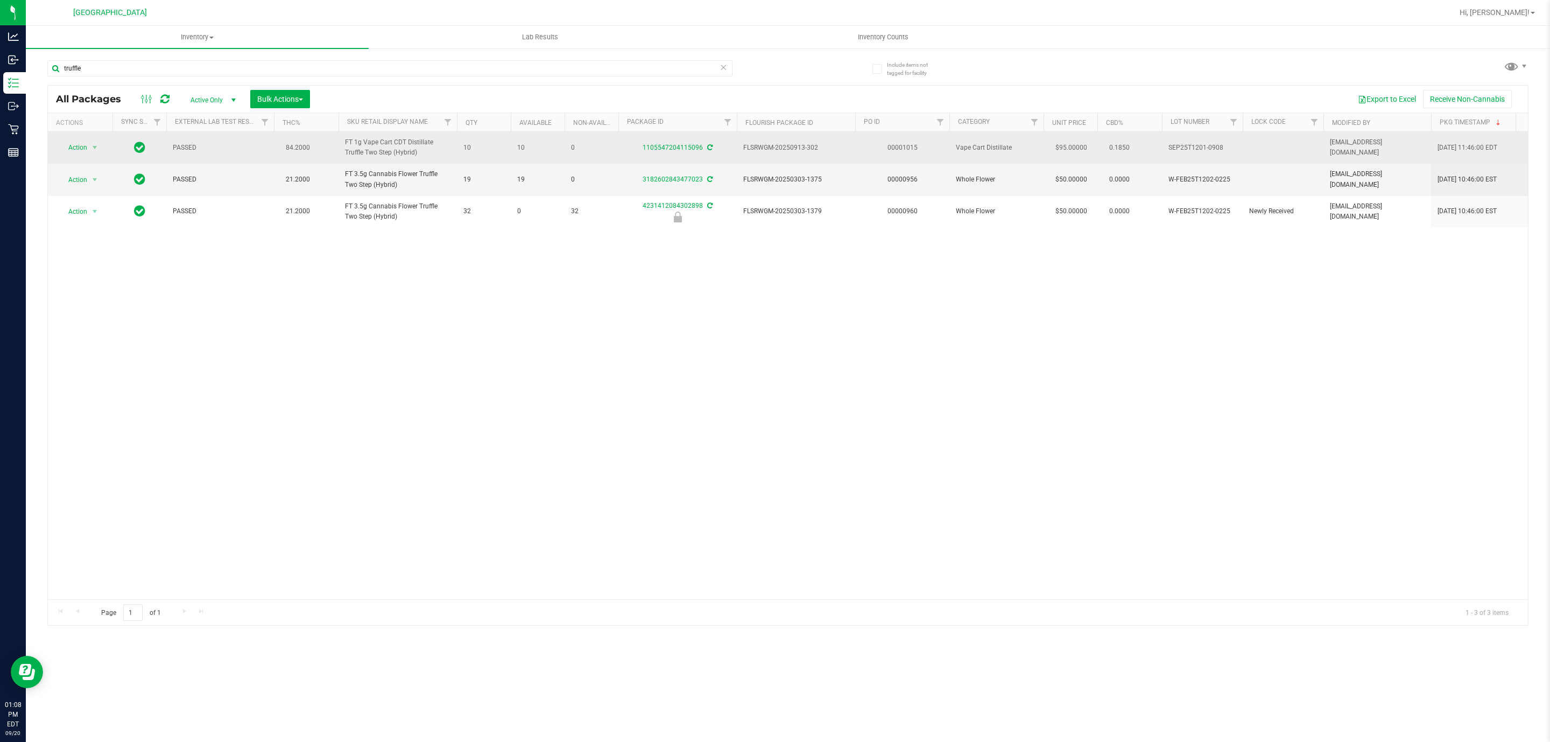
click at [1192, 146] on span "SEP25T1201-0908" at bounding box center [1203, 148] width 68 height 10
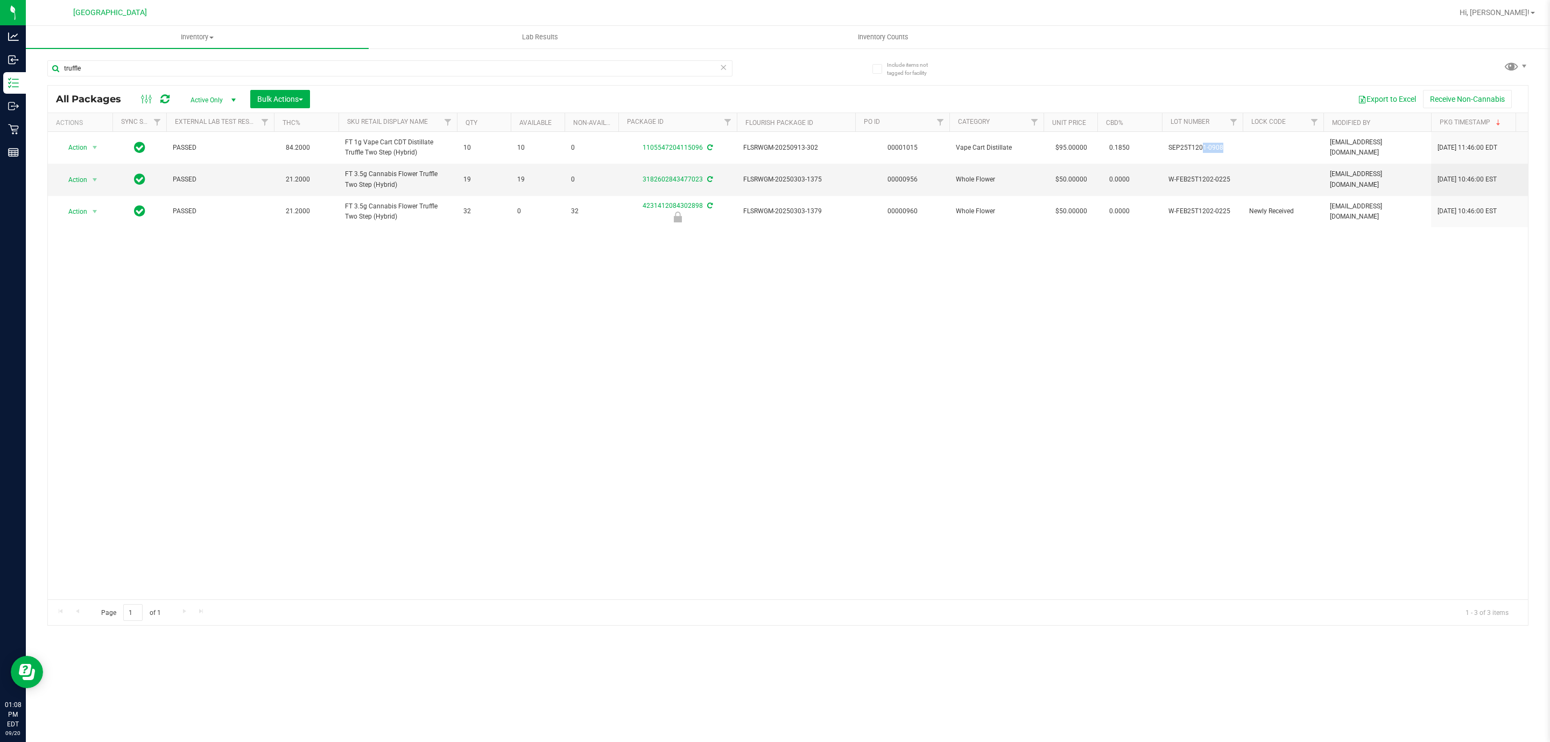
copy td "SEP25T1201-0908"
click at [271, 70] on input "truffle" at bounding box center [389, 68] width 685 height 16
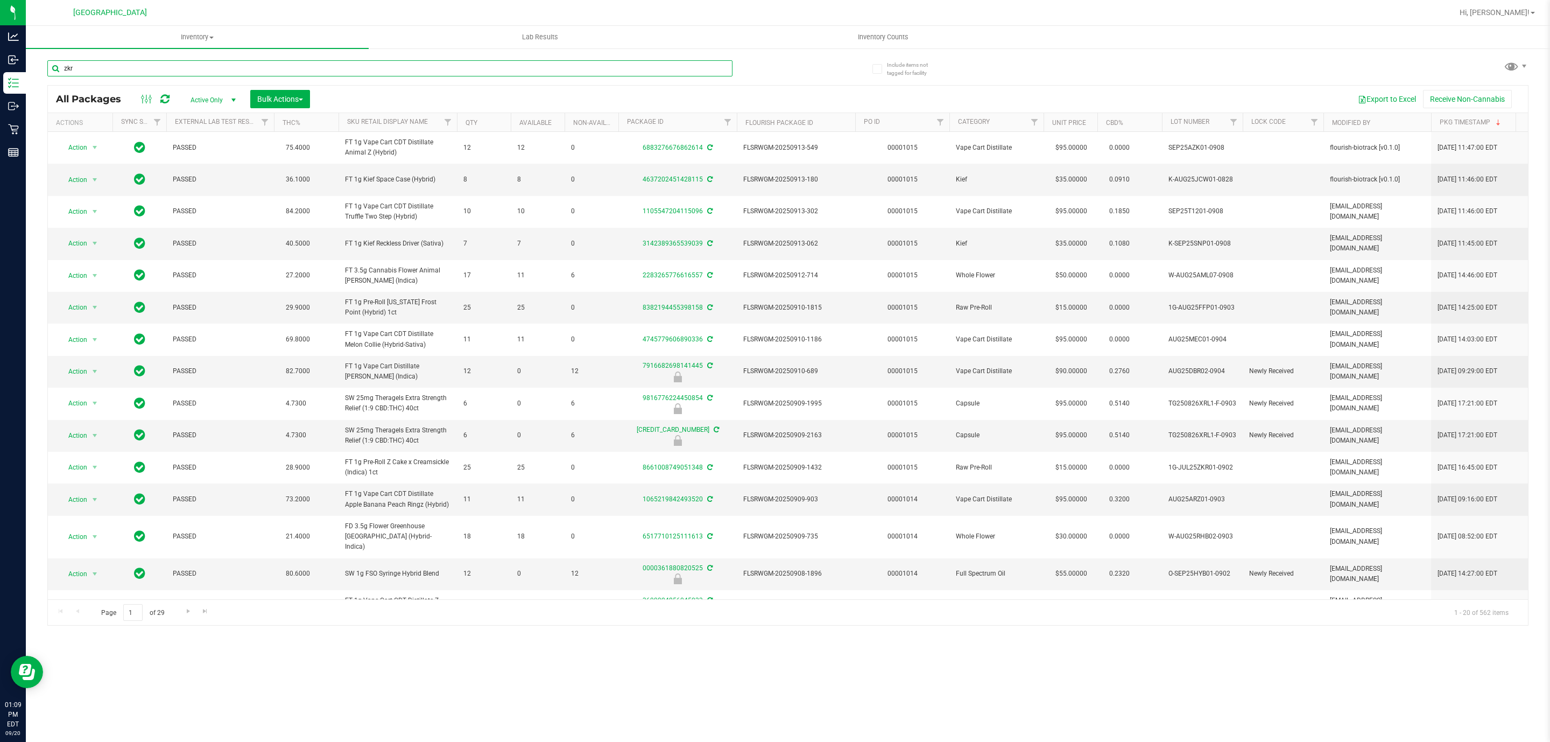
type input "zkr"
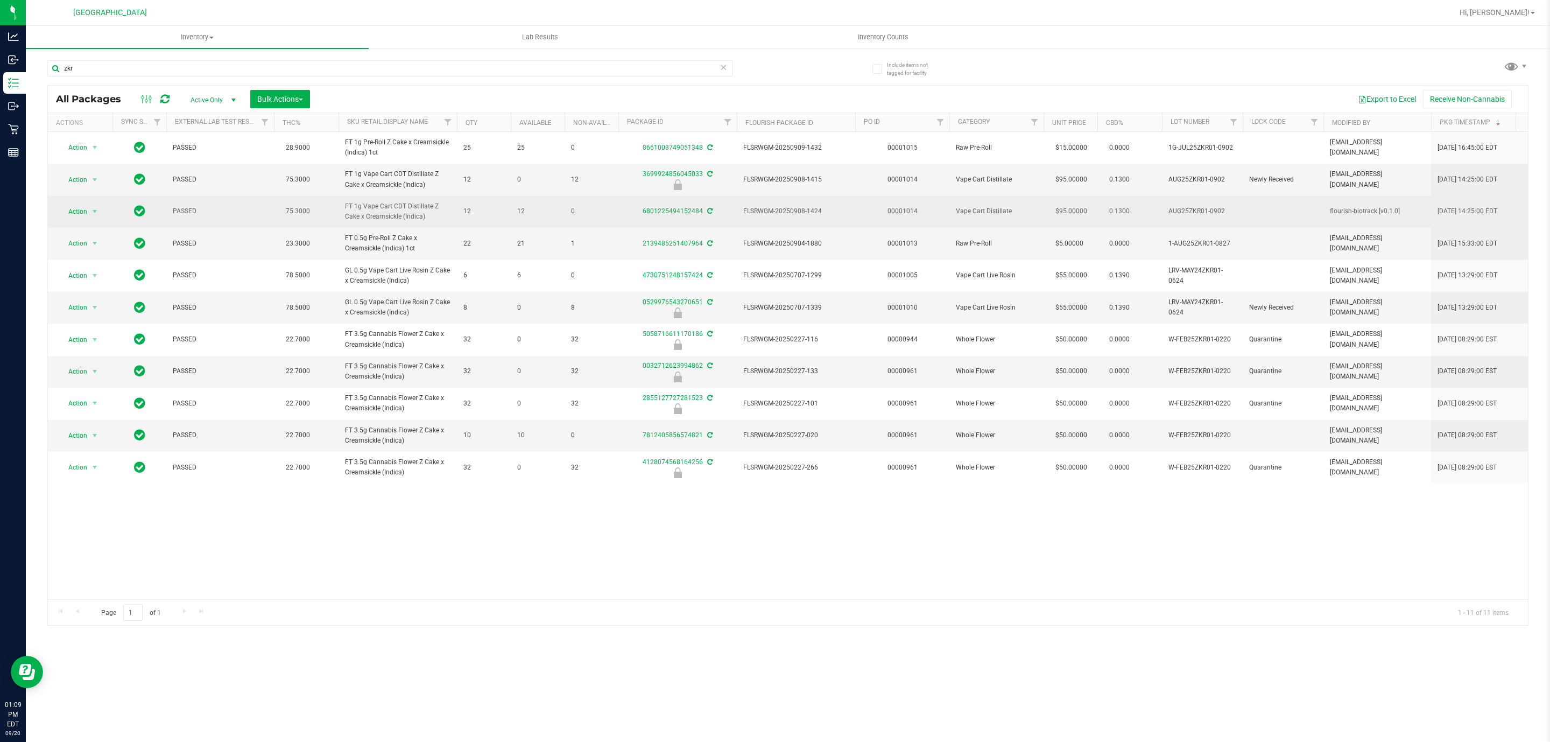
click at [1213, 212] on span "AUG25ZKR01-0902" at bounding box center [1203, 211] width 68 height 10
copy td "AUG25ZKR01-0902"
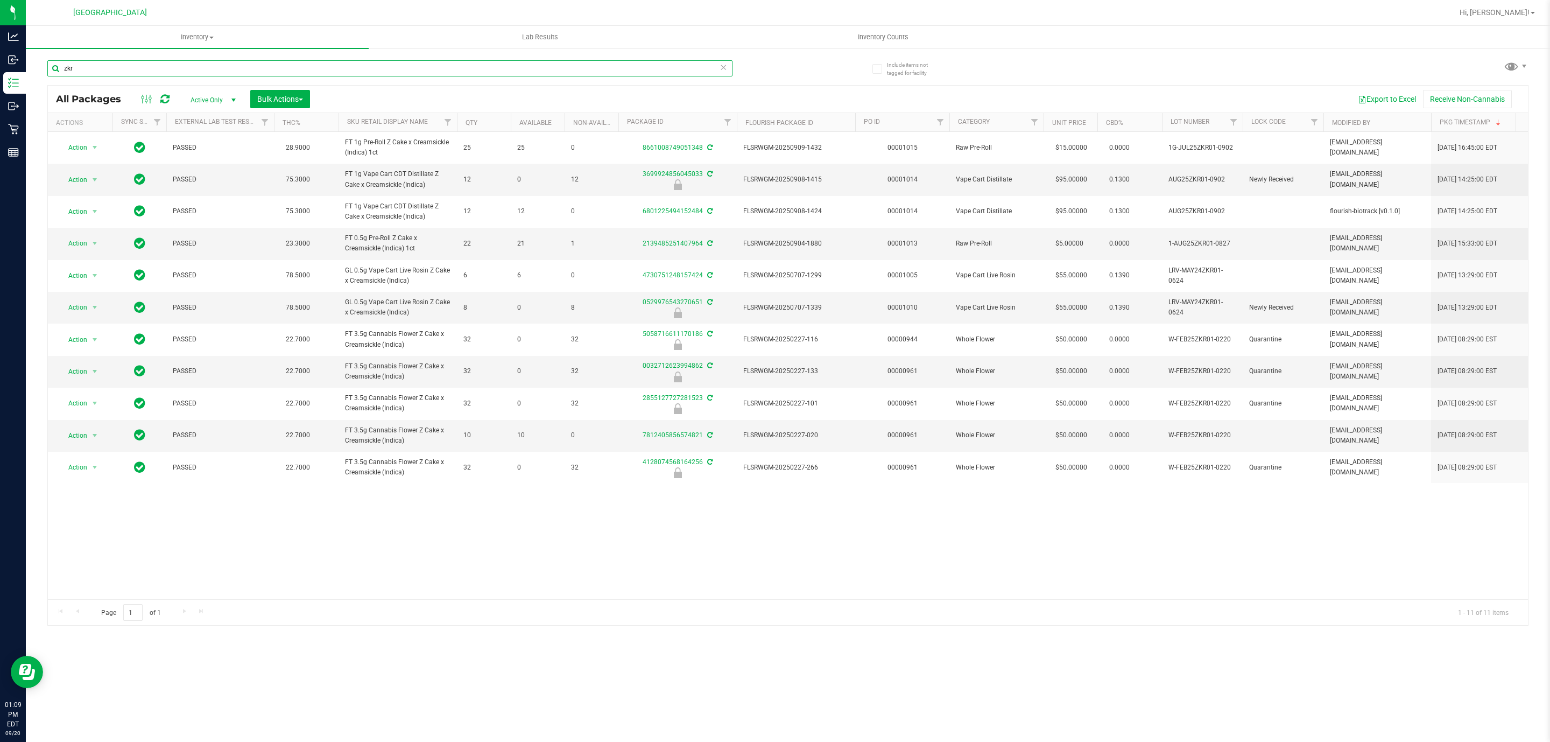
click at [233, 69] on input "zkr" at bounding box center [389, 68] width 685 height 16
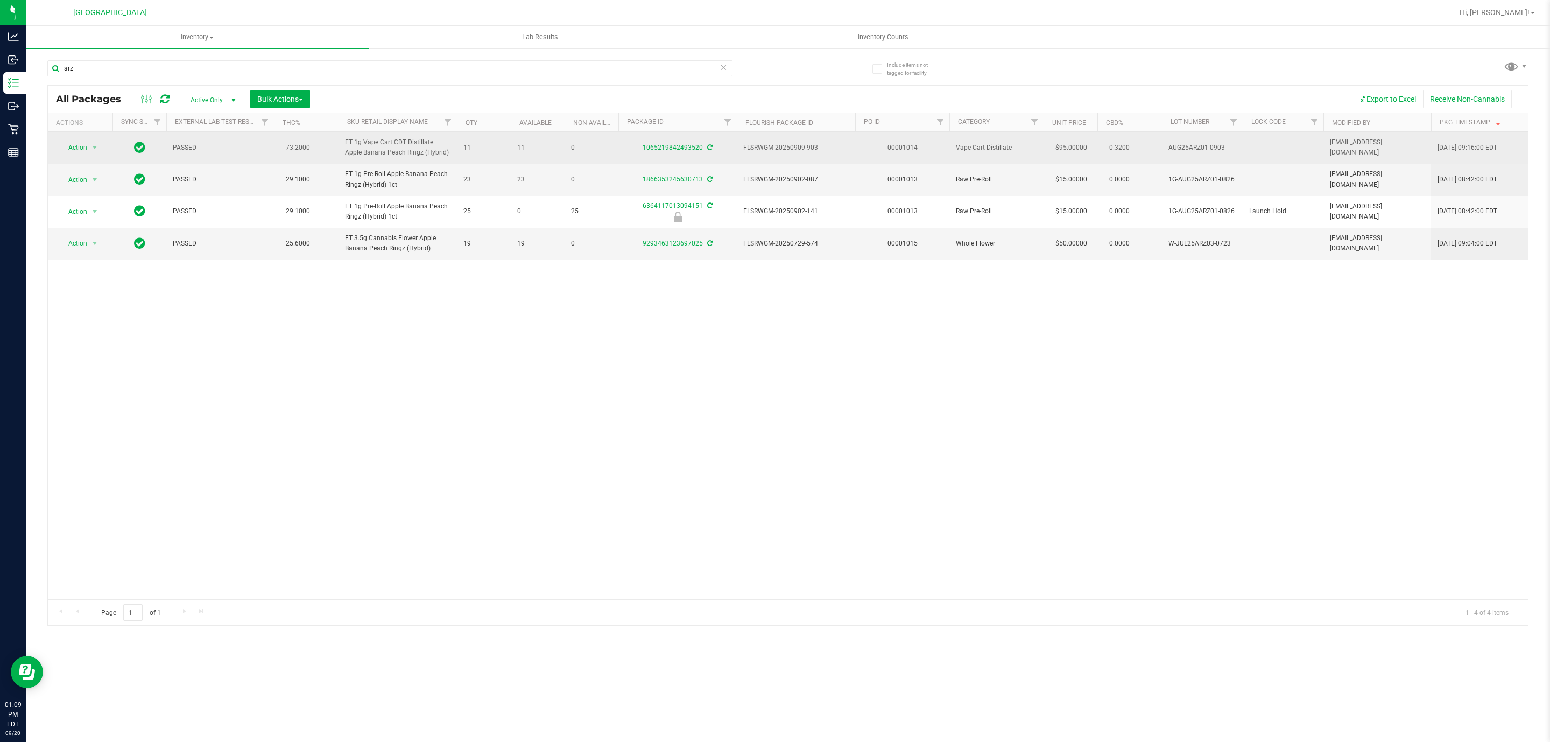
click at [1200, 144] on span "AUG25ARZ01-0903" at bounding box center [1203, 148] width 68 height 10
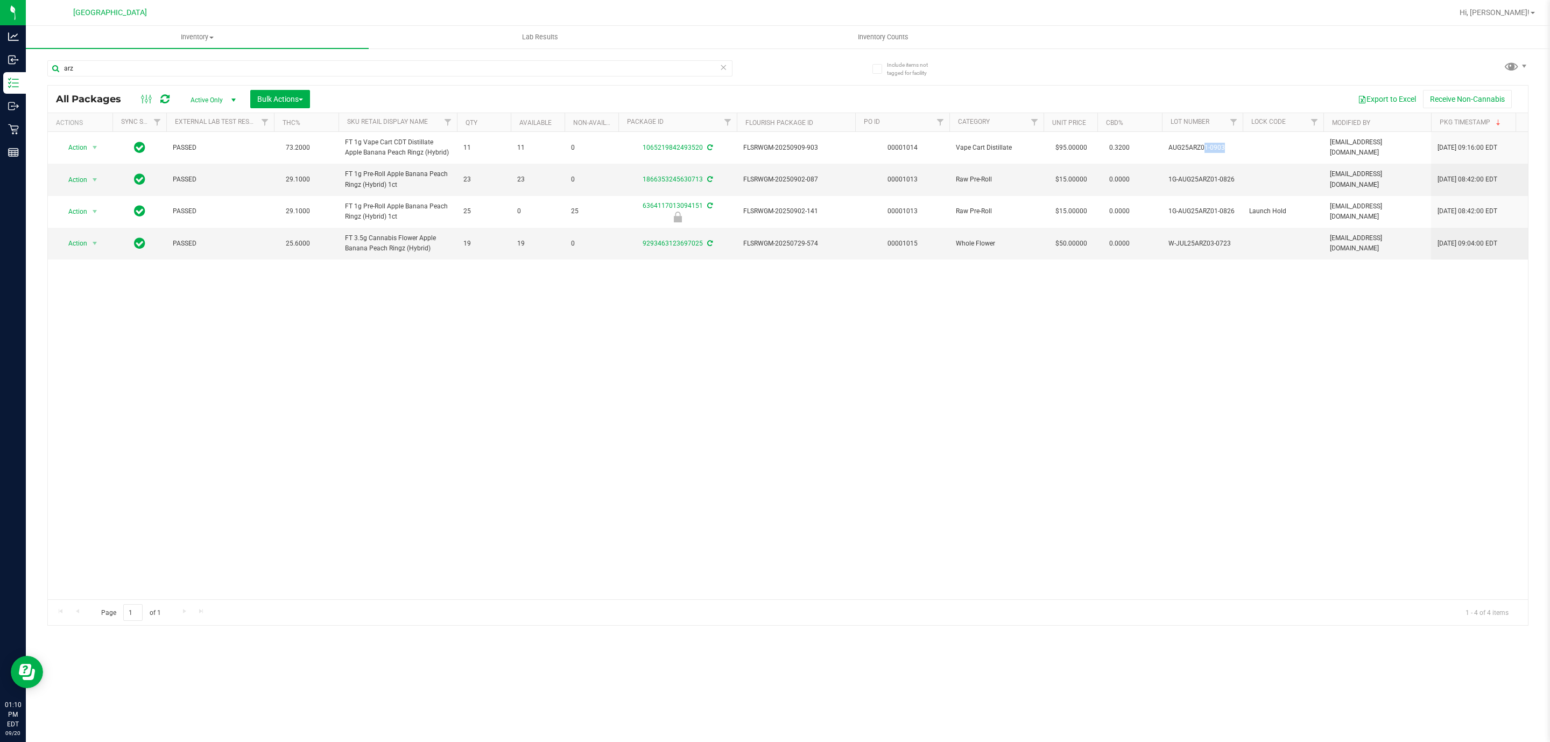
copy td "AUG25ARZ01-0903"
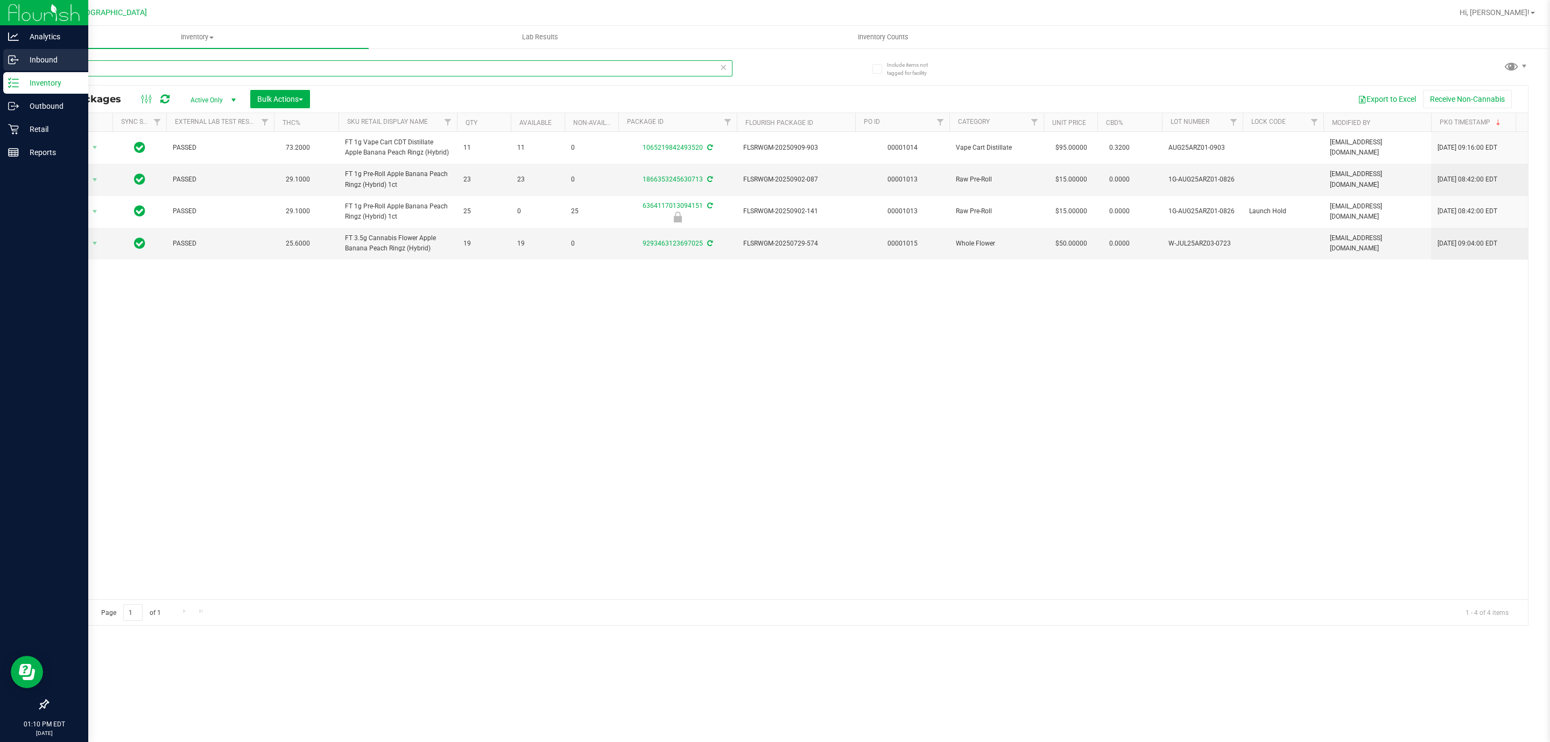
drag, startPoint x: 203, startPoint y: 73, endPoint x: 24, endPoint y: 60, distance: 179.7
click at [24, 60] on div "Analytics Inbound Inventory Outbound Retail Reports 01:10 PM EDT 09/20/2025 09/…" at bounding box center [775, 371] width 1550 height 742
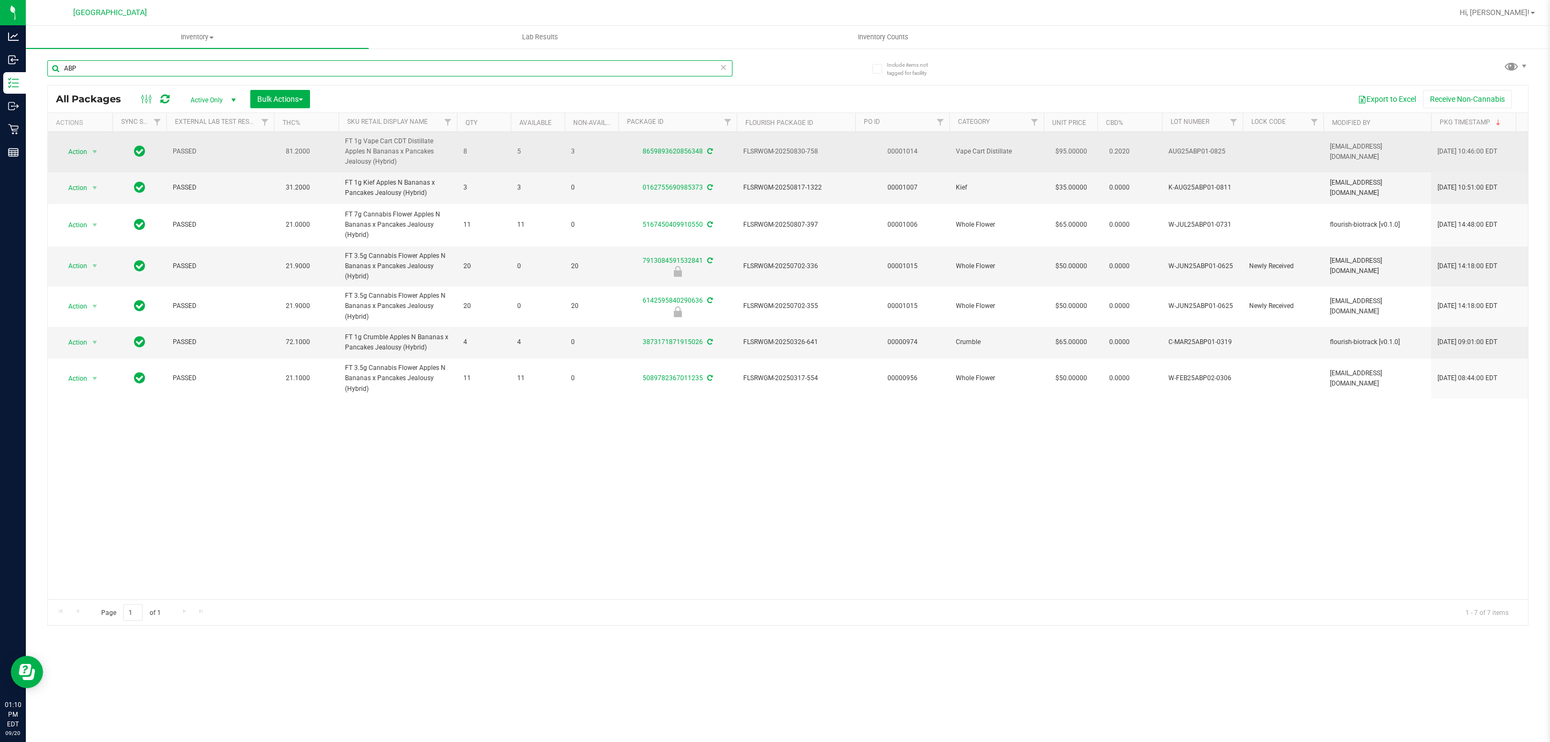
type input "ABP"
click at [1210, 148] on span "AUG25ABP01-0825" at bounding box center [1203, 151] width 68 height 10
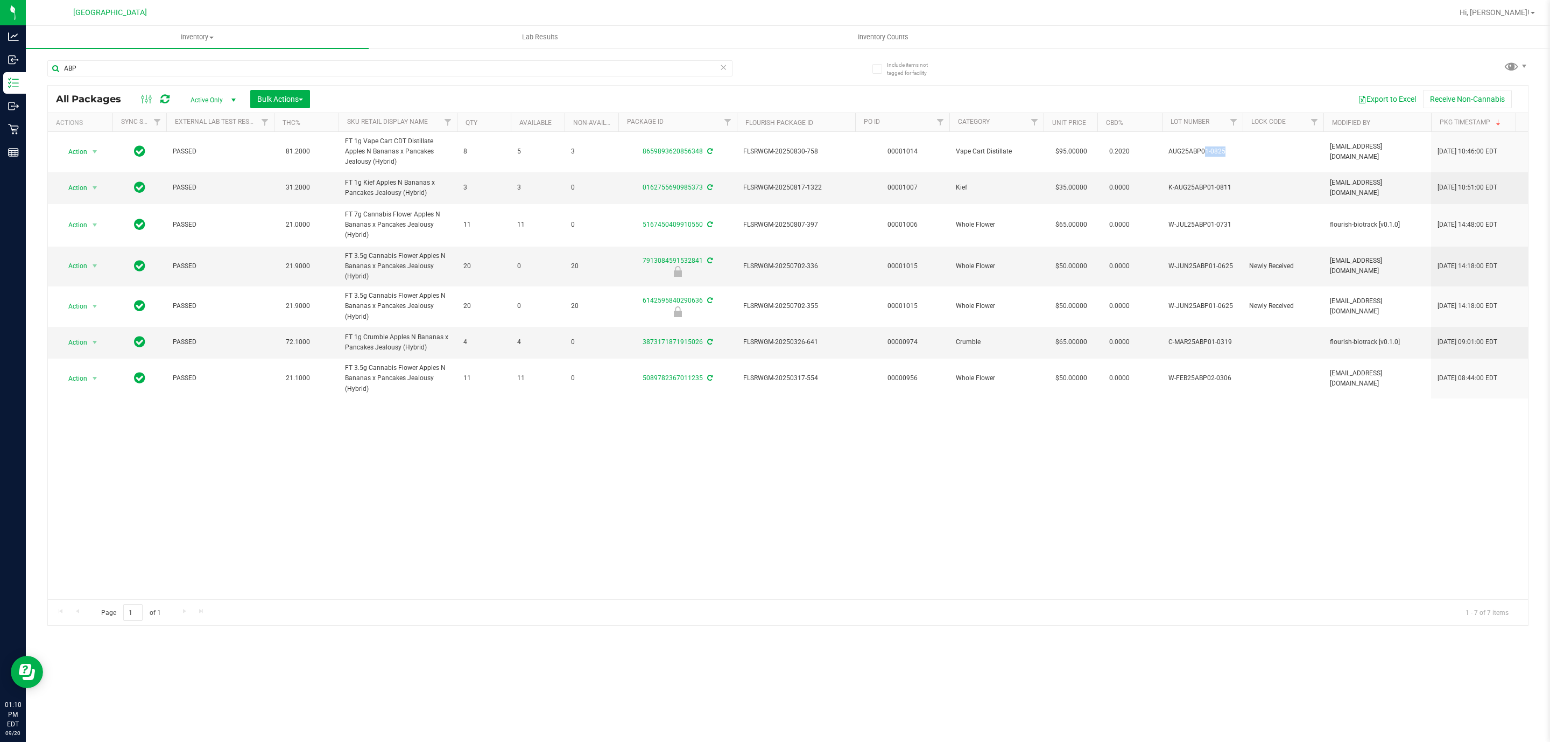
copy td "AUG25ABP01-0825"
click at [199, 67] on input "ABP" at bounding box center [389, 68] width 685 height 16
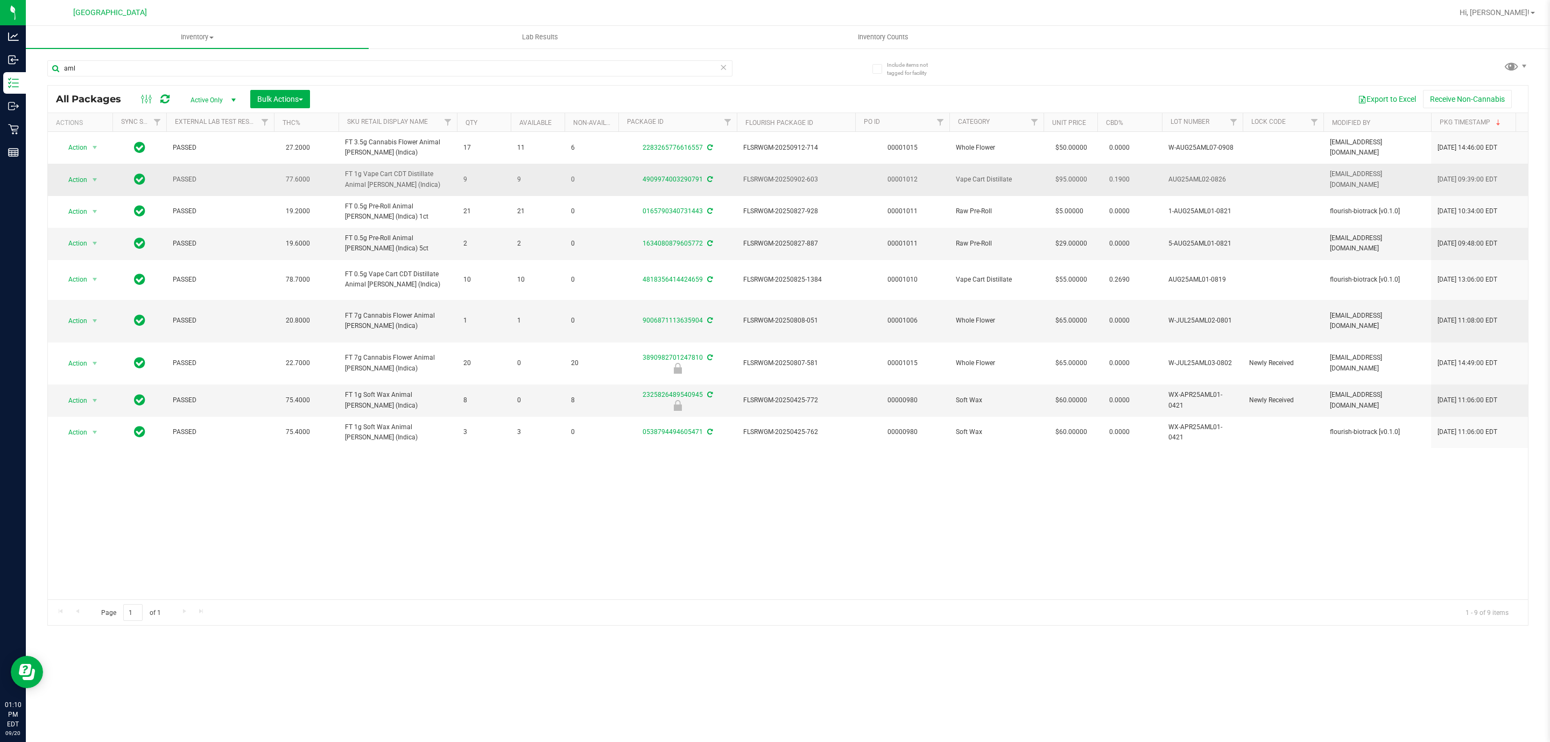
click at [1196, 181] on span "AUG25AML02-0826" at bounding box center [1203, 179] width 68 height 10
copy td "AUG25AML02-0826"
click at [249, 60] on input "aml" at bounding box center [389, 68] width 685 height 16
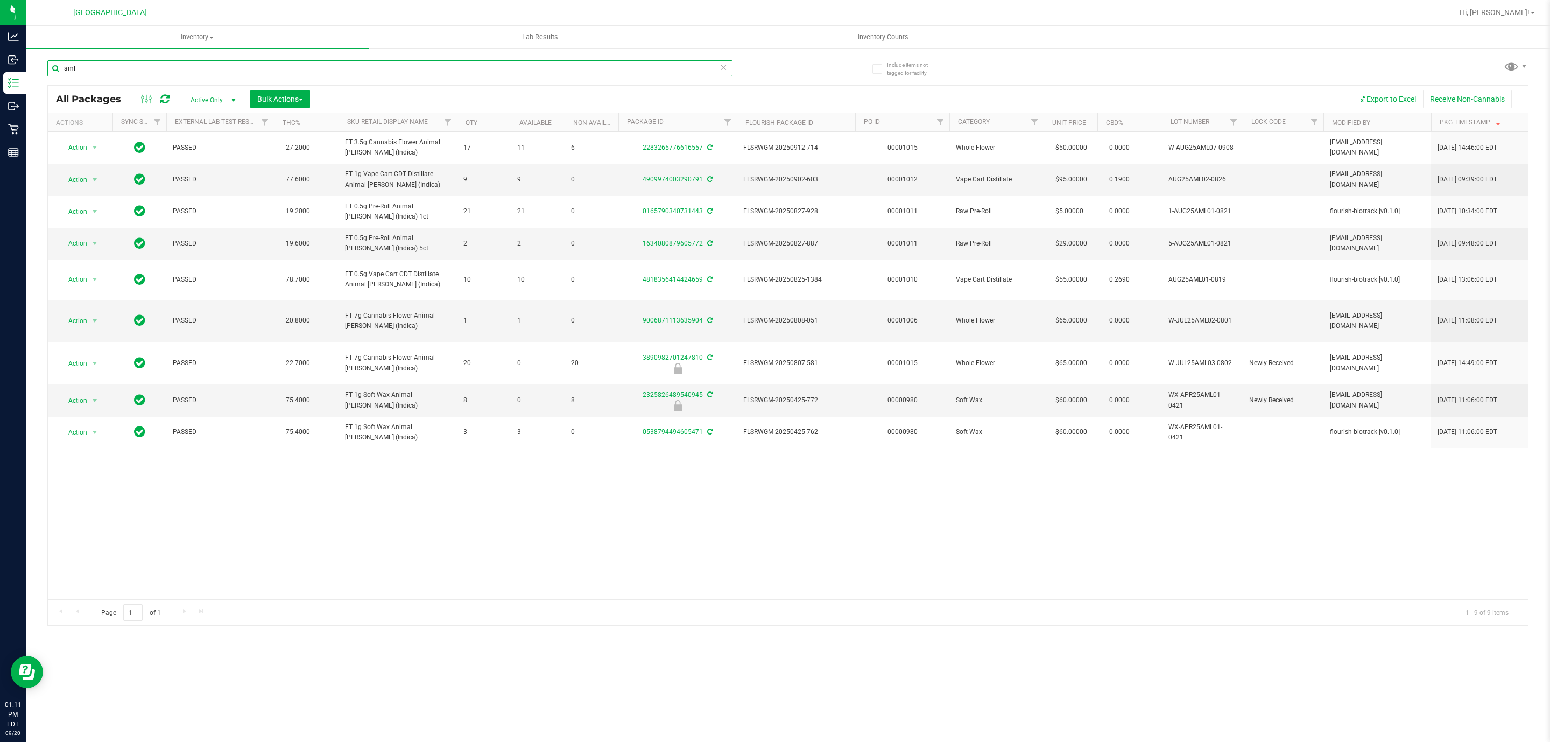
click at [249, 60] on input "aml" at bounding box center [389, 68] width 685 height 16
type input "animal z"
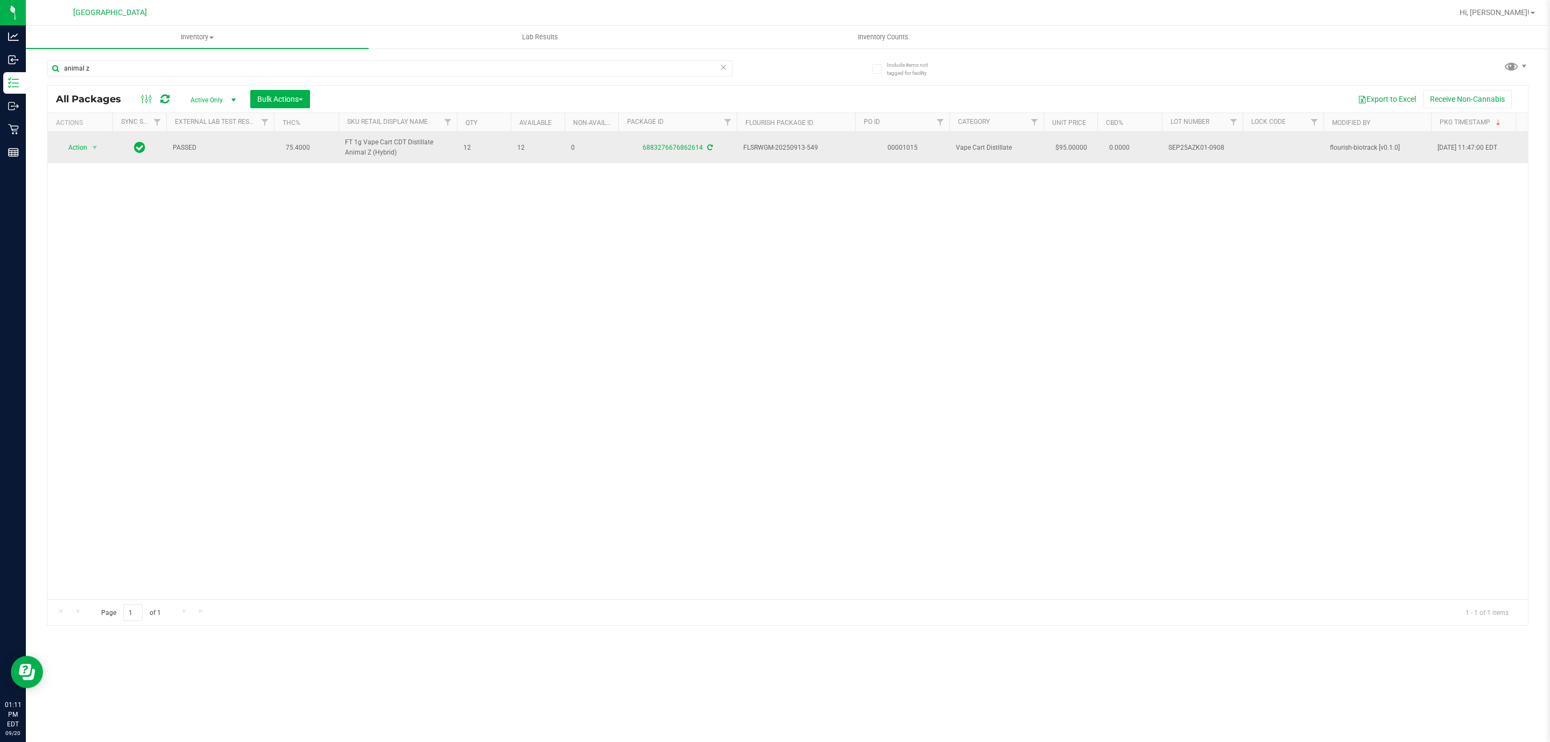
click at [1203, 150] on span "SEP25AZK01-0908" at bounding box center [1203, 148] width 68 height 10
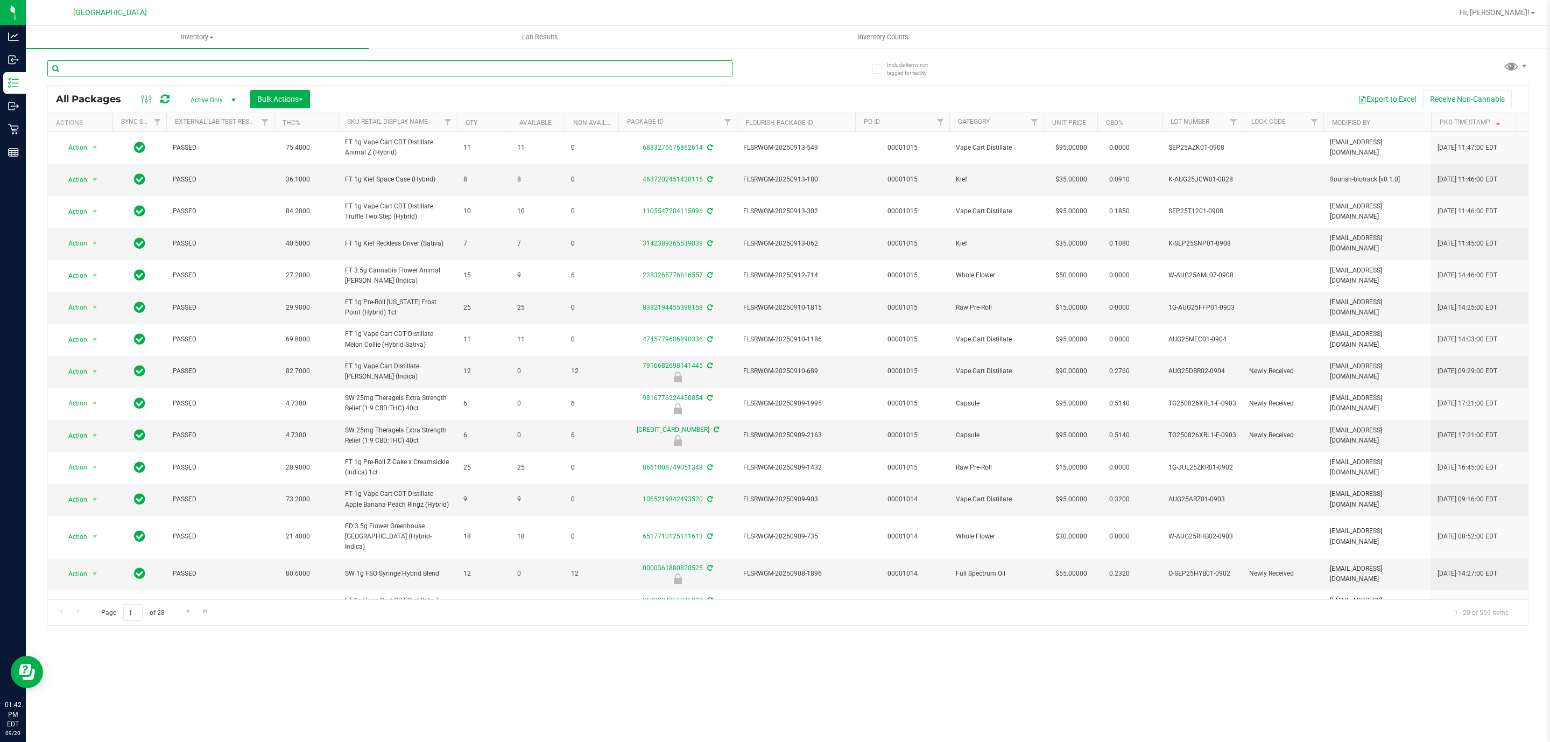
click at [353, 60] on input "text" at bounding box center [389, 68] width 685 height 16
type input "thera"
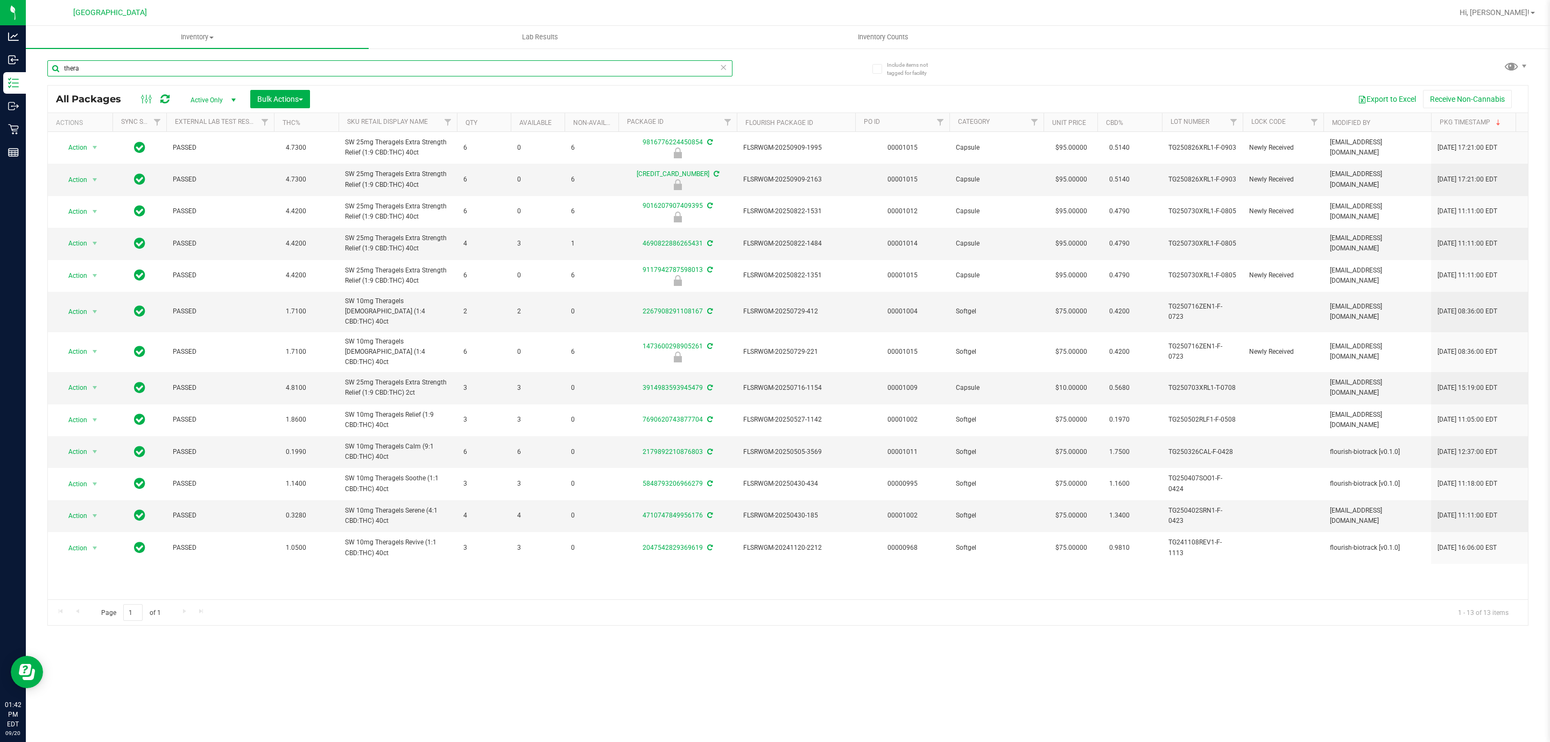
click at [181, 68] on input "thera" at bounding box center [389, 68] width 685 height 16
click at [183, 68] on input "thera" at bounding box center [389, 68] width 685 height 16
click at [184, 68] on input "thera" at bounding box center [389, 68] width 685 height 16
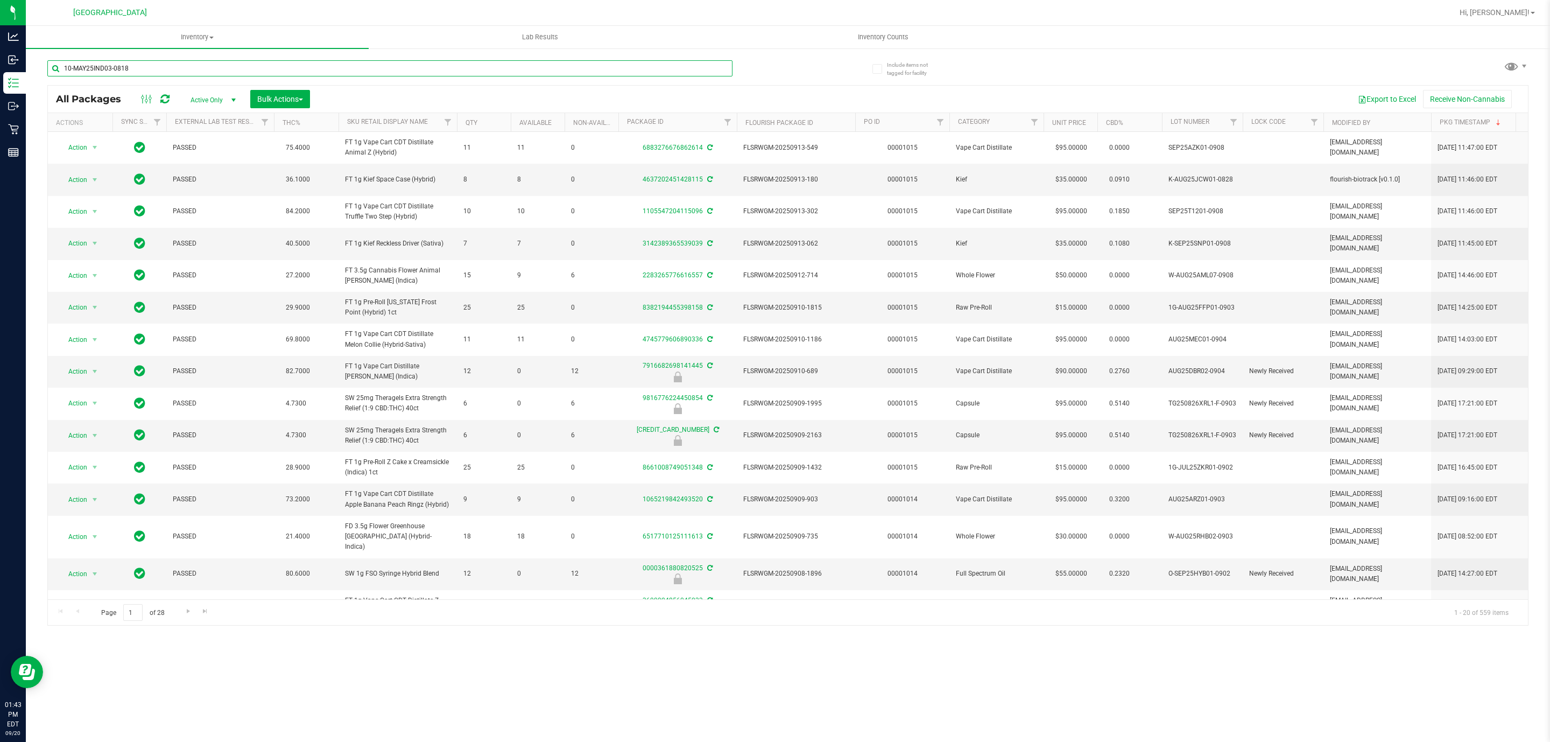
type input "10-MAY25IND03-0818"
